Goal: Information Seeking & Learning: Learn about a topic

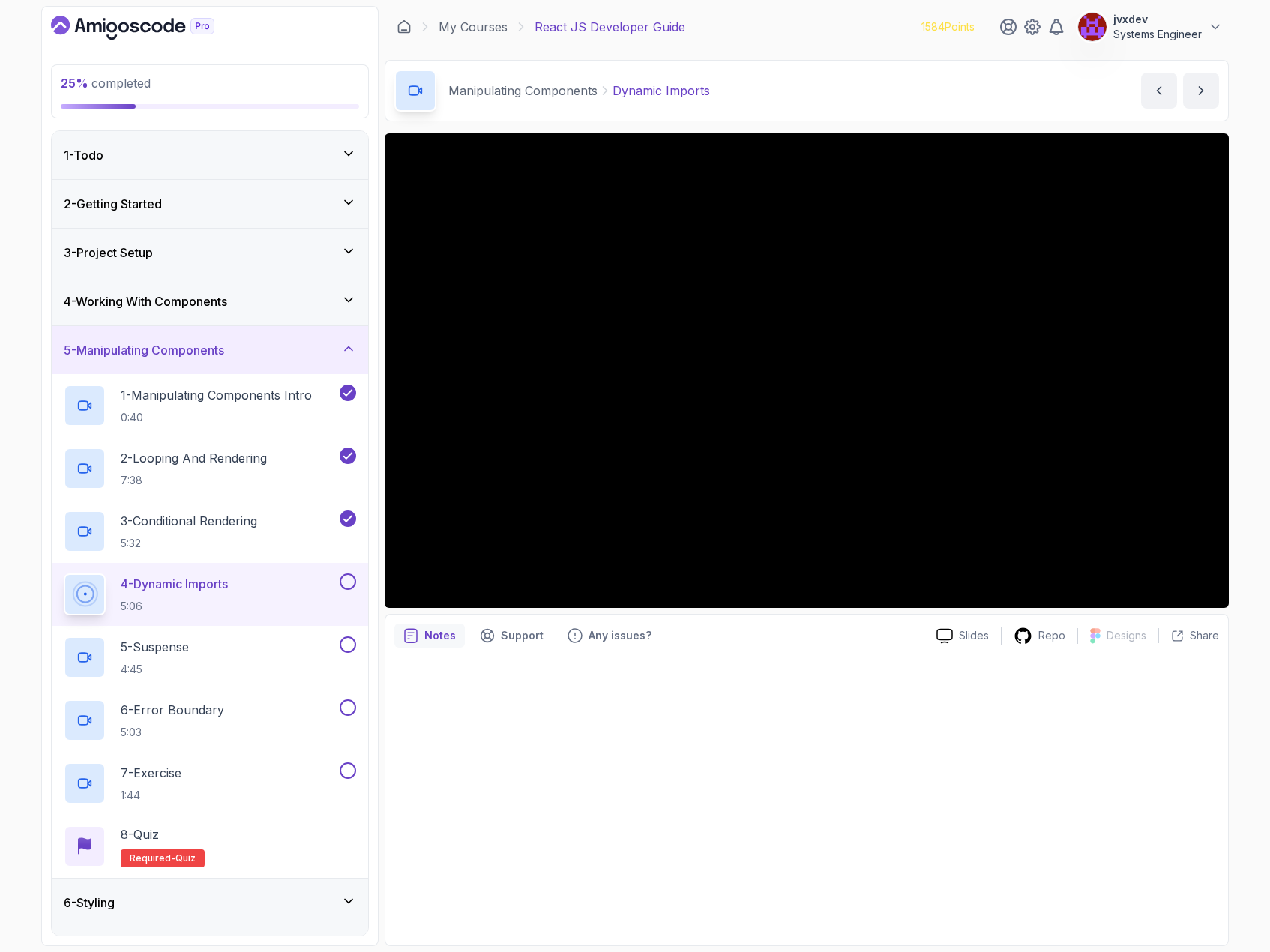
click at [972, 718] on div at bounding box center [807, 799] width 825 height 276
drag, startPoint x: 1099, startPoint y: 736, endPoint x: 1098, endPoint y: 744, distance: 8.1
click at [1098, 737] on div at bounding box center [807, 799] width 825 height 276
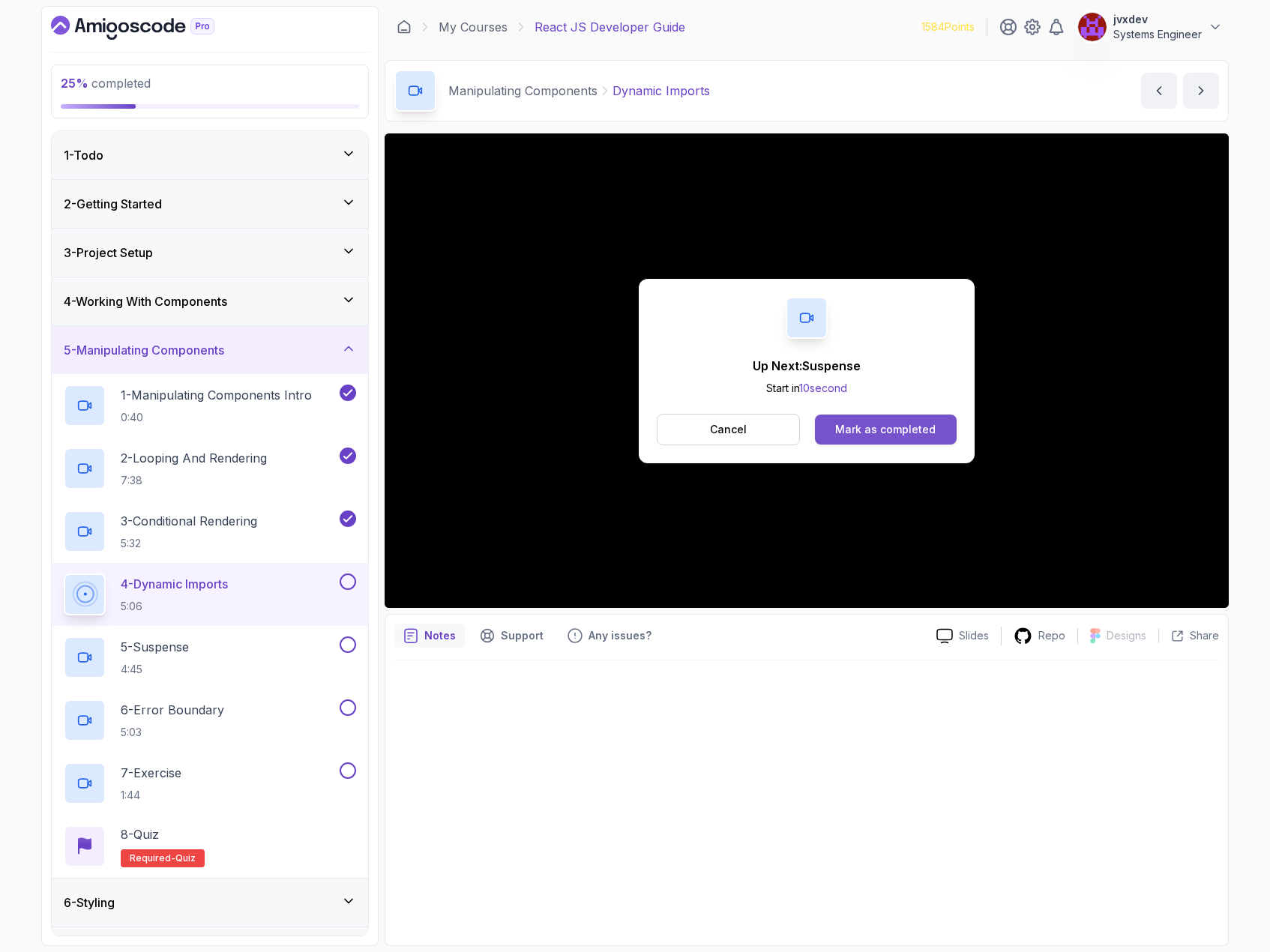
click at [872, 433] on div "Mark as completed" at bounding box center [885, 428] width 100 height 15
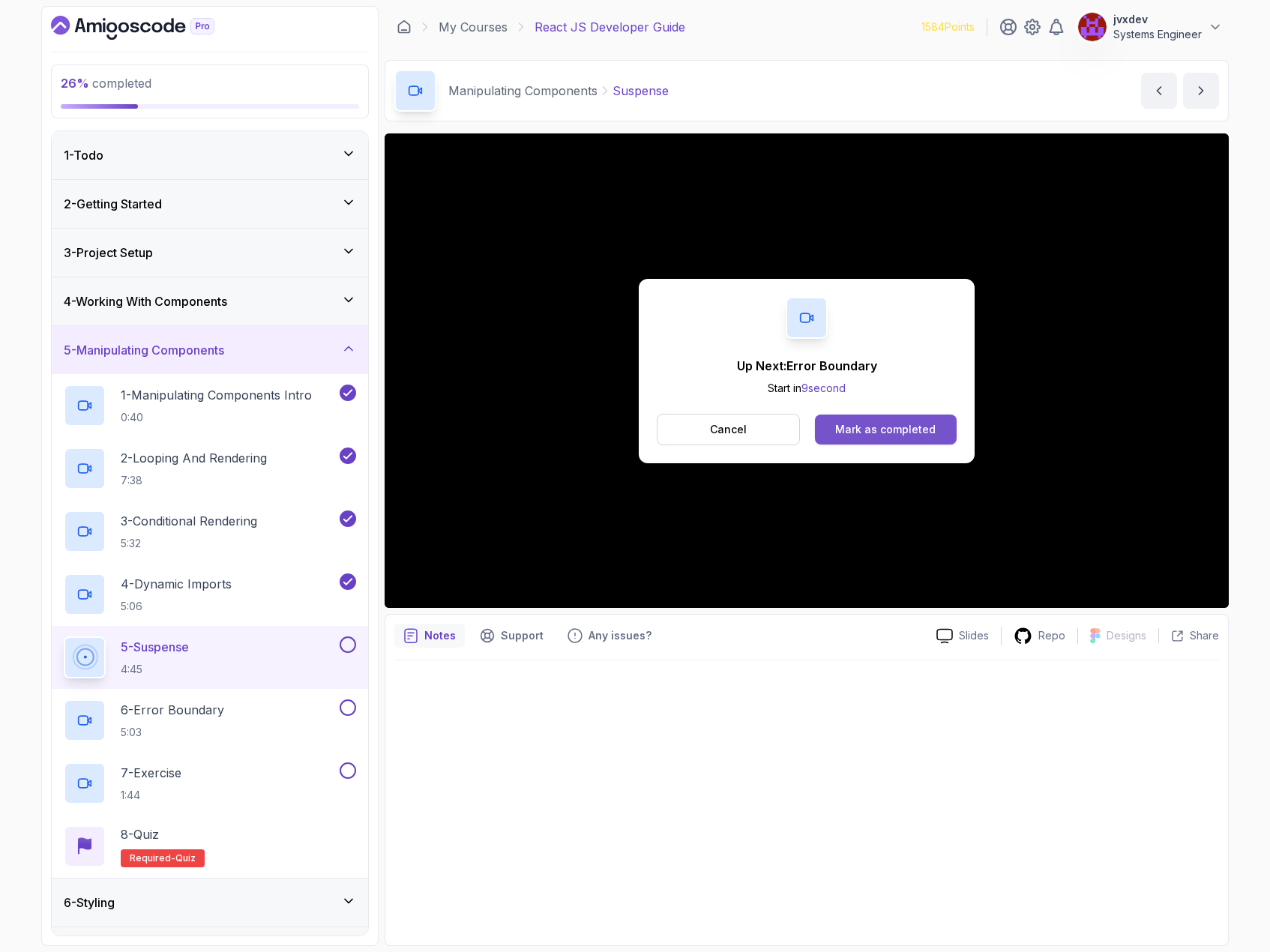
click at [905, 429] on div "Mark as completed" at bounding box center [885, 428] width 100 height 15
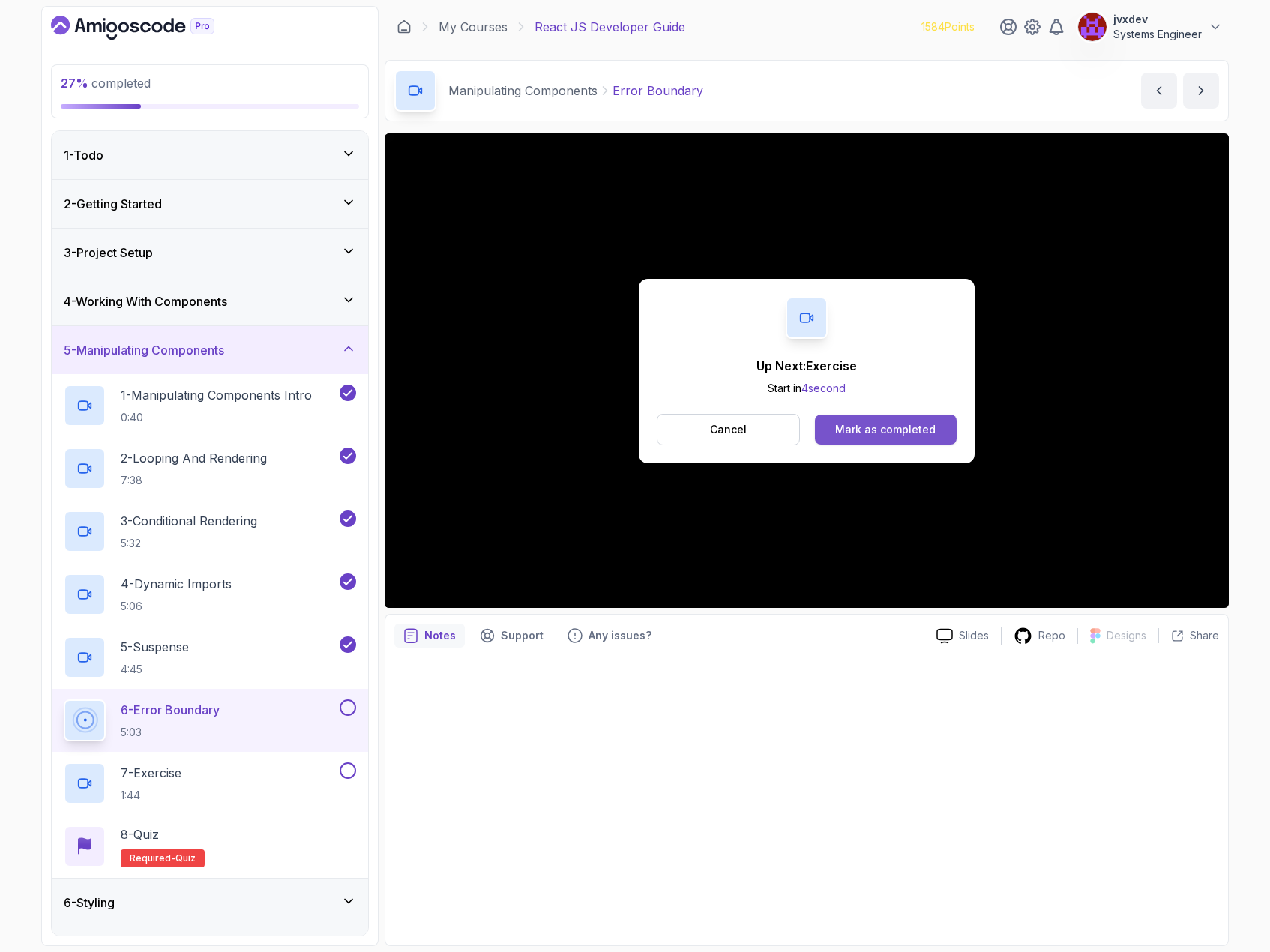
click at [934, 431] on div "Mark as completed" at bounding box center [885, 428] width 100 height 15
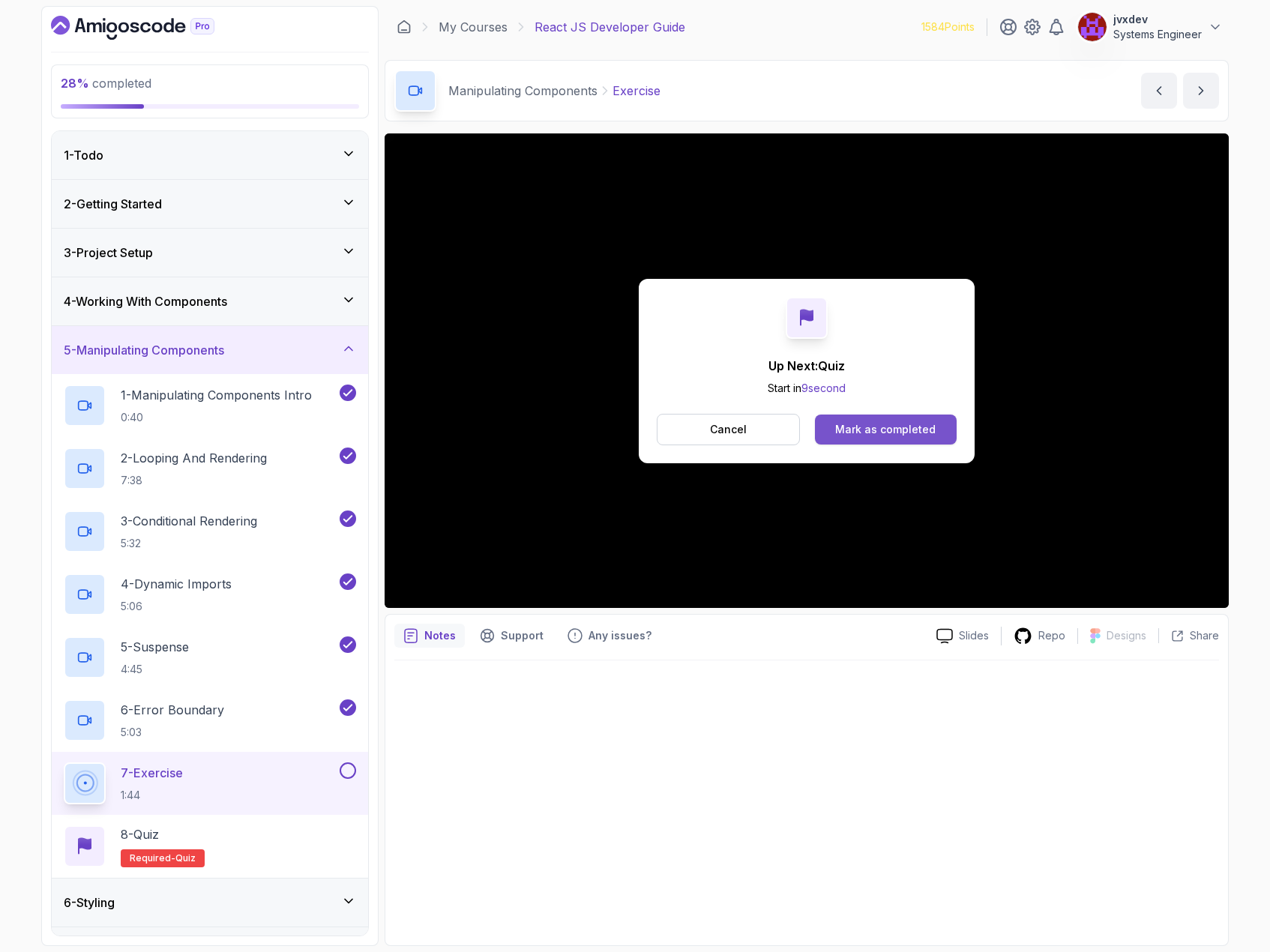
click at [911, 425] on div "Mark as completed" at bounding box center [885, 428] width 100 height 15
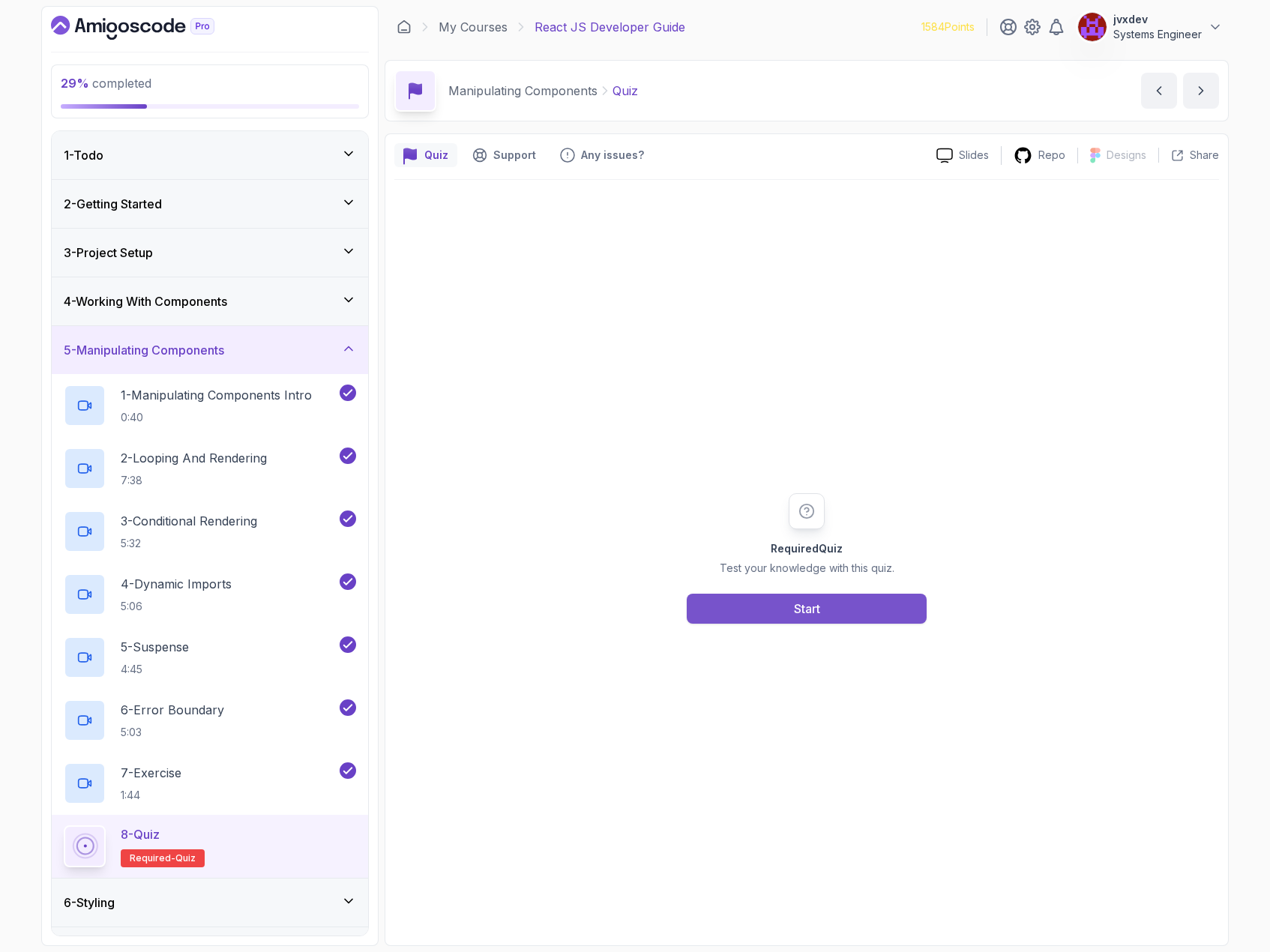
click at [864, 606] on button "Start" at bounding box center [807, 608] width 240 height 30
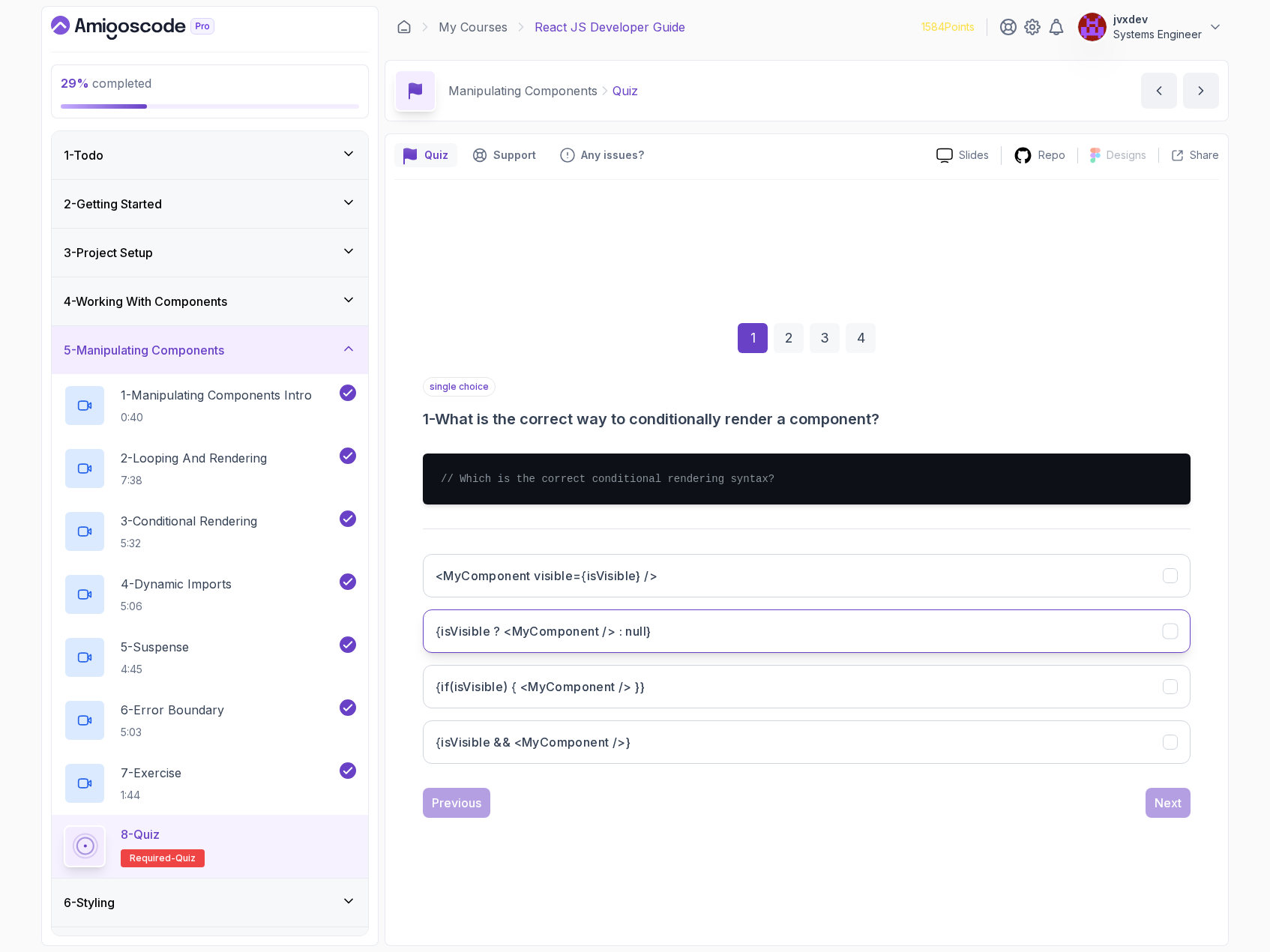
click at [833, 642] on button "{isVisible ? <MyComponent /> : null}" at bounding box center [807, 630] width 768 height 44
click at [1164, 800] on div "Next" at bounding box center [1168, 802] width 27 height 18
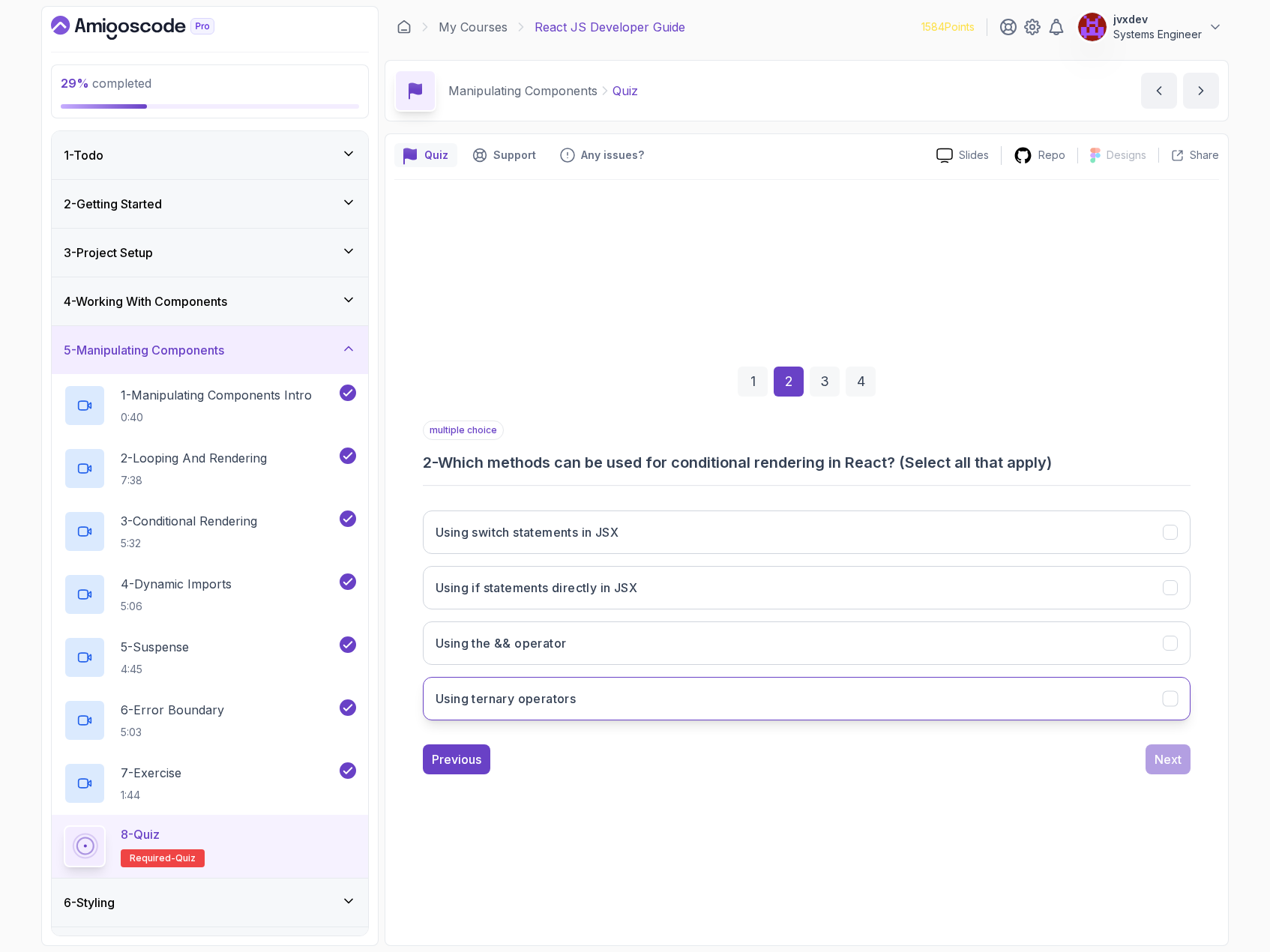
click at [839, 700] on button "Using ternary operators" at bounding box center [807, 698] width 768 height 44
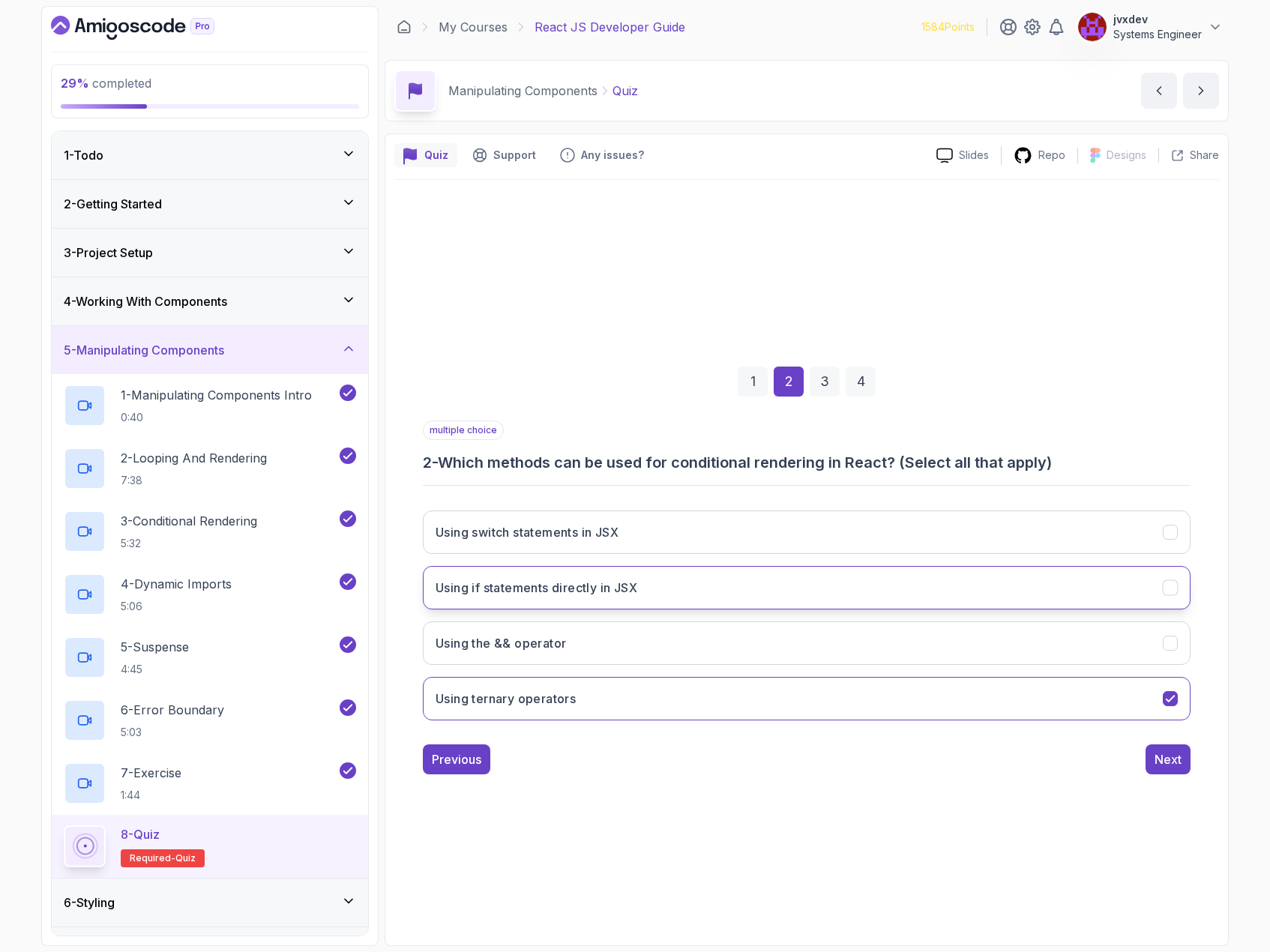
click at [899, 588] on button "Using if statements directly in JSX" at bounding box center [807, 588] width 768 height 44
click at [1181, 756] on div "Next" at bounding box center [1168, 759] width 27 height 18
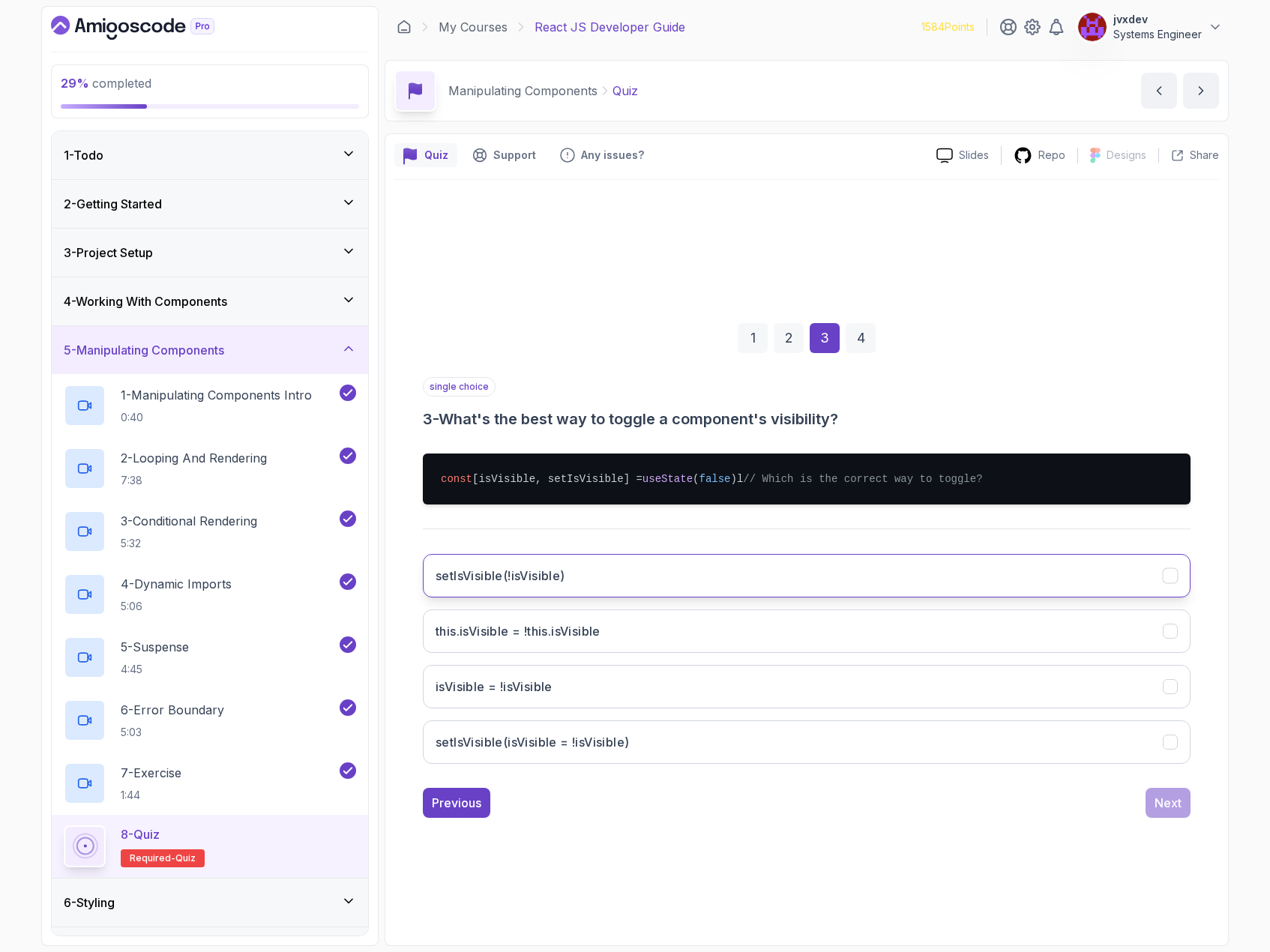
click at [1017, 568] on button "setIsVisible(!isVisible)" at bounding box center [807, 575] width 768 height 44
click at [1178, 806] on div "Next" at bounding box center [1168, 802] width 27 height 18
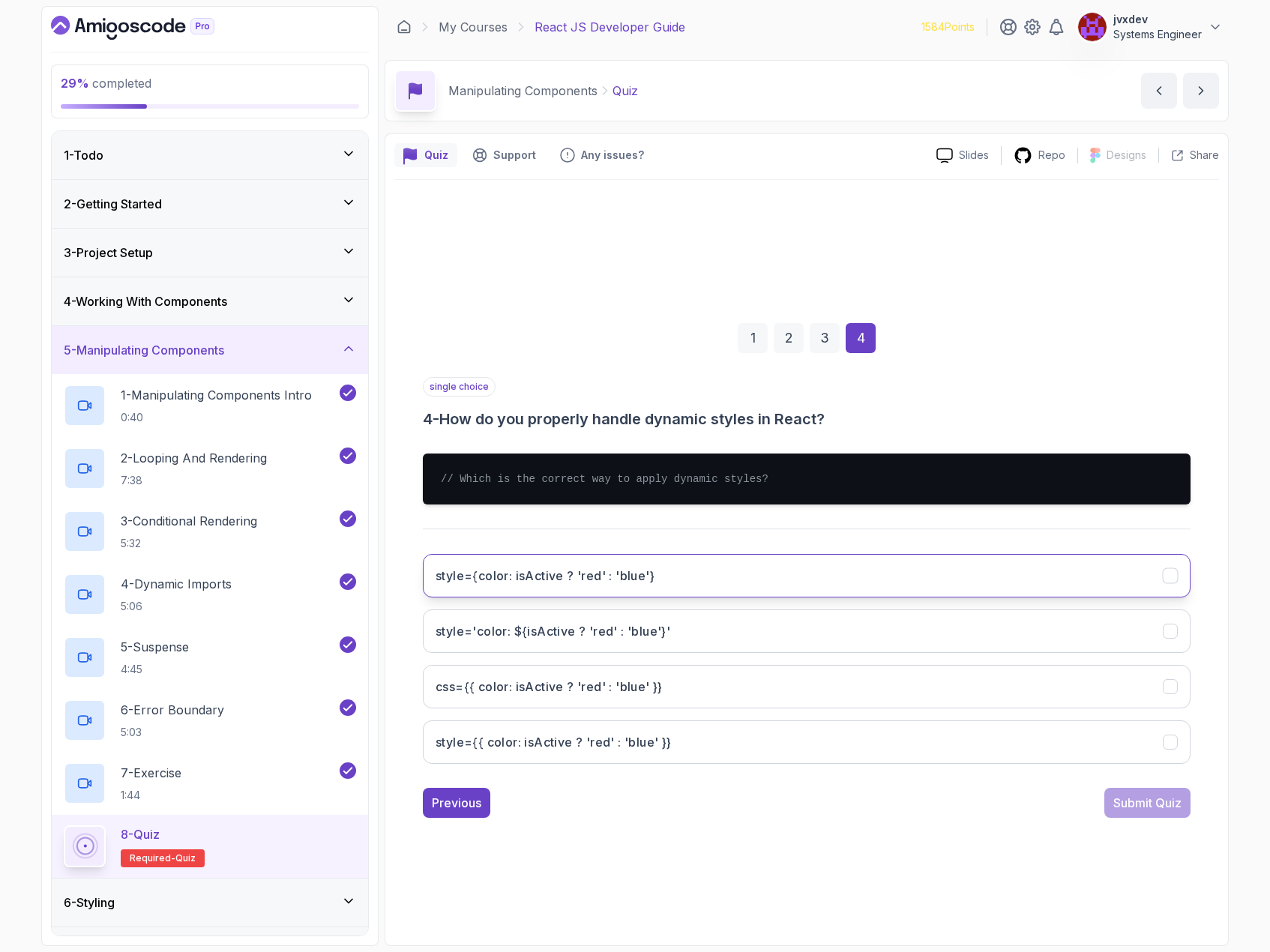
click at [844, 566] on button "style={color: isActive ? 'red' : 'blue'}" at bounding box center [807, 575] width 768 height 44
click at [1134, 799] on div "Submit Quiz" at bounding box center [1148, 802] width 68 height 18
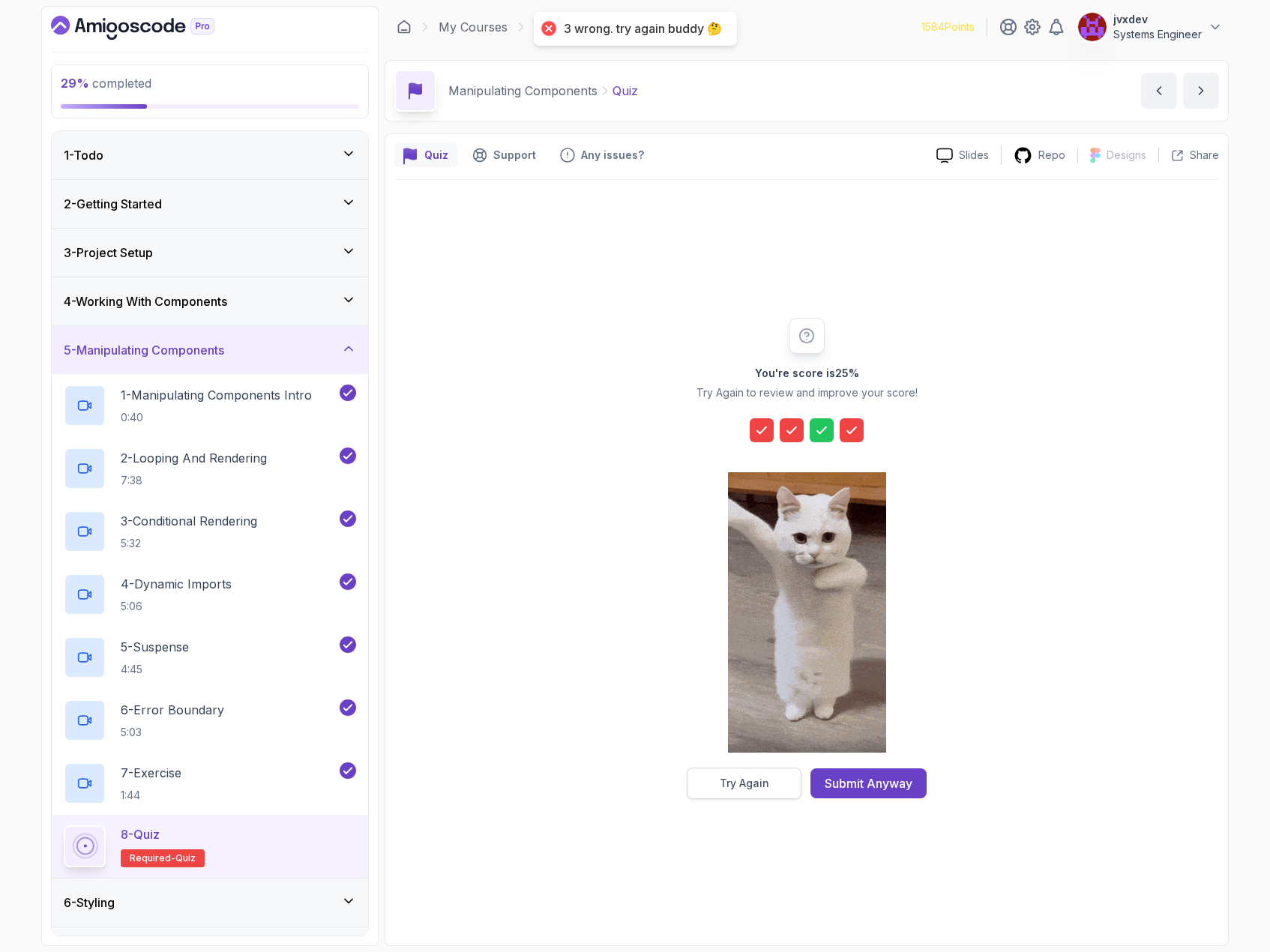
click at [780, 778] on button "Try Again" at bounding box center [744, 783] width 115 height 31
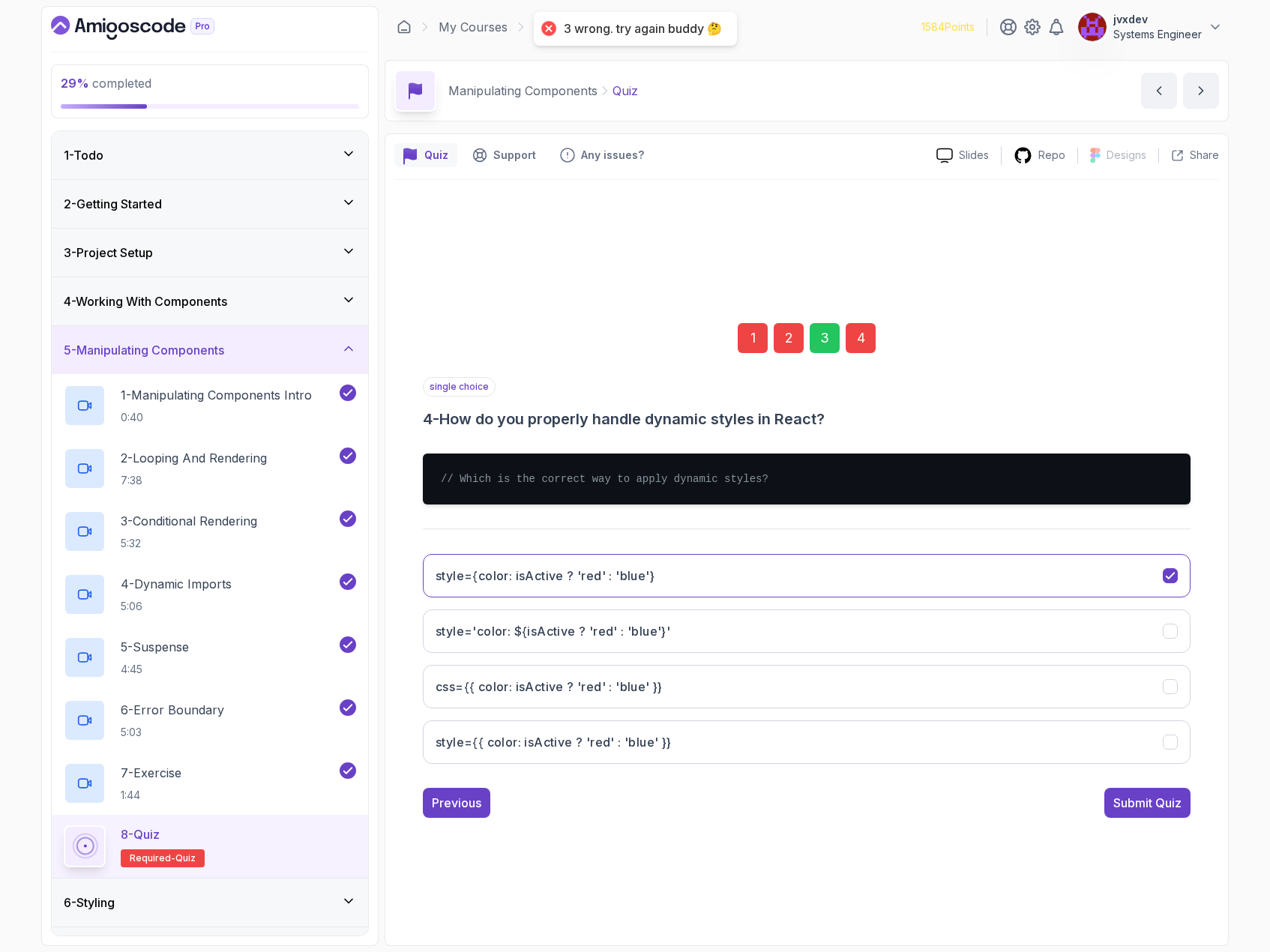
click at [822, 346] on div "3" at bounding box center [824, 338] width 30 height 30
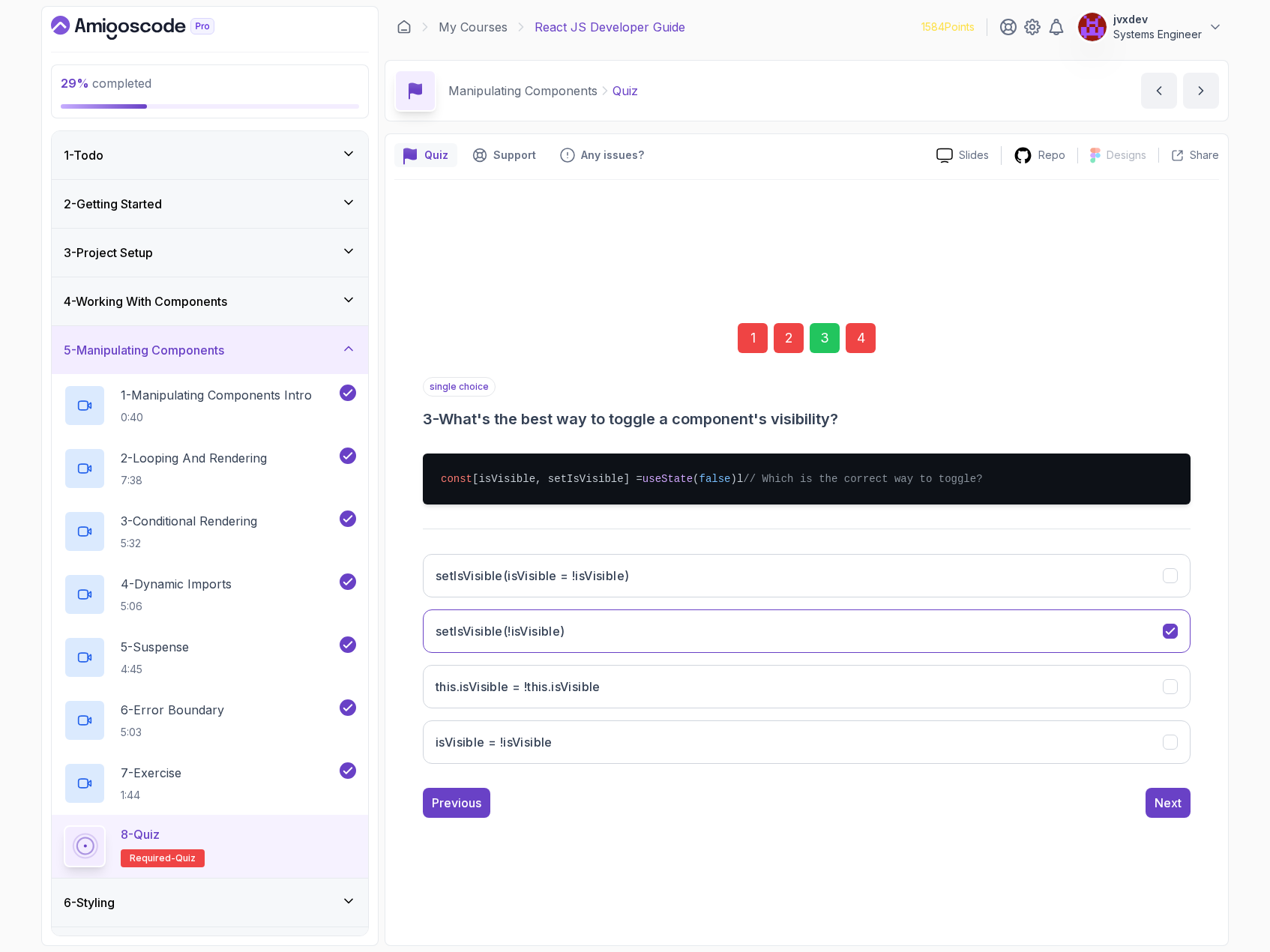
click at [740, 339] on div "1" at bounding box center [752, 338] width 30 height 30
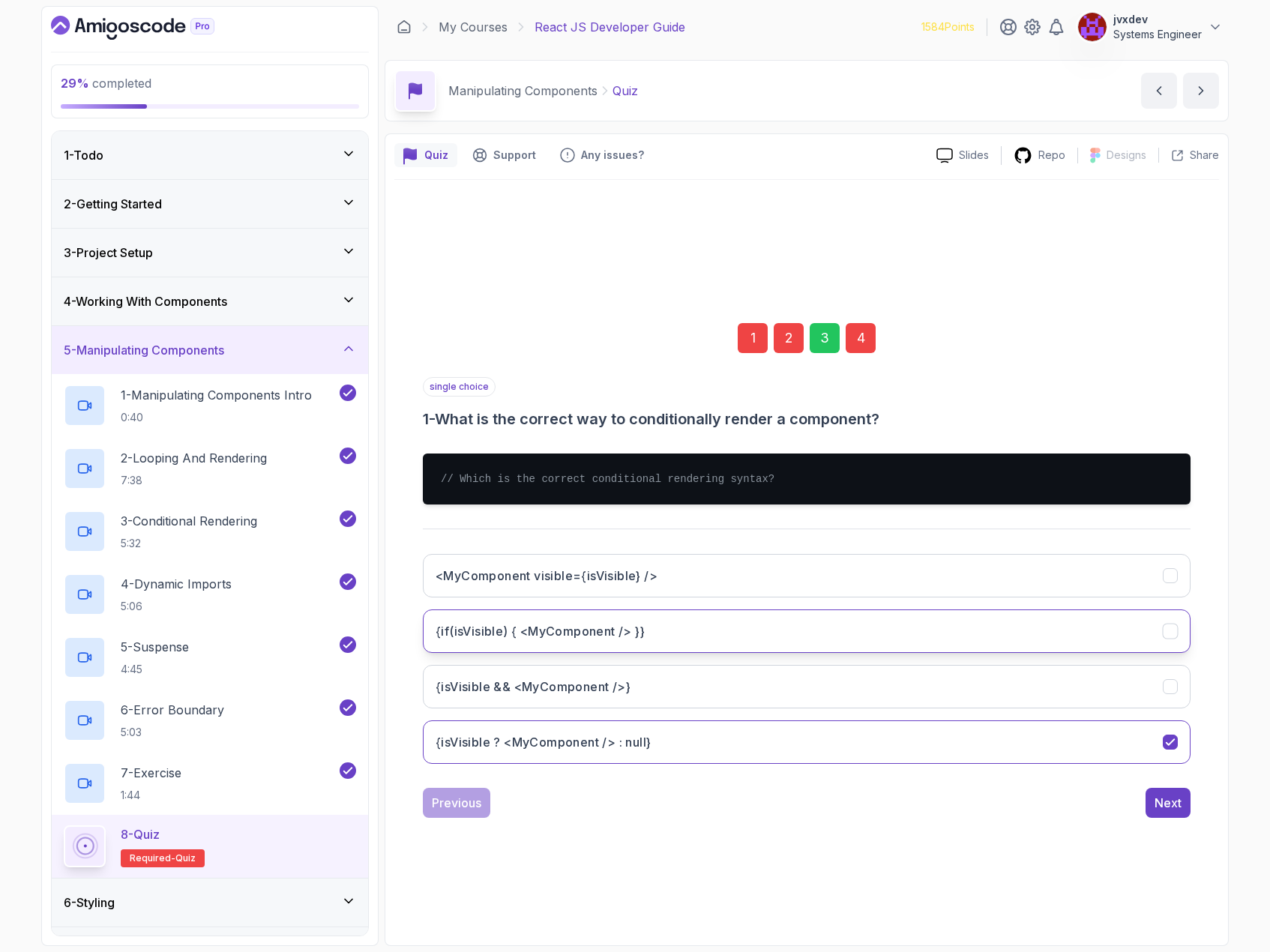
click at [879, 618] on button "{if(isVisible) { <MyComponent /> }}" at bounding box center [807, 630] width 768 height 44
click at [1168, 802] on div "Next" at bounding box center [1168, 802] width 27 height 18
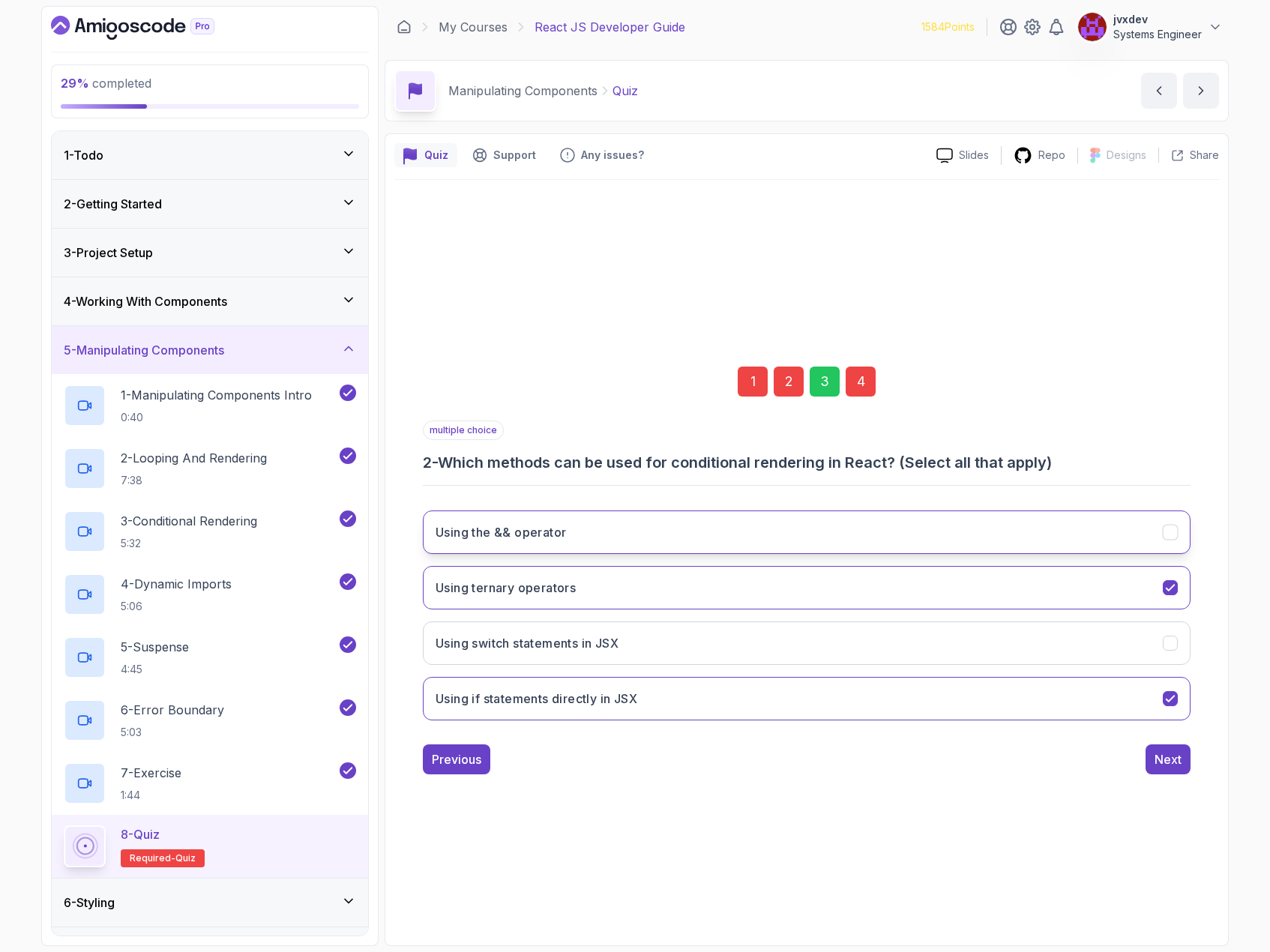
click at [983, 552] on button "Using the && operator" at bounding box center [807, 532] width 768 height 44
click at [1007, 636] on button "Using switch statements in JSX" at bounding box center [807, 643] width 768 height 44
click at [1164, 771] on button "Next" at bounding box center [1168, 759] width 45 height 30
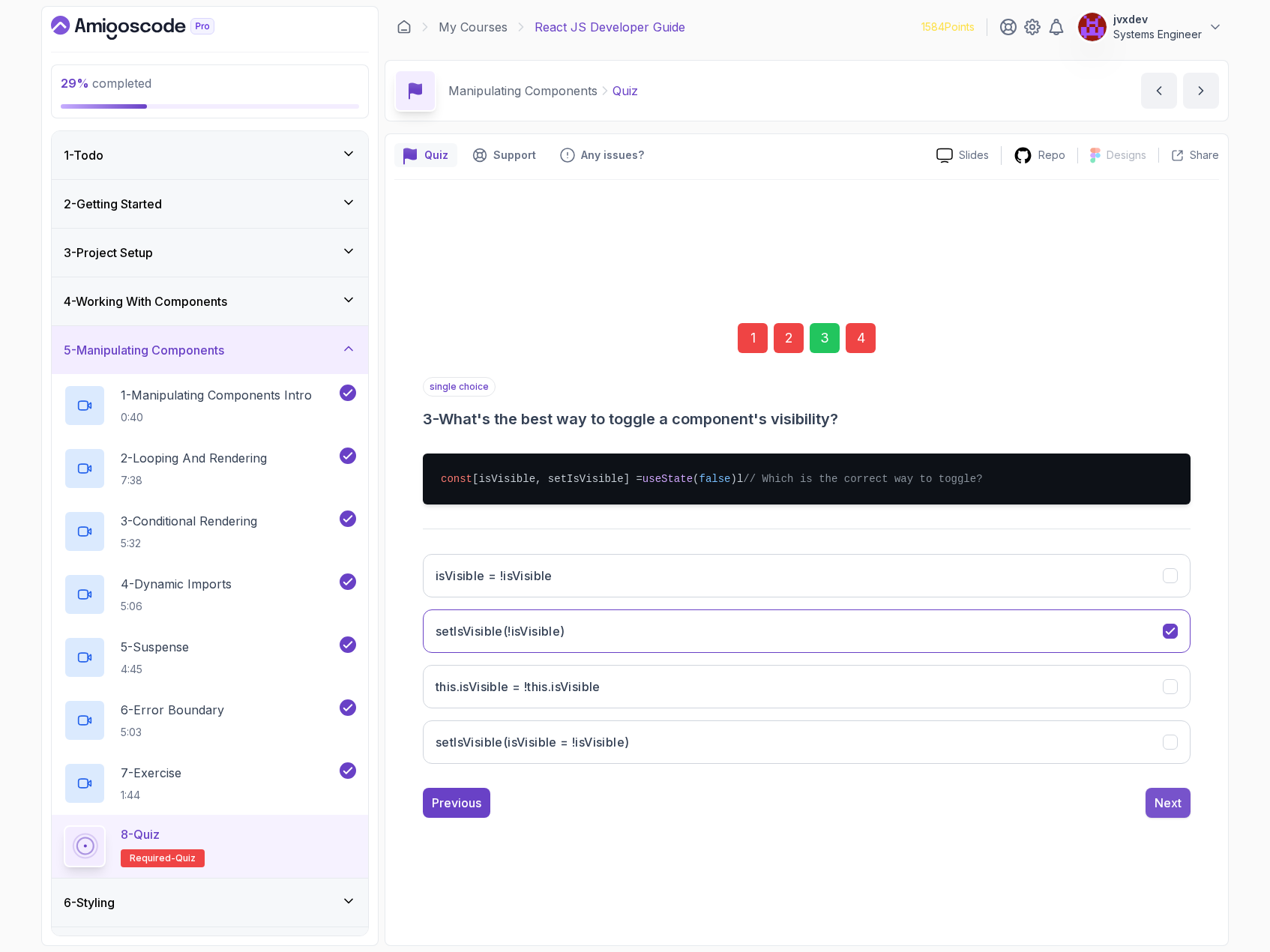
click at [1168, 802] on div "Next" at bounding box center [1168, 802] width 27 height 18
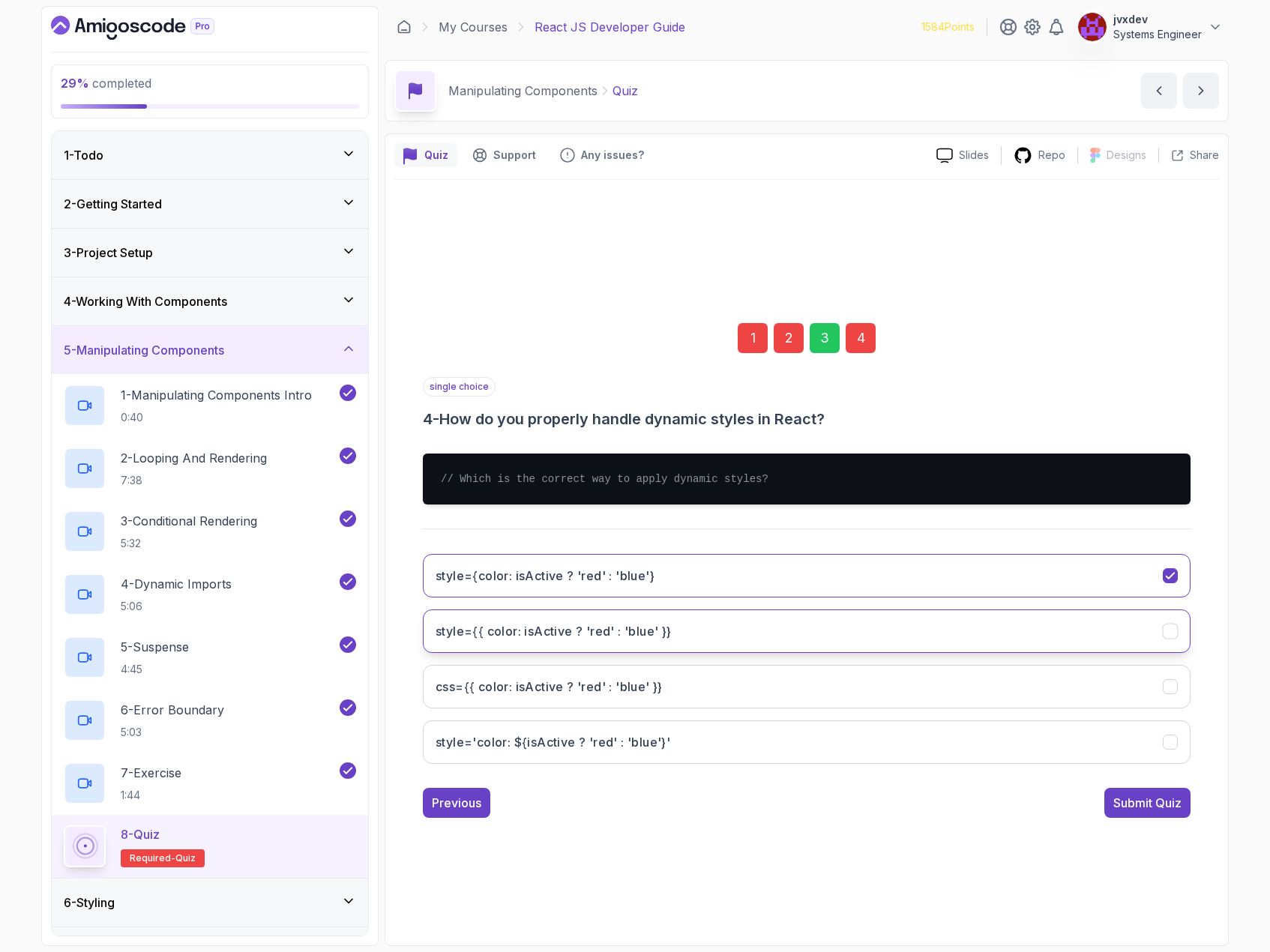
click at [947, 615] on button "style={{ color: isActive ? 'red' : 'blue' }}" at bounding box center [807, 630] width 768 height 44
click at [1176, 800] on div "Submit Quiz" at bounding box center [1148, 802] width 68 height 18
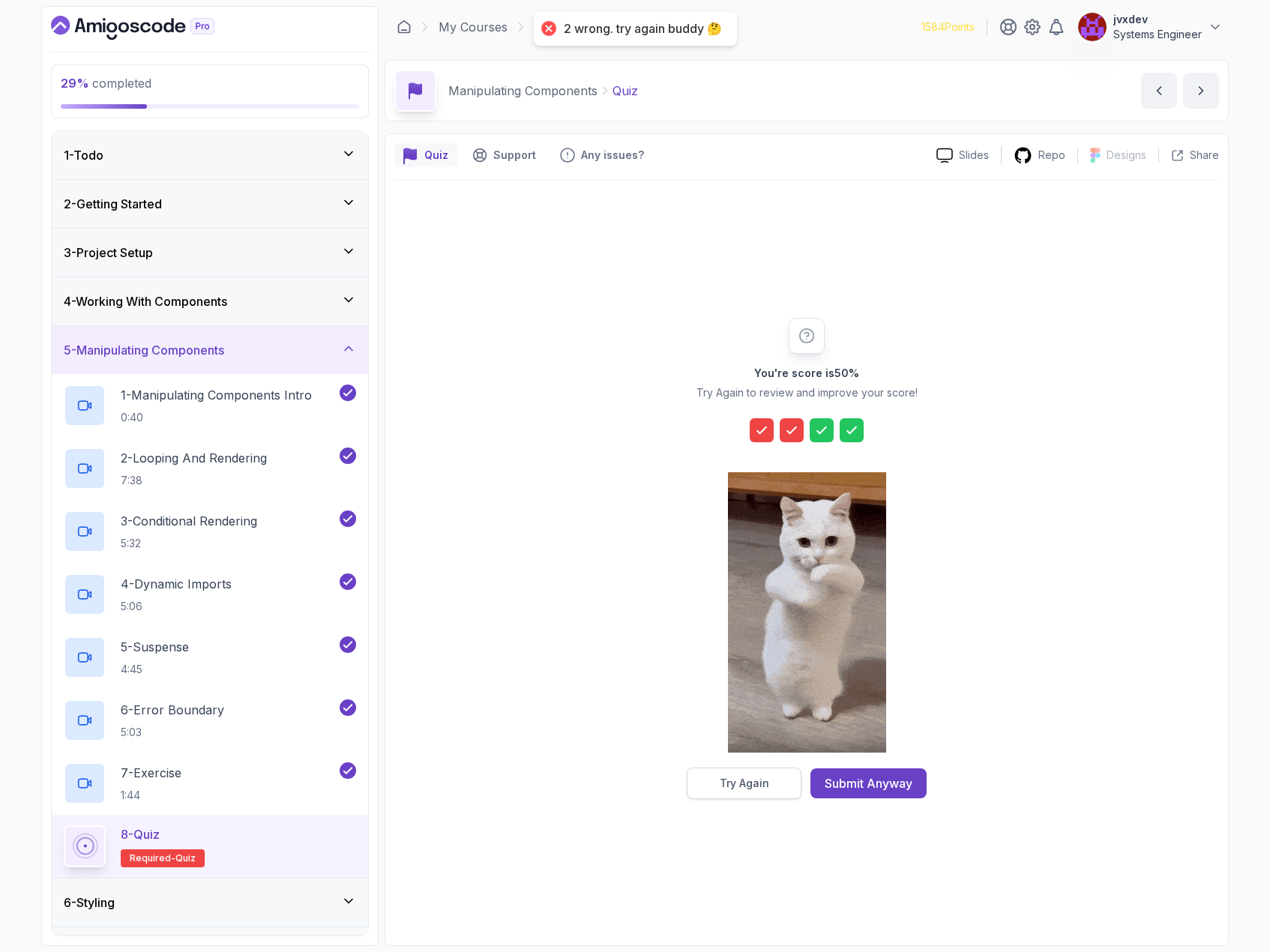
click at [735, 778] on div "Try Again" at bounding box center [744, 783] width 50 height 15
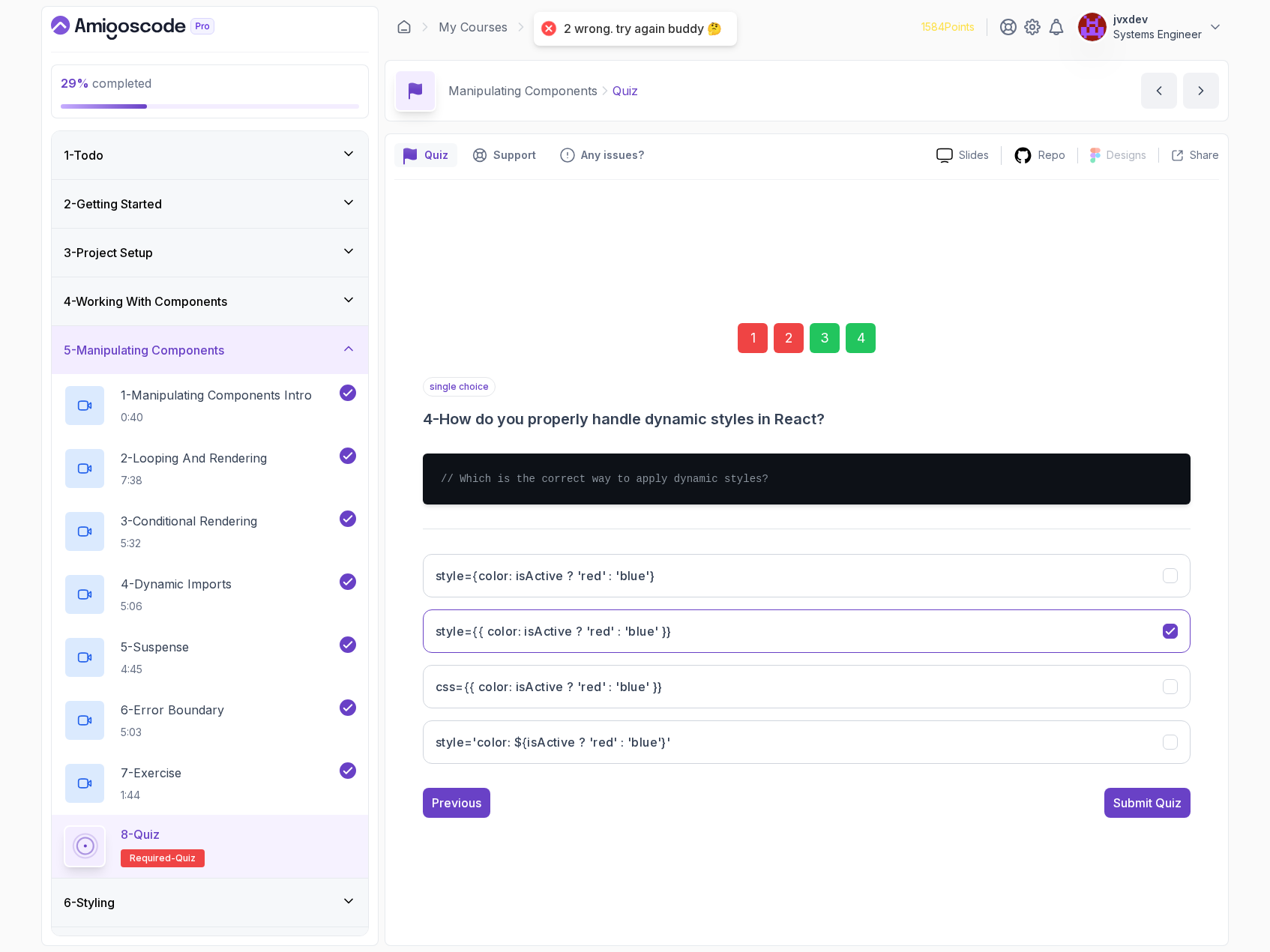
click at [756, 354] on div "1 2 3 4" at bounding box center [807, 338] width 768 height 78
click at [757, 347] on div "1" at bounding box center [752, 338] width 30 height 30
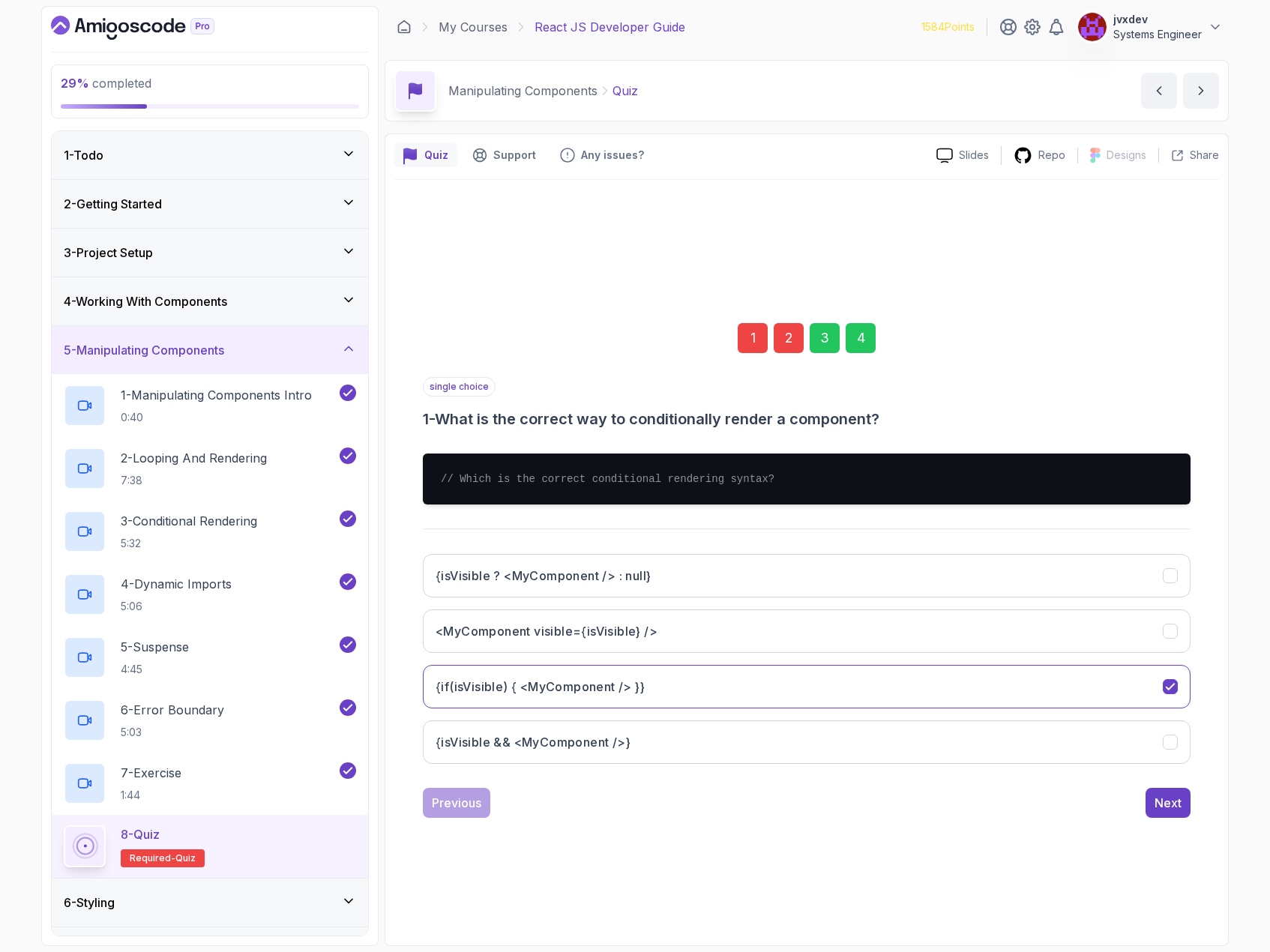
click at [750, 337] on div "1" at bounding box center [752, 338] width 30 height 30
click at [1173, 629] on icon "<MyComponent visible={isVisible} />" at bounding box center [1171, 630] width 15 height 15
click at [1181, 801] on div "Next" at bounding box center [1168, 802] width 27 height 18
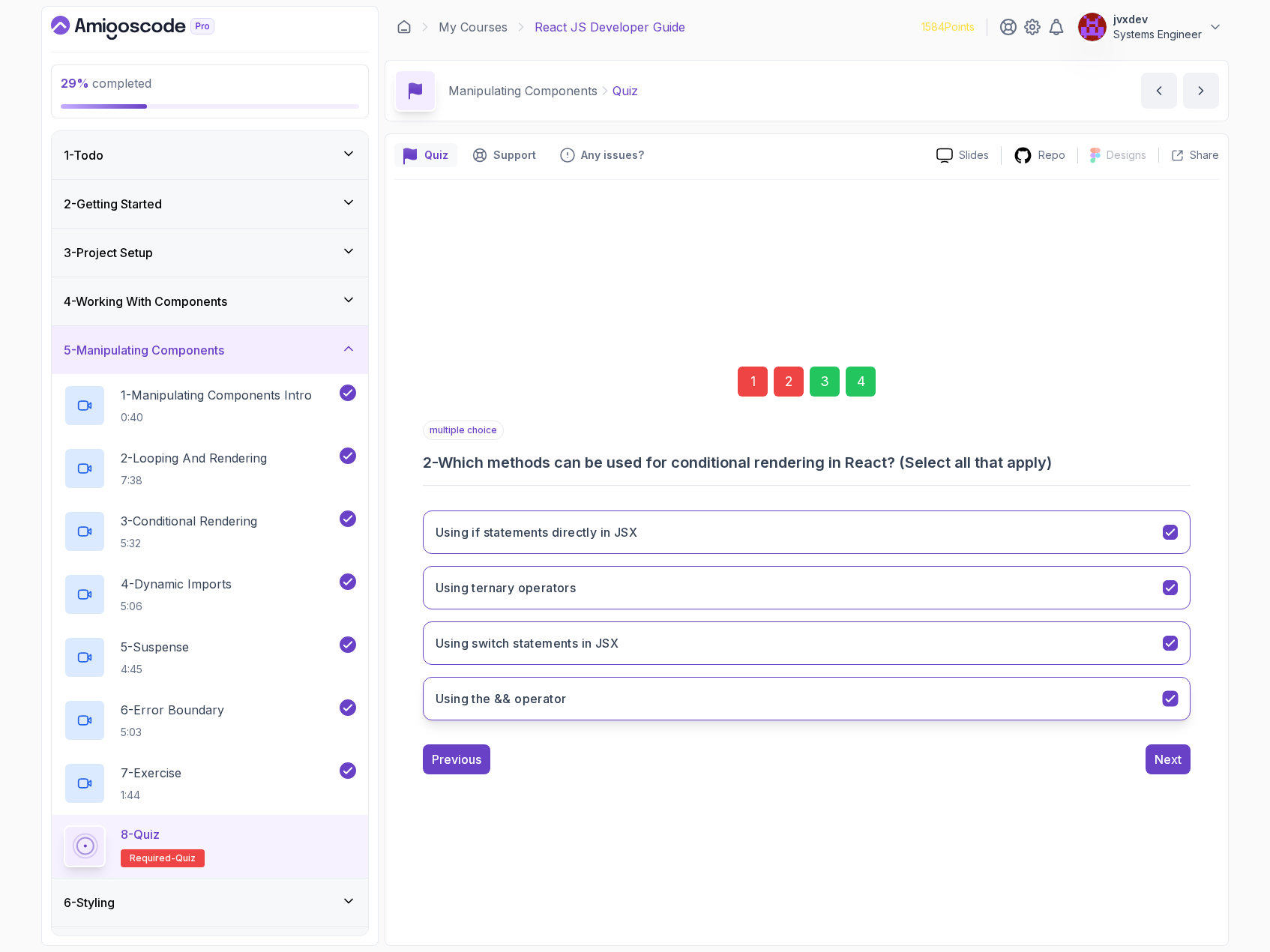
click at [1172, 702] on icon "Using the && operator" at bounding box center [1171, 698] width 15 height 15
click at [1174, 762] on div "Next" at bounding box center [1168, 759] width 27 height 18
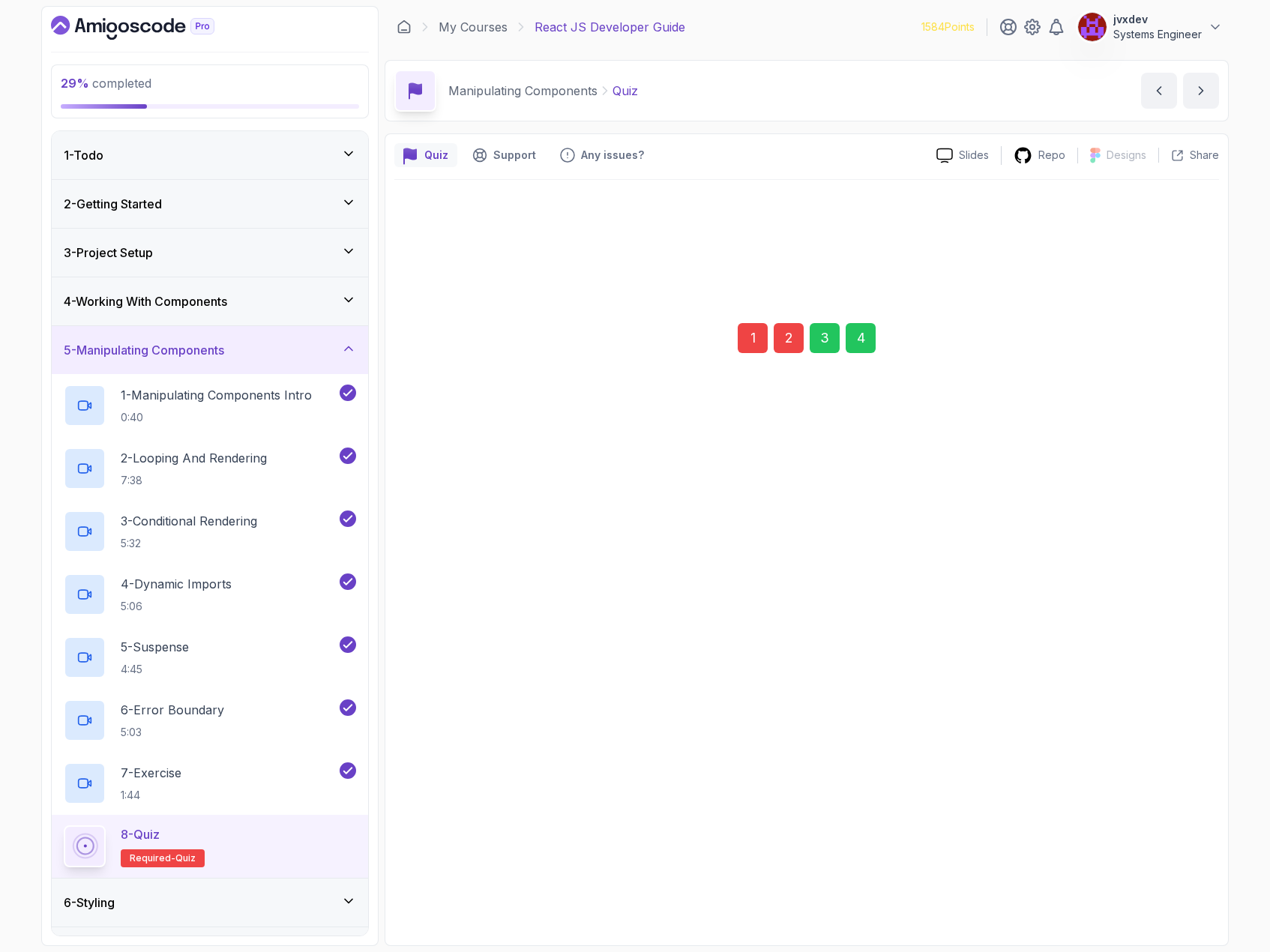
click at [1179, 753] on button "isVisible = !isVisible" at bounding box center [807, 742] width 768 height 44
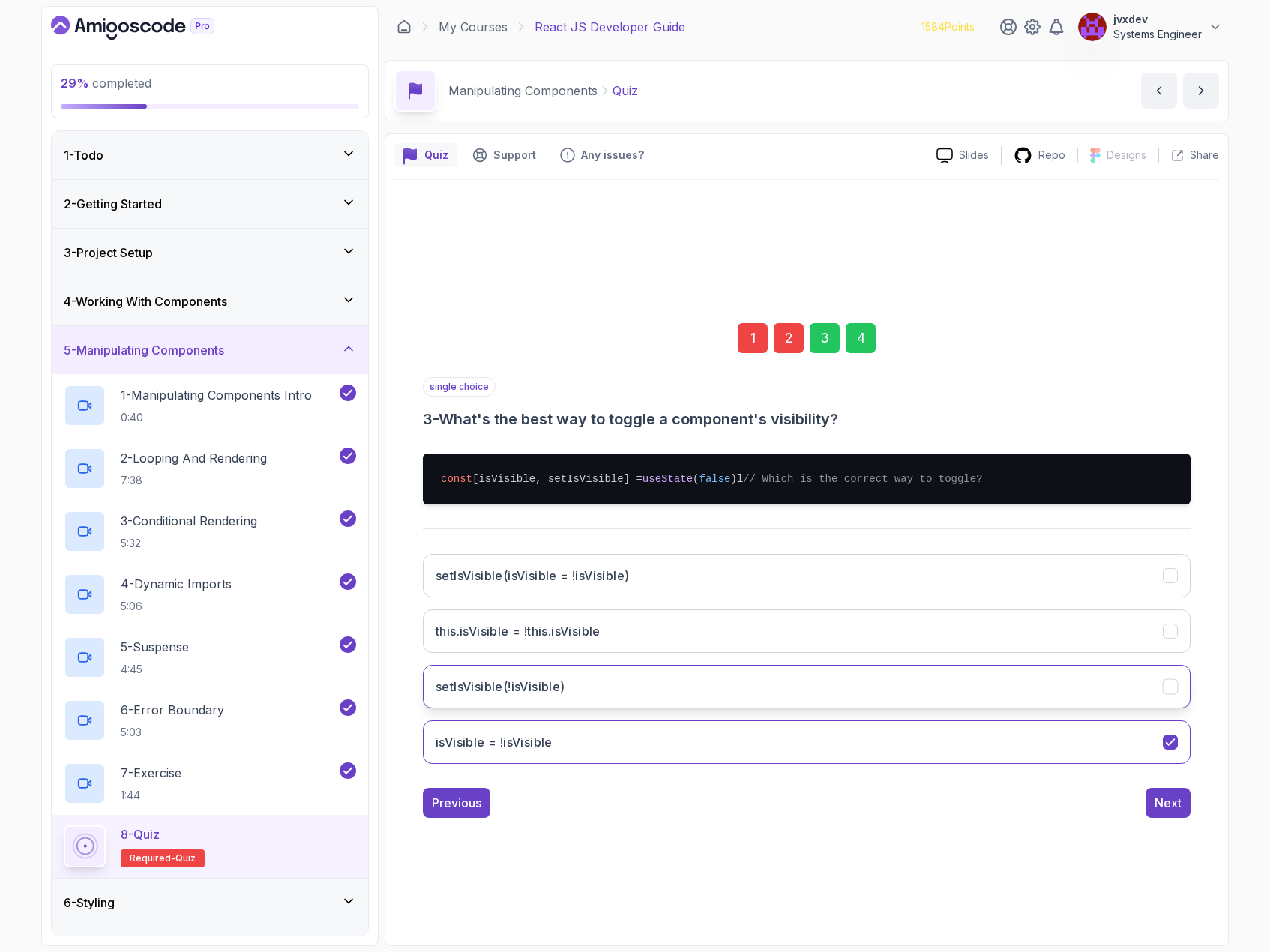
click at [1173, 692] on icon "setIsVisible(!isVisible)" at bounding box center [1171, 686] width 15 height 15
click at [1174, 803] on div "Next" at bounding box center [1168, 802] width 27 height 18
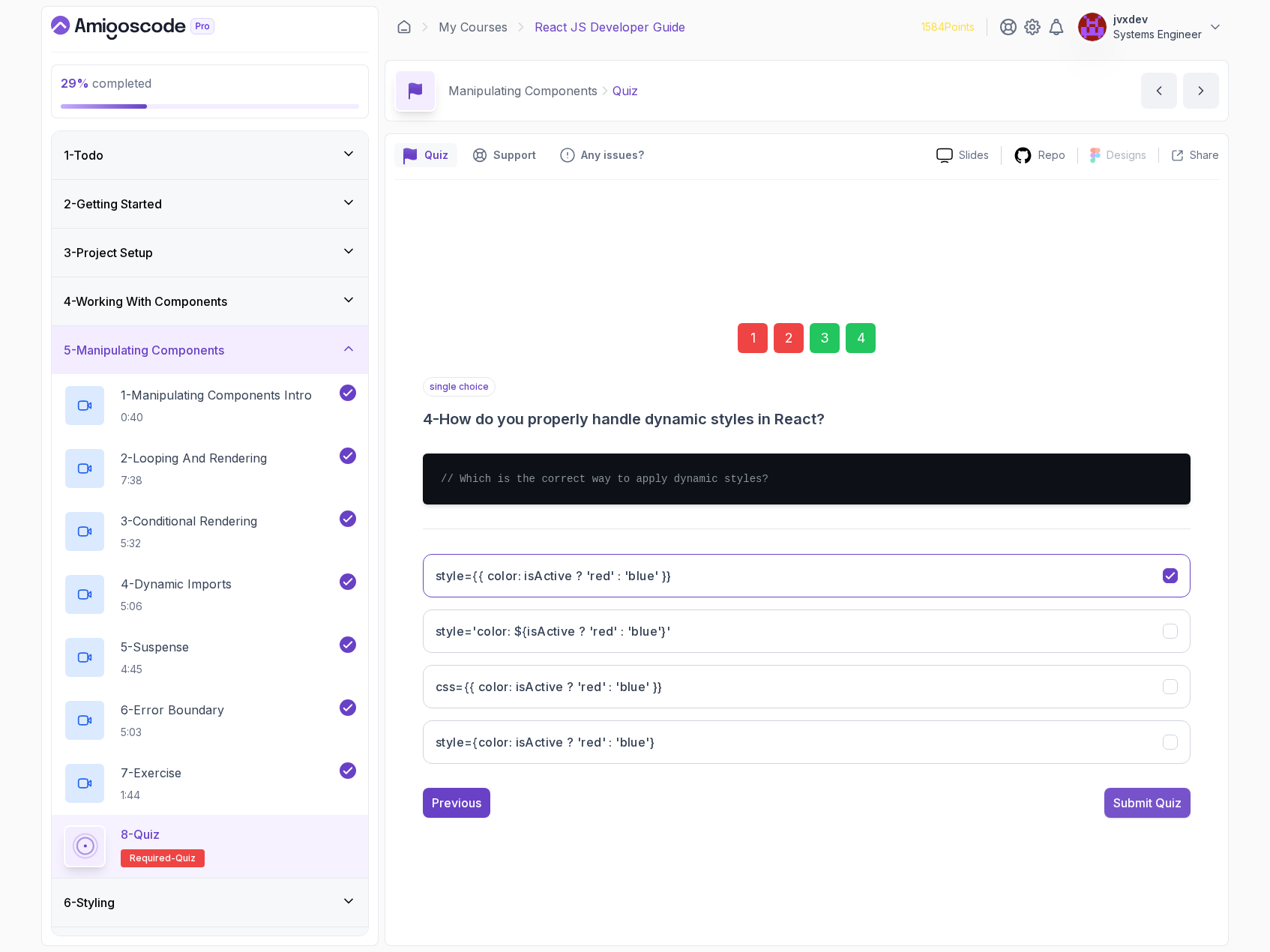
click at [1177, 802] on div "Submit Quiz" at bounding box center [1148, 802] width 68 height 18
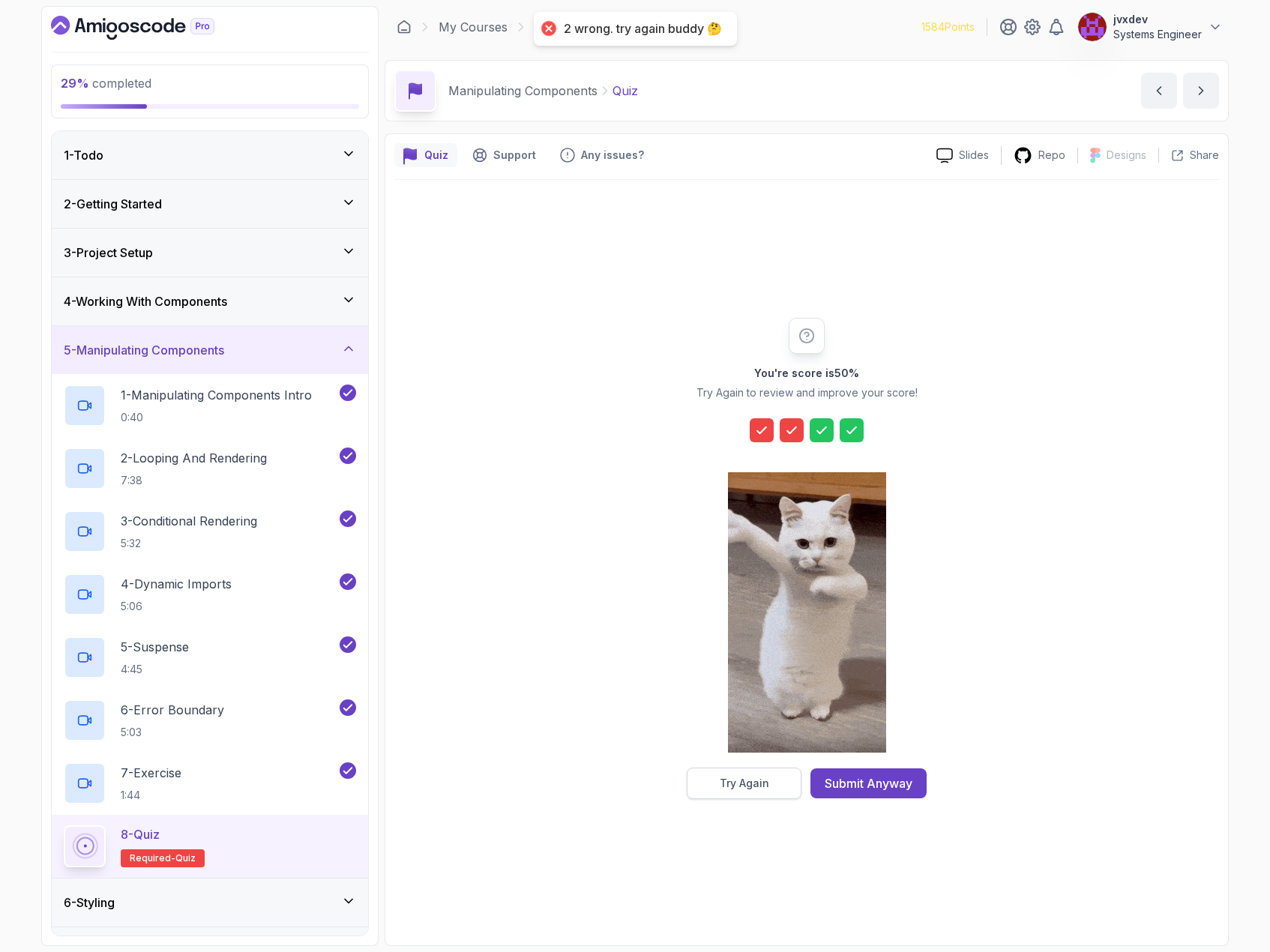
click at [776, 775] on button "Try Again" at bounding box center [744, 783] width 115 height 31
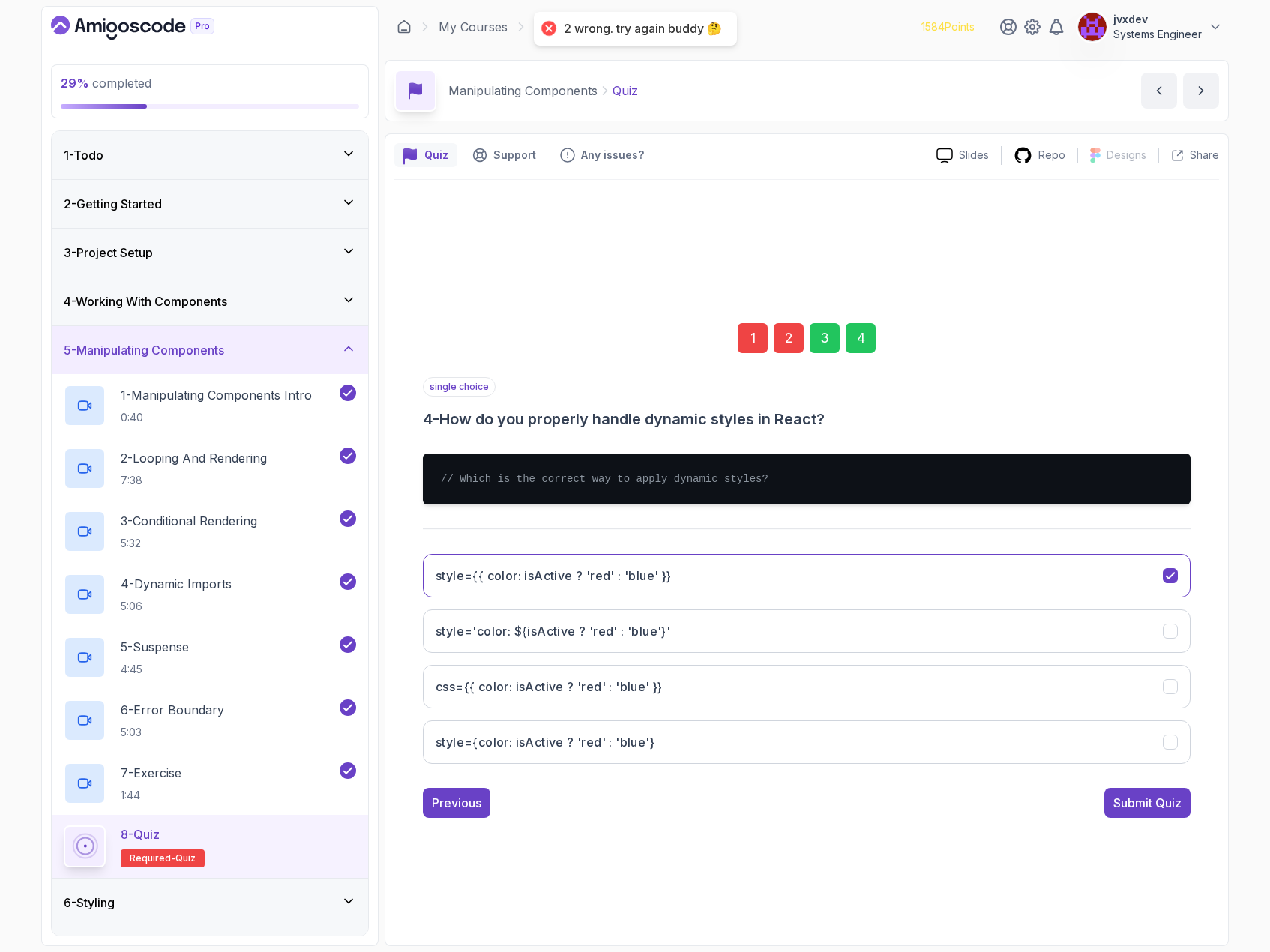
click at [758, 341] on div "1" at bounding box center [752, 338] width 30 height 30
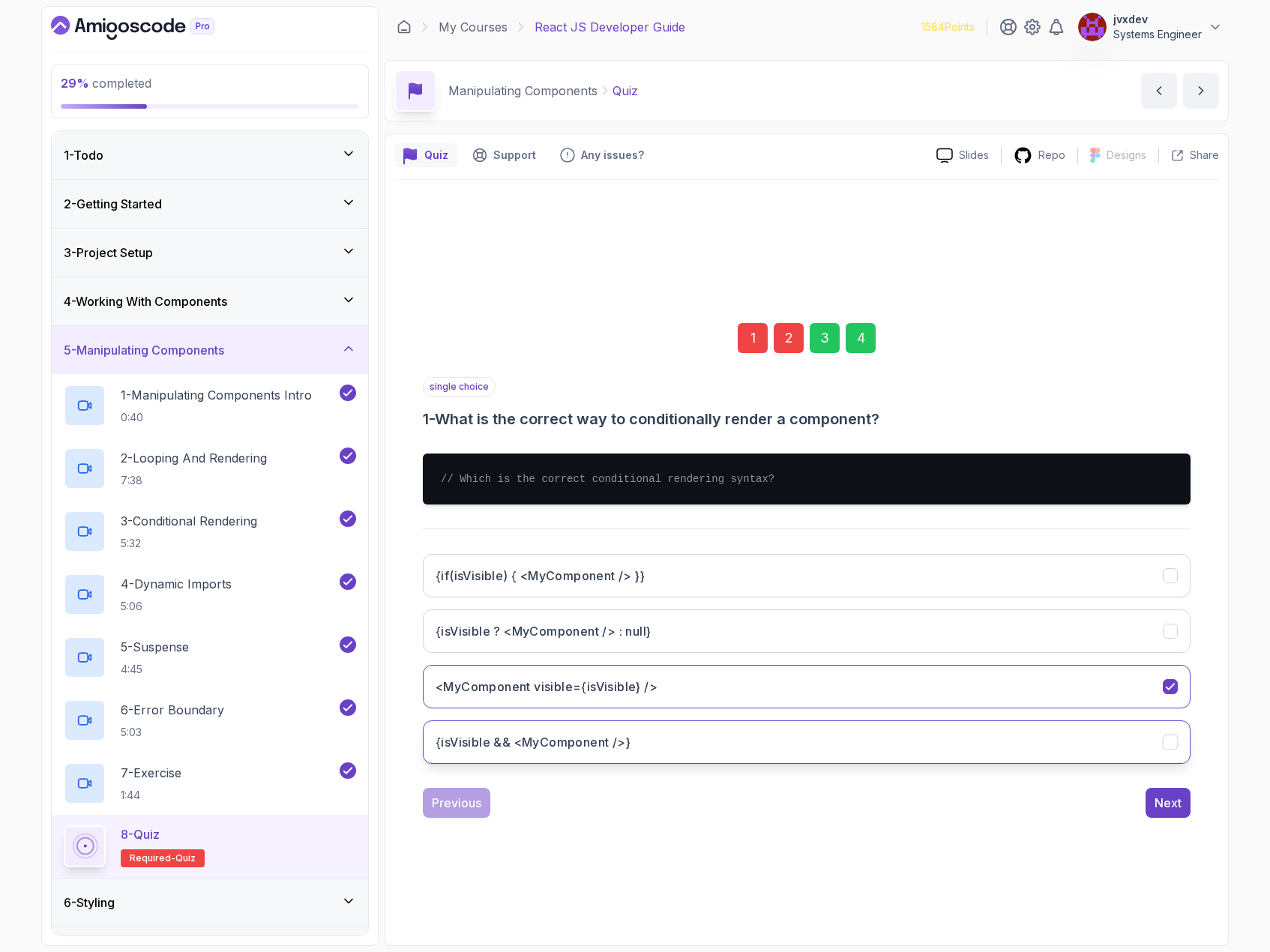
click at [850, 740] on button "{isVisible && <MyComponent />}" at bounding box center [807, 742] width 768 height 44
click at [1162, 802] on div "Next" at bounding box center [1168, 802] width 27 height 18
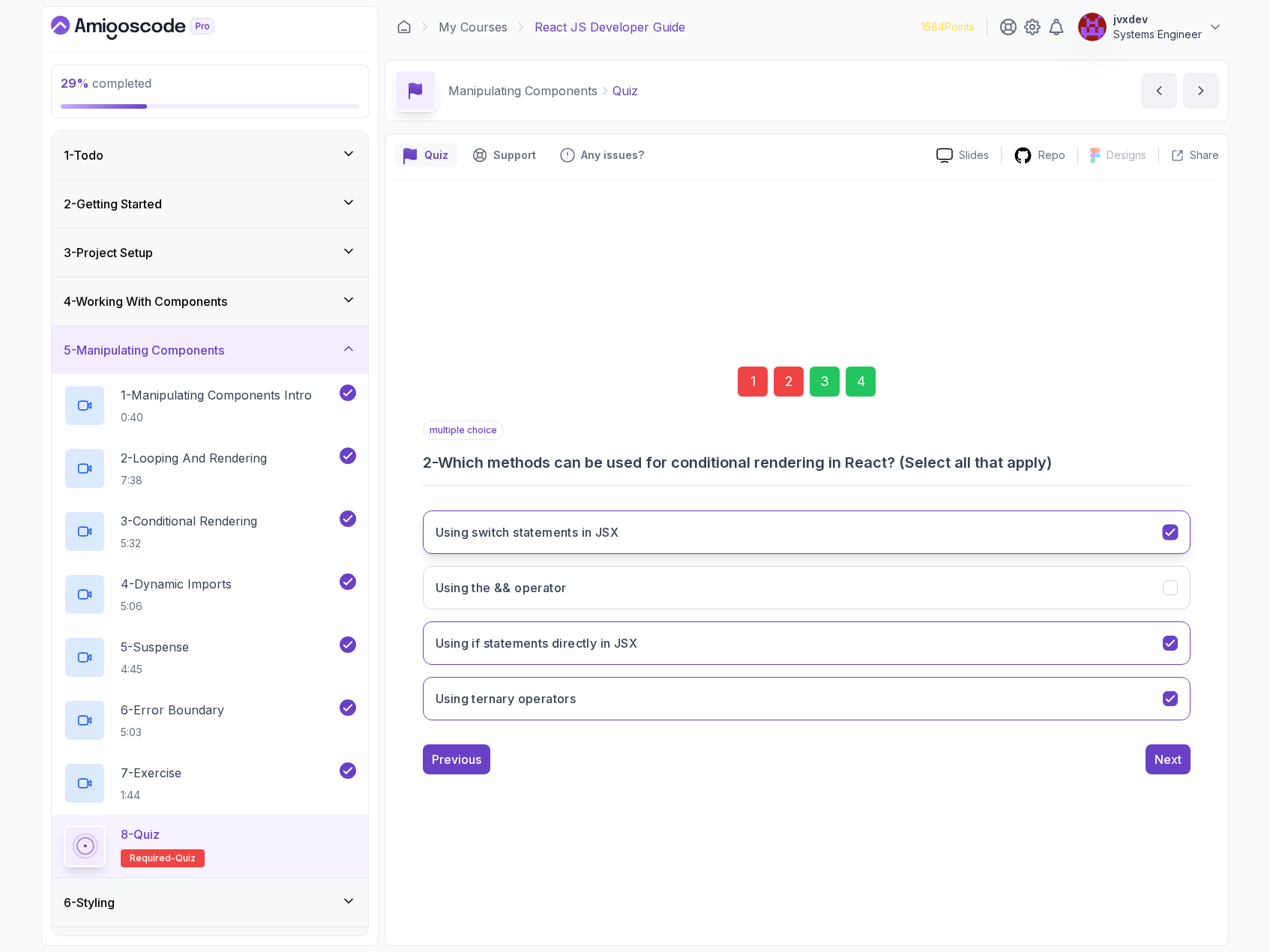
click at [1178, 537] on button "Using switch statements in JSX" at bounding box center [807, 532] width 768 height 44
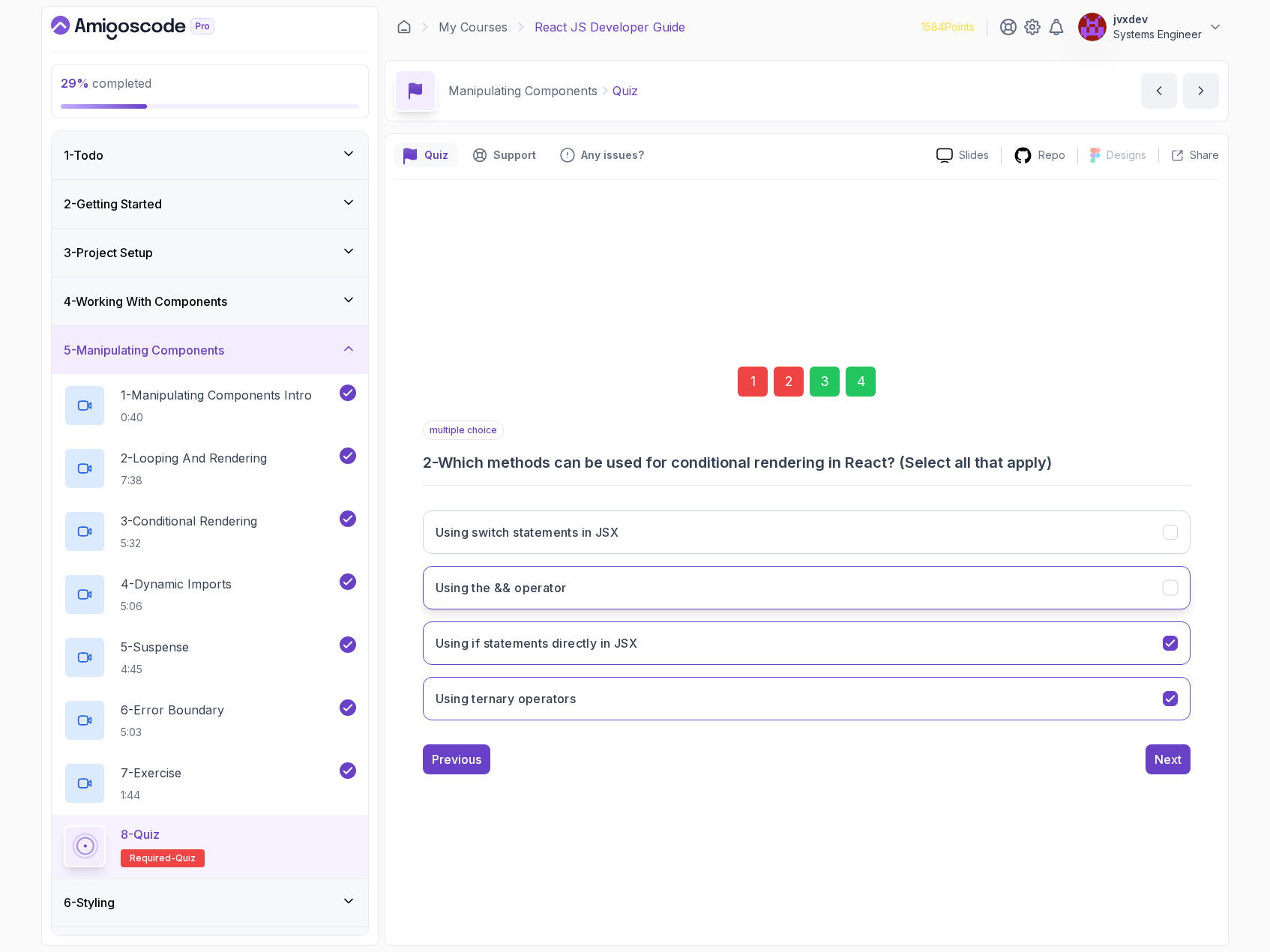
click at [1174, 595] on button "Using the && operator" at bounding box center [807, 588] width 768 height 44
click at [1178, 760] on div "Next" at bounding box center [1168, 759] width 27 height 18
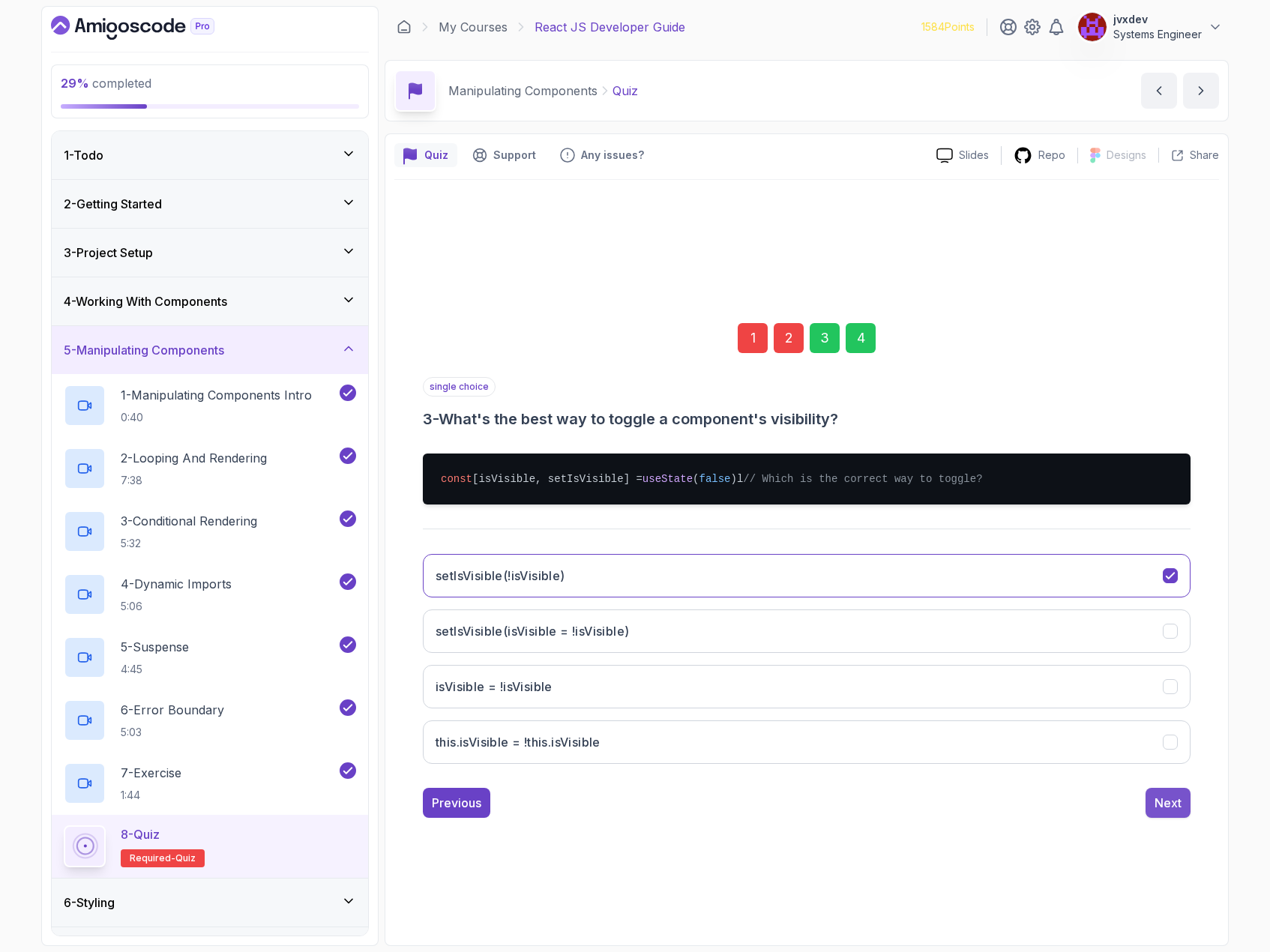
click at [1181, 807] on div "Next" at bounding box center [1168, 802] width 27 height 18
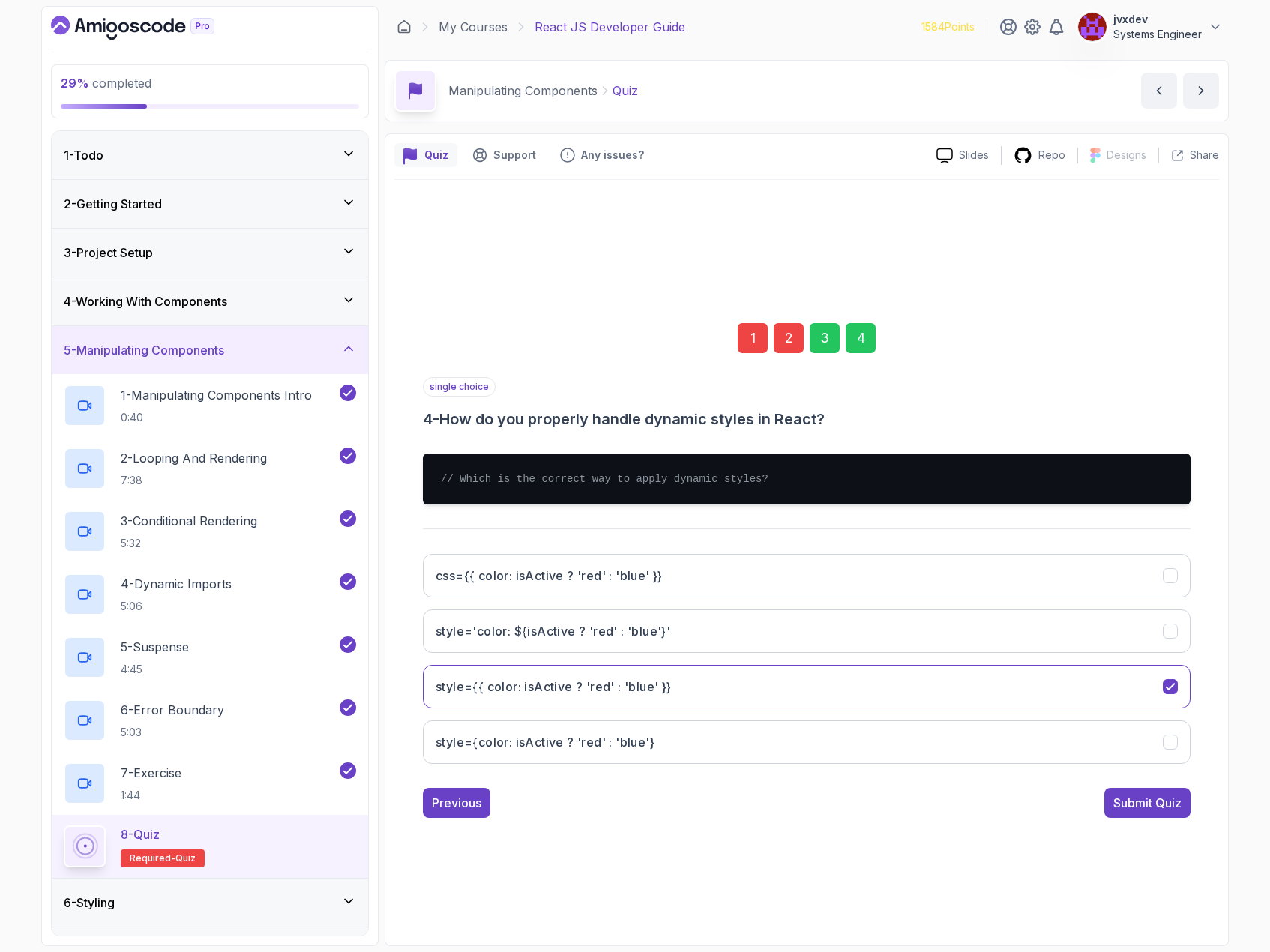
click at [1181, 819] on div "1 2 3 4 single choice 4 - How do you properly handle dynamic styles in React? /…" at bounding box center [807, 559] width 825 height 543
click at [1178, 809] on div "Submit Quiz" at bounding box center [1148, 802] width 68 height 18
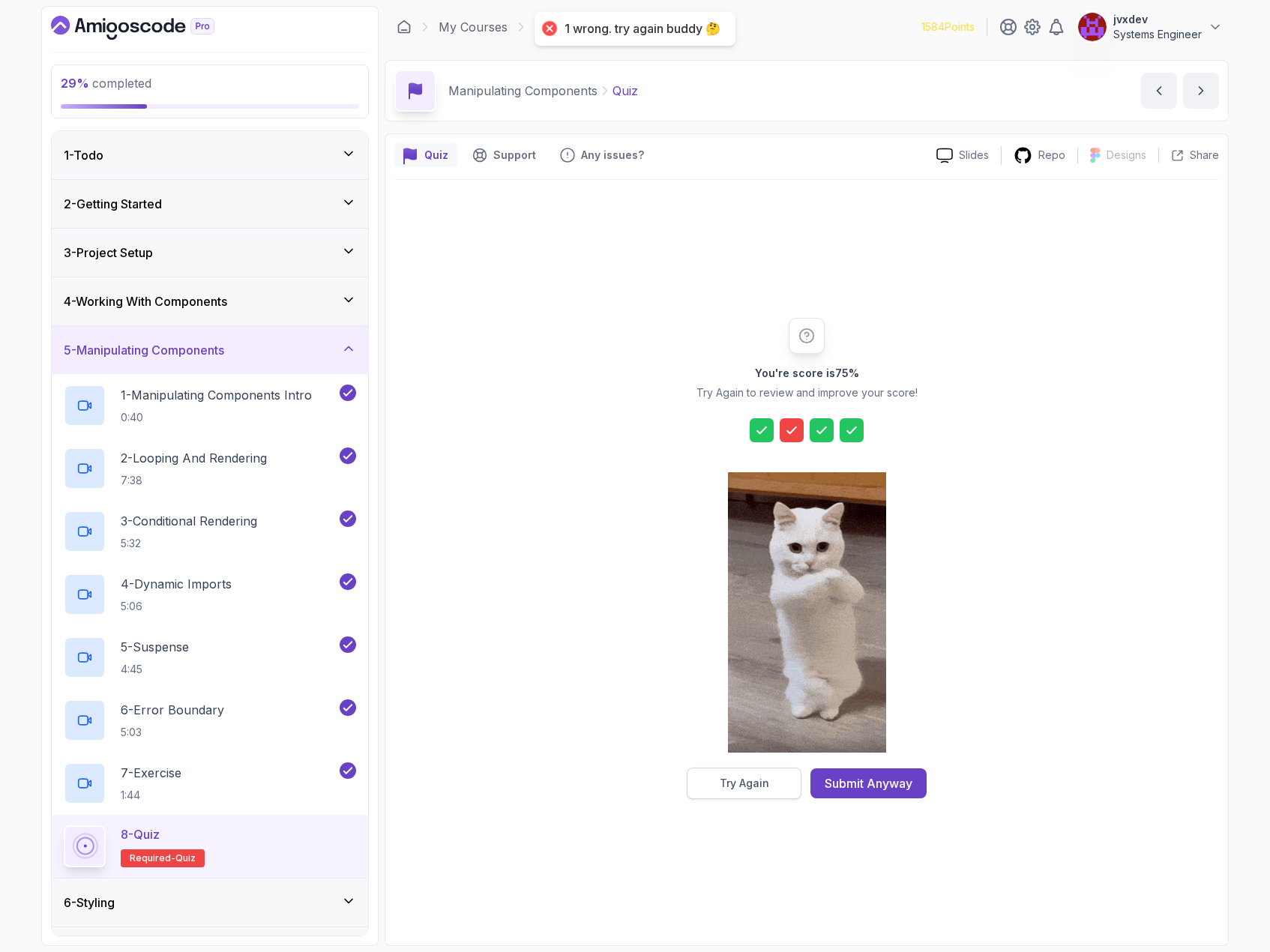
click at [776, 783] on button "Try Again" at bounding box center [744, 783] width 115 height 31
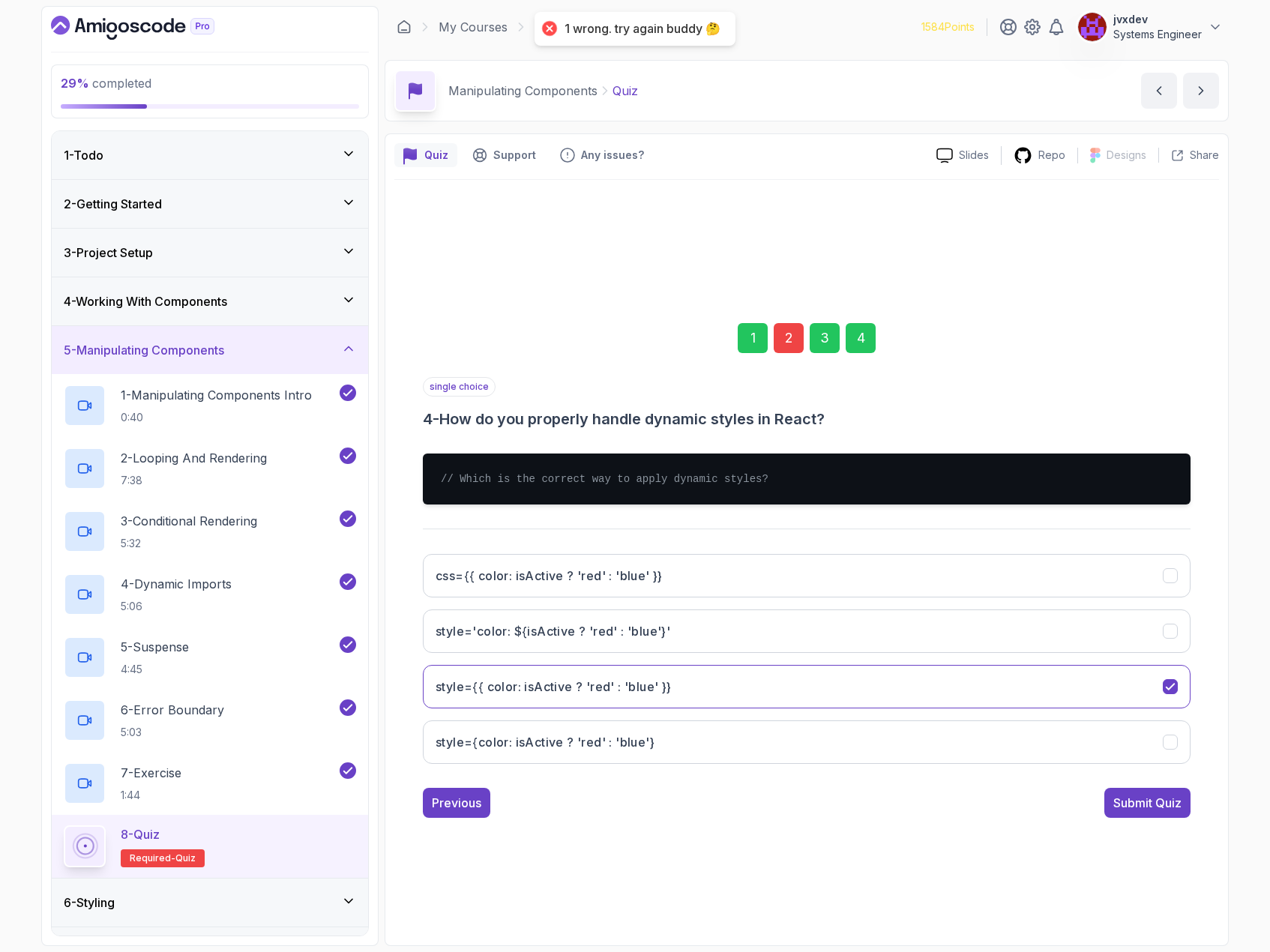
click at [787, 345] on div "2" at bounding box center [788, 338] width 30 height 30
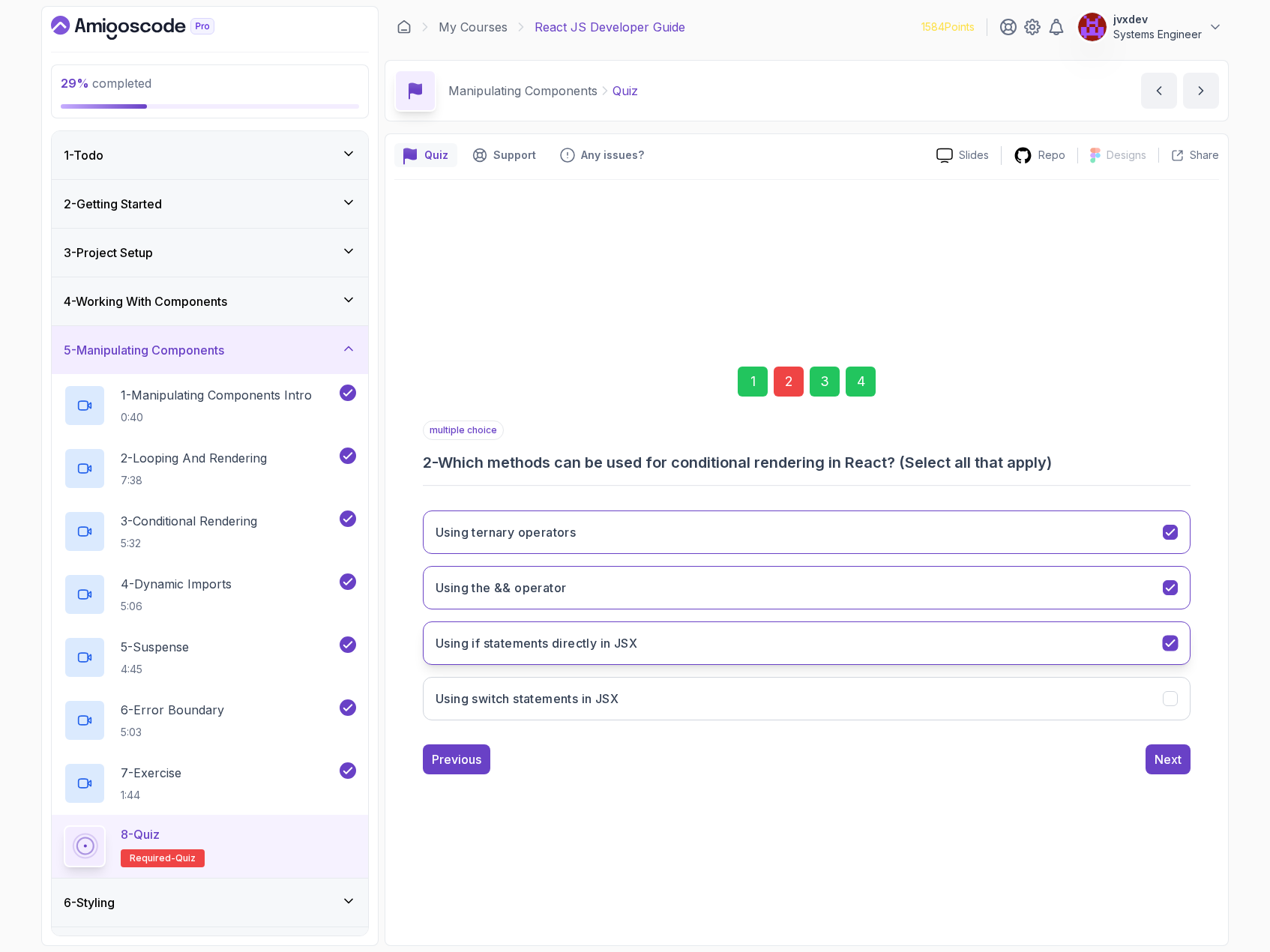
click at [1173, 642] on icon "Using if statements directly in JSX" at bounding box center [1170, 643] width 8 height 6
click at [1170, 591] on icon "Using the && operator" at bounding box center [1171, 587] width 15 height 15
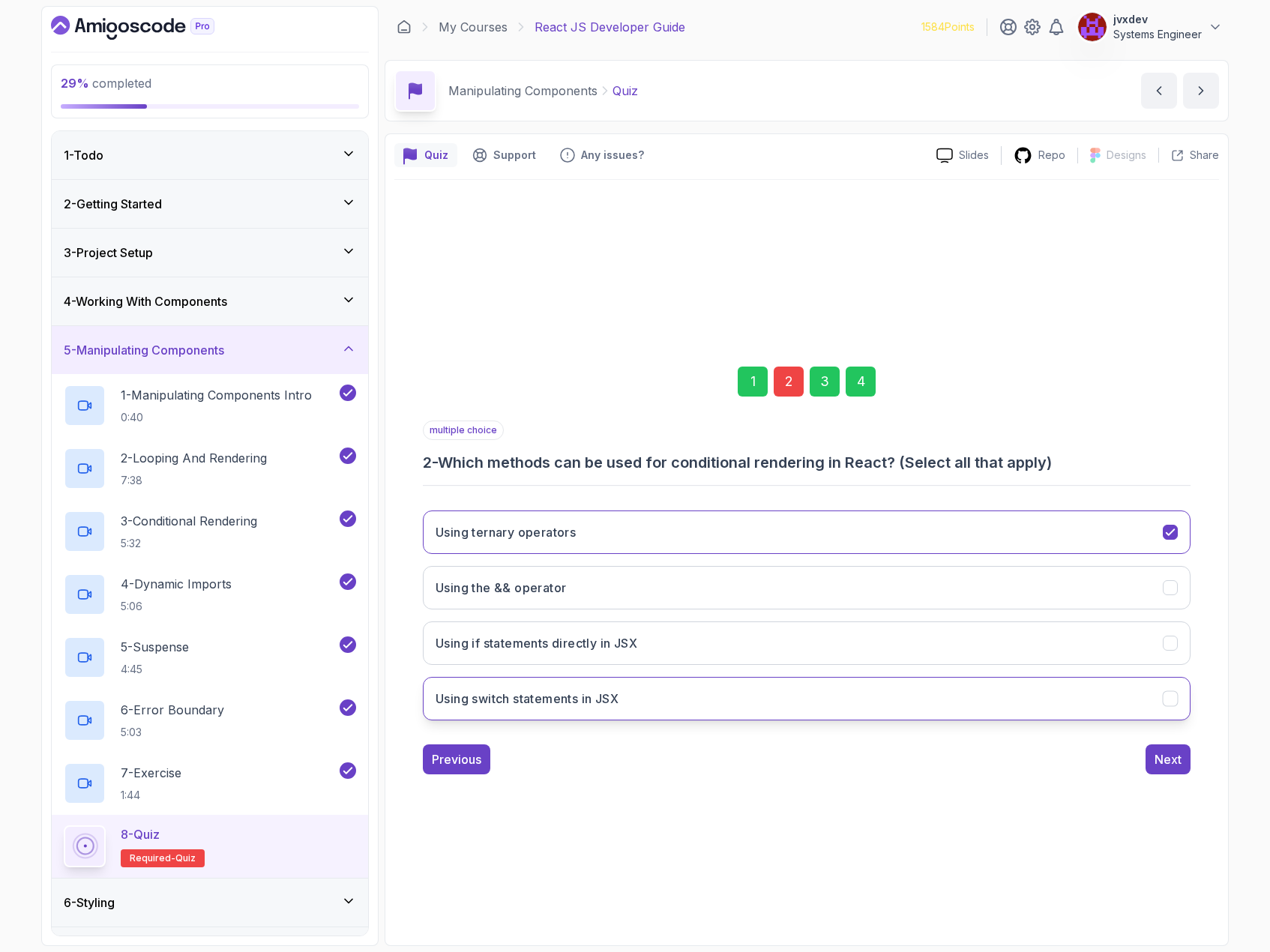
click at [1174, 691] on div "Using switch statements in JSX" at bounding box center [1171, 698] width 16 height 16
click at [1181, 755] on div "Next" at bounding box center [1168, 759] width 27 height 18
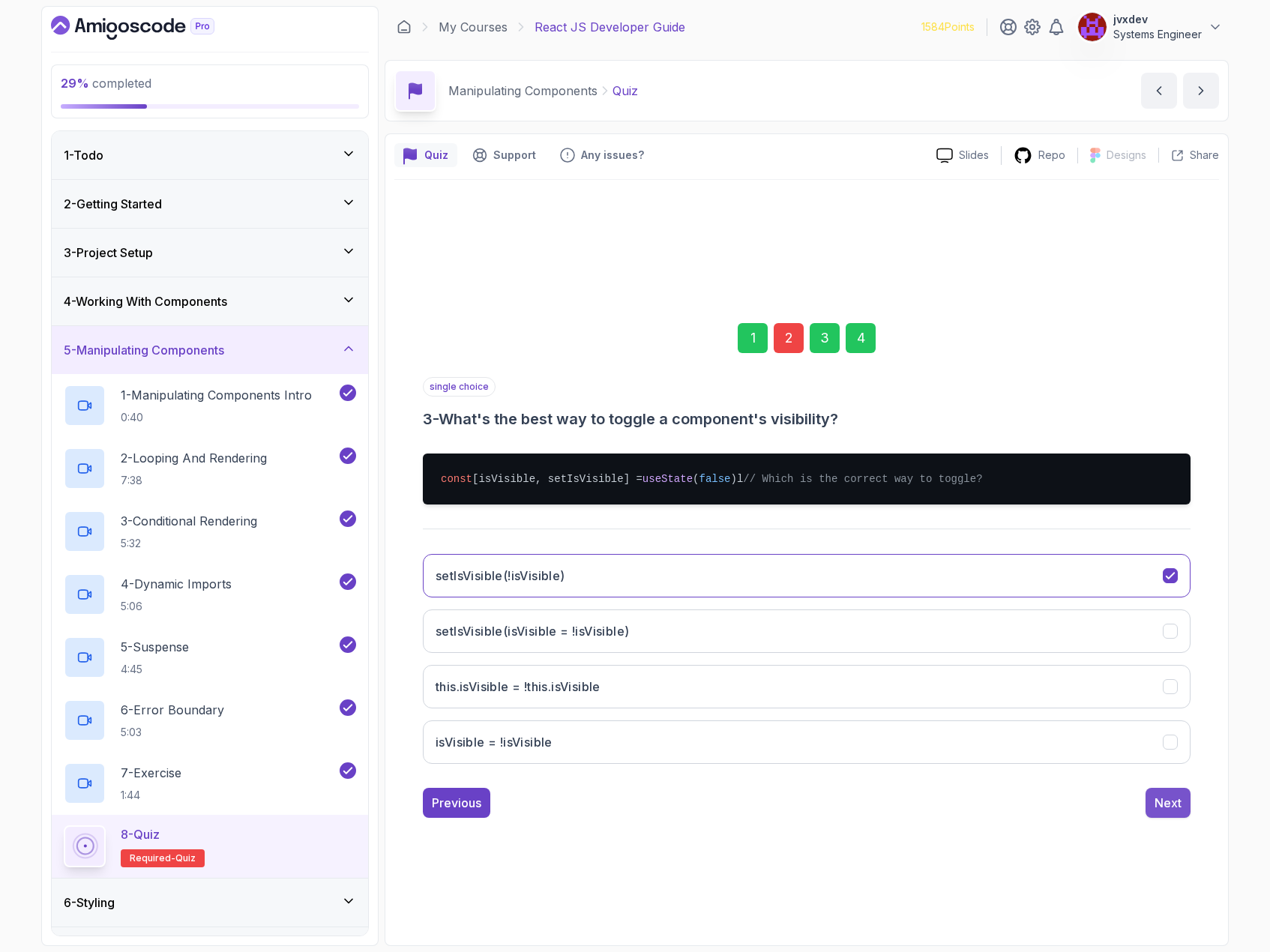
drag, startPoint x: 1181, startPoint y: 797, endPoint x: 1178, endPoint y: 809, distance: 12.4
click at [1180, 800] on button "Next" at bounding box center [1168, 802] width 45 height 30
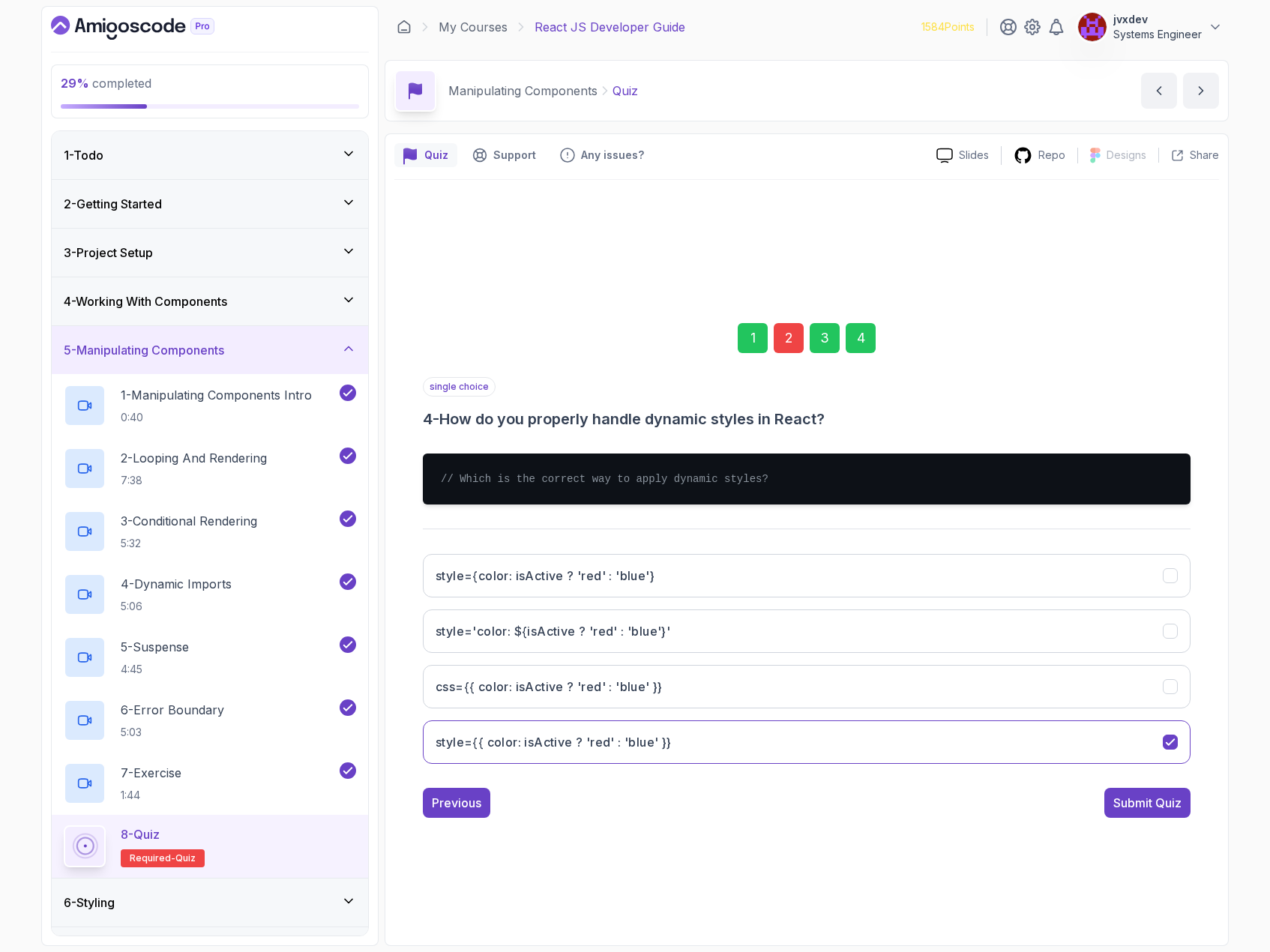
click at [1178, 809] on div "Submit Quiz" at bounding box center [1148, 802] width 68 height 18
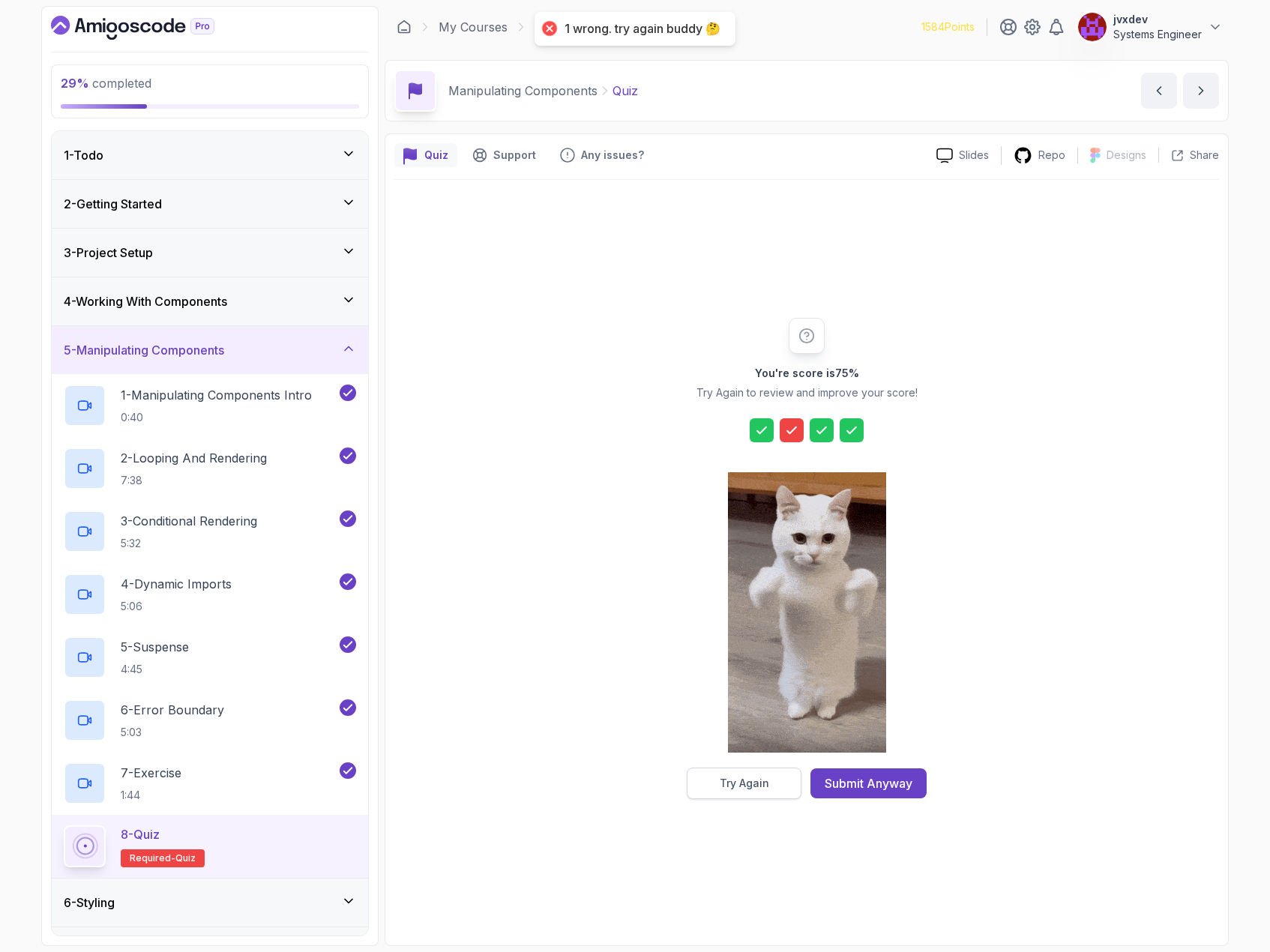
click at [738, 781] on div "Try Again" at bounding box center [744, 783] width 50 height 15
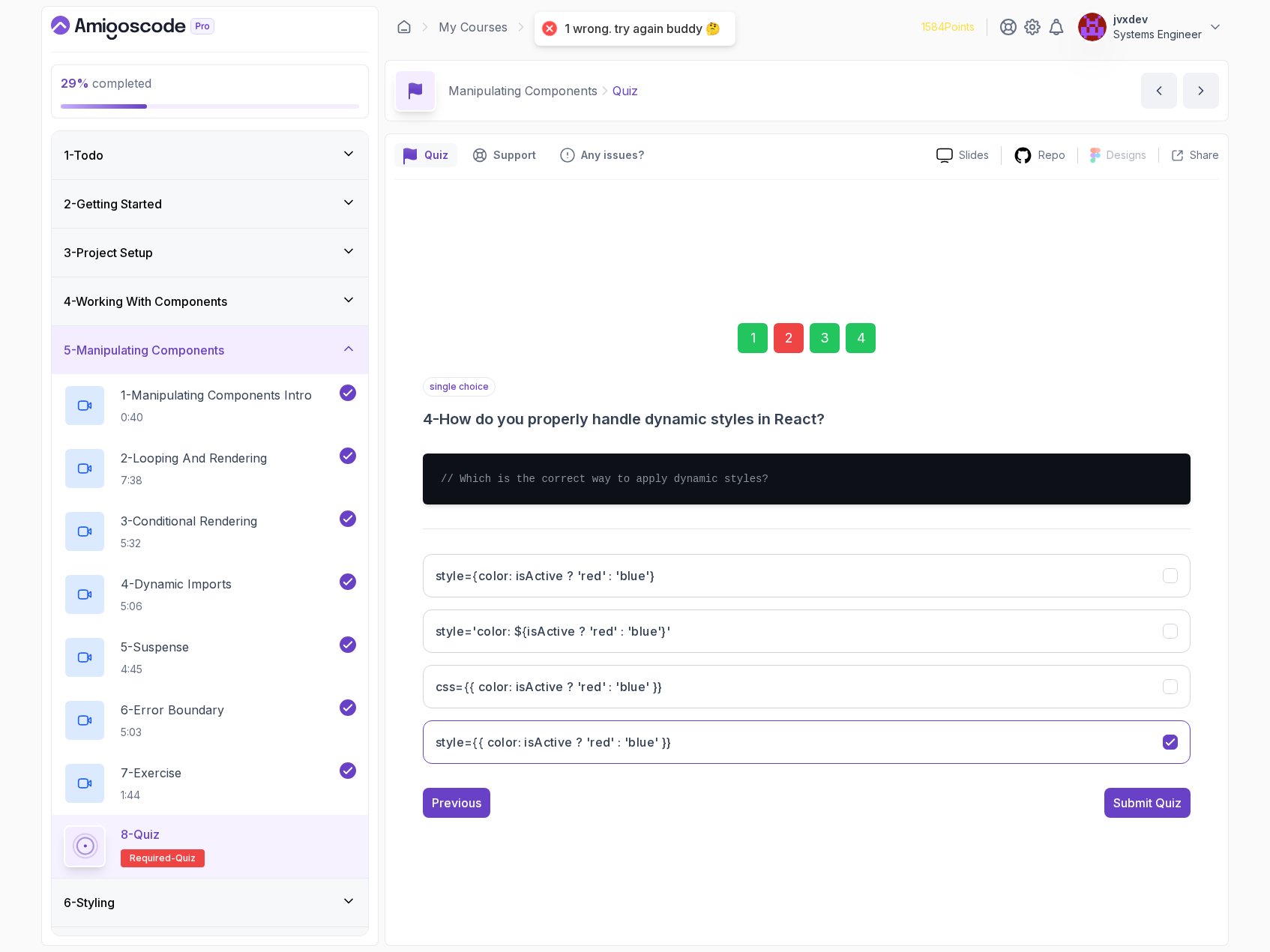
click at [791, 350] on div "2" at bounding box center [788, 338] width 30 height 30
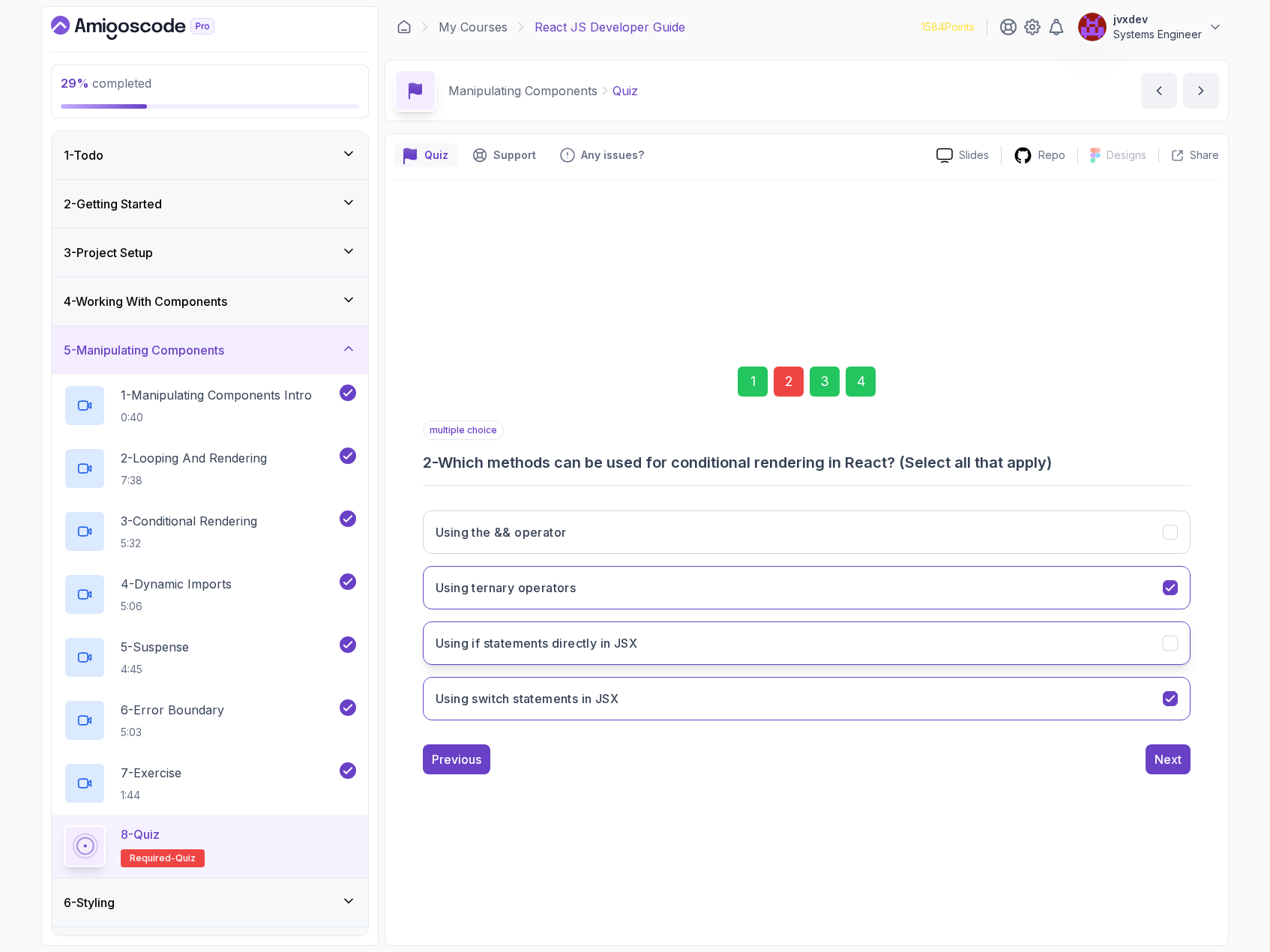
click at [1178, 641] on icon "Using if statements directly in JSX" at bounding box center [1171, 642] width 15 height 15
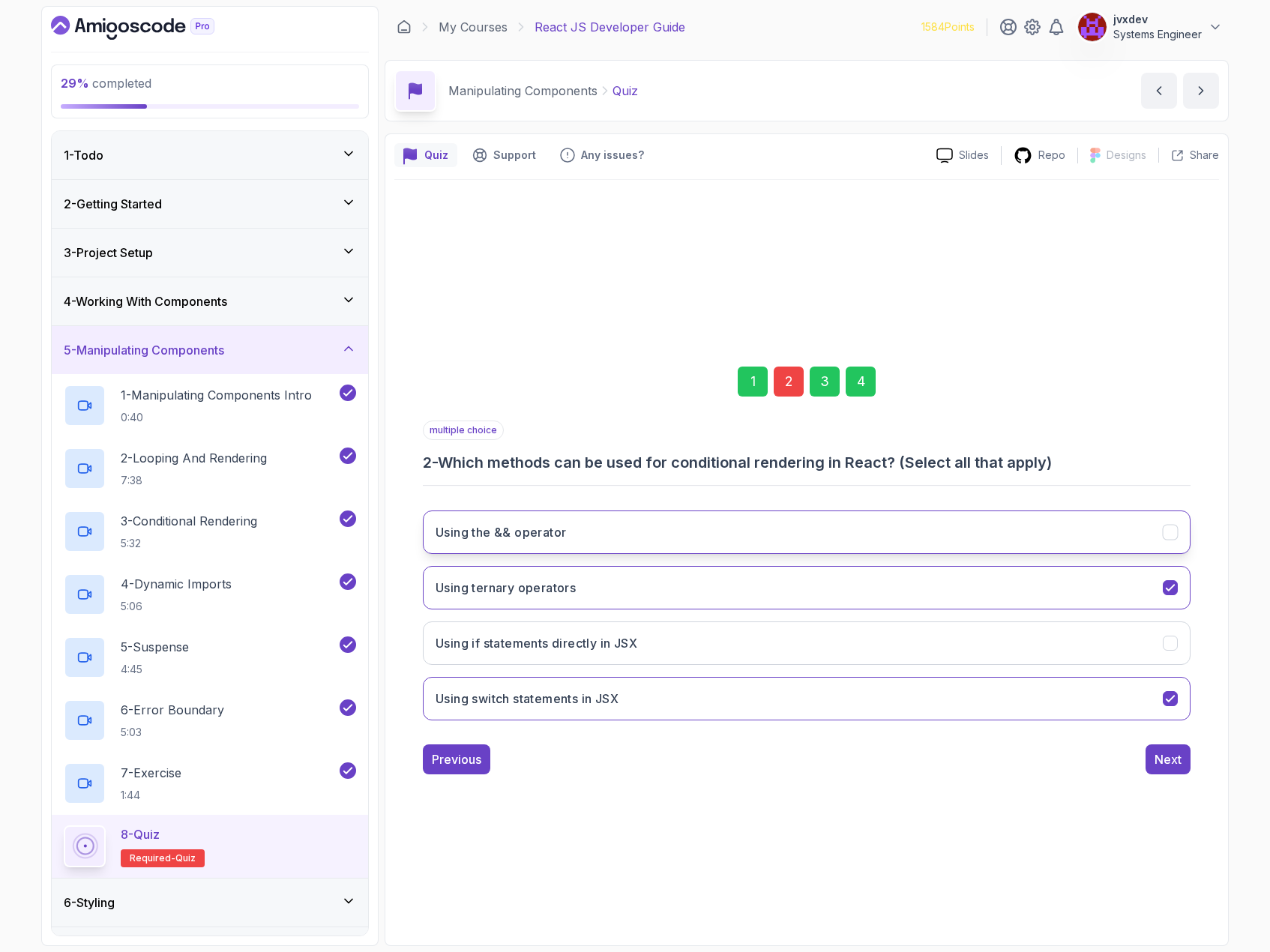
click at [1182, 513] on button "Using the && operator" at bounding box center [807, 532] width 768 height 44
click at [1177, 532] on icon "Using the && operator" at bounding box center [1171, 531] width 15 height 15
click at [1181, 537] on button "Using the && operator" at bounding box center [807, 532] width 768 height 44
click at [1181, 733] on div "multiple choice 2 - Which methods can be used for conditional rendering in Reac…" at bounding box center [807, 597] width 768 height 354
click at [1184, 757] on button "Next" at bounding box center [1168, 759] width 45 height 30
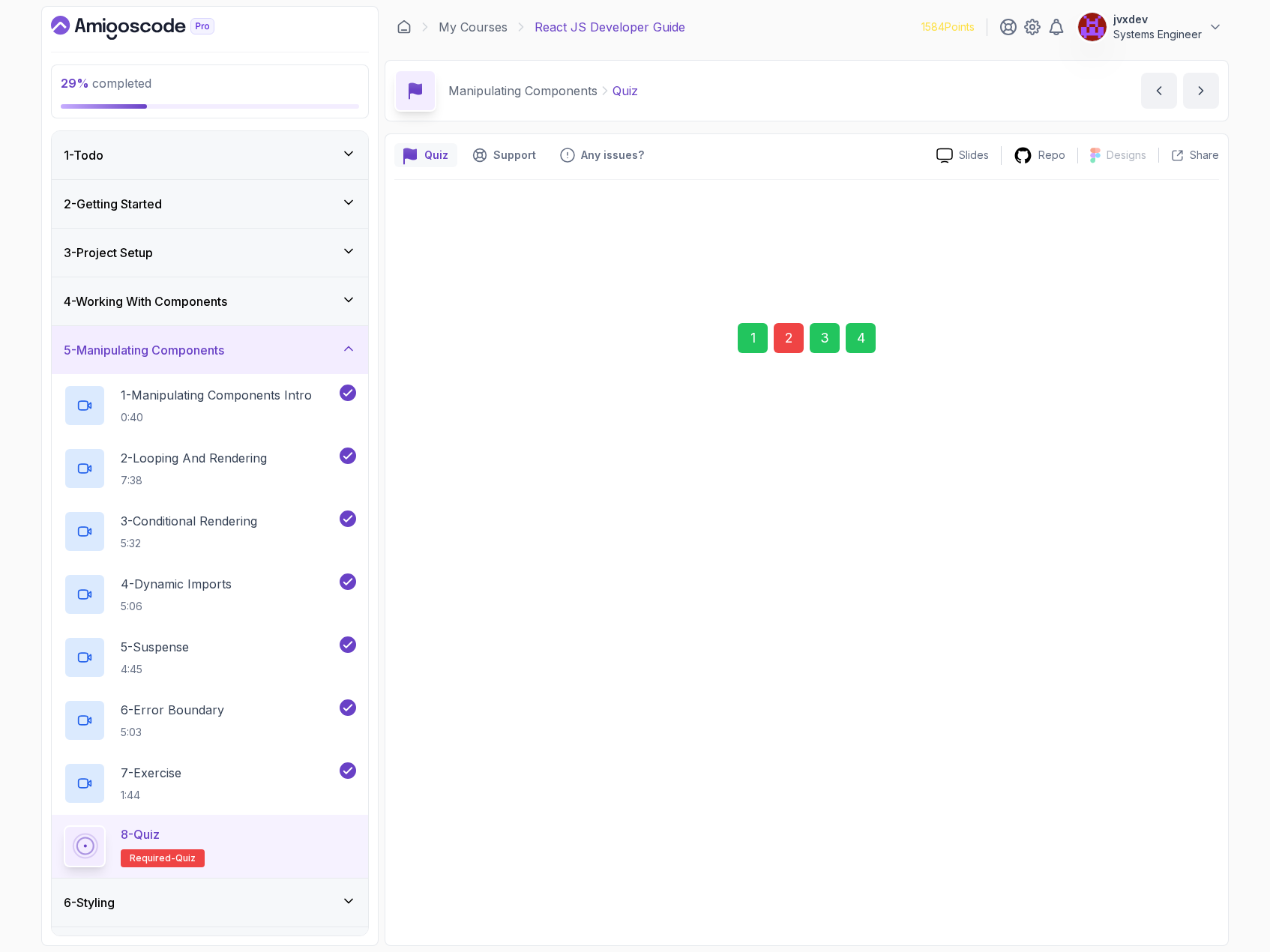
drag, startPoint x: 1184, startPoint y: 766, endPoint x: 1178, endPoint y: 802, distance: 36.5
click at [1184, 764] on button "isVisible = !isVisible" at bounding box center [807, 742] width 768 height 44
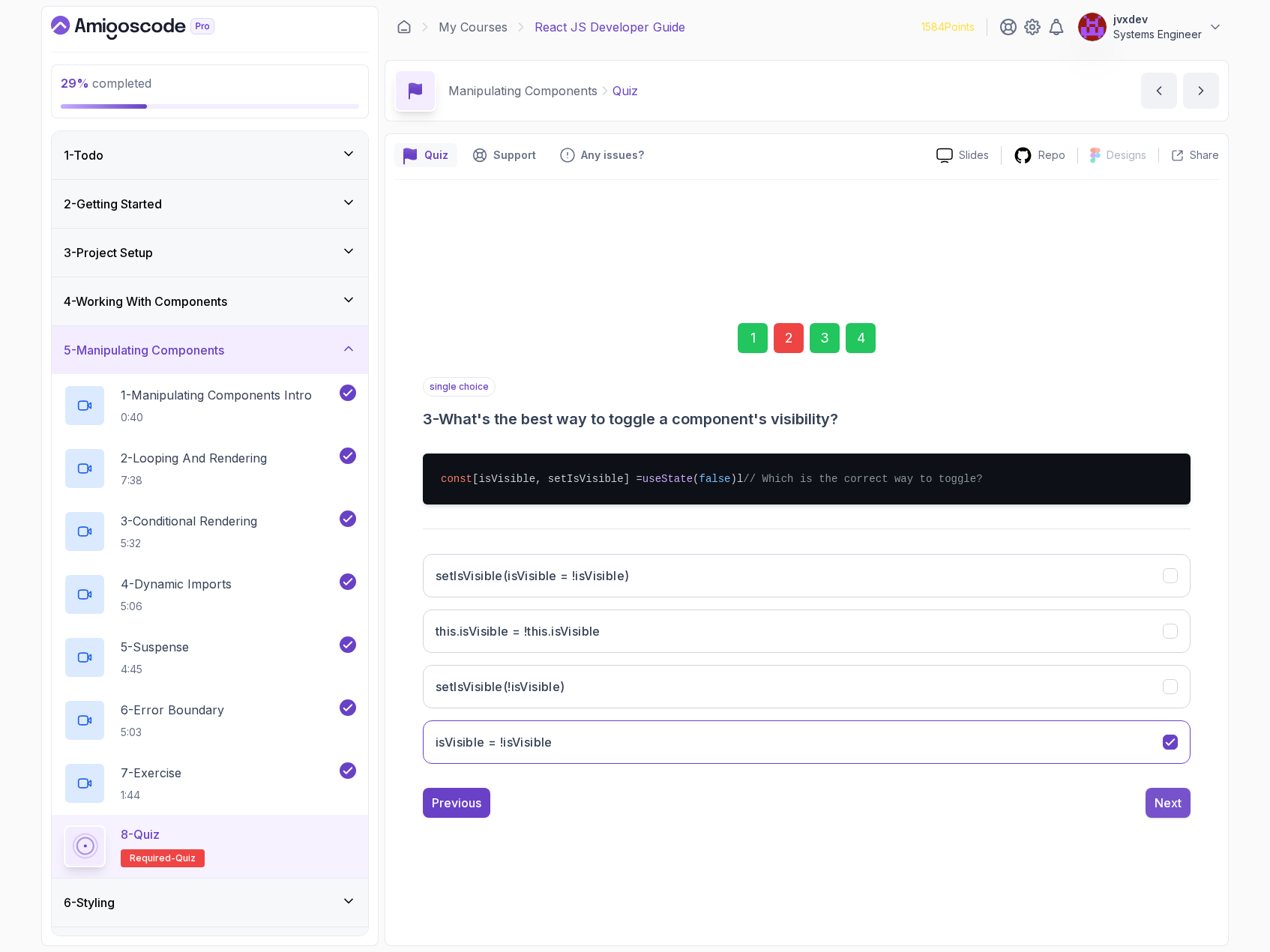
click at [1177, 806] on div "Next" at bounding box center [1168, 802] width 27 height 18
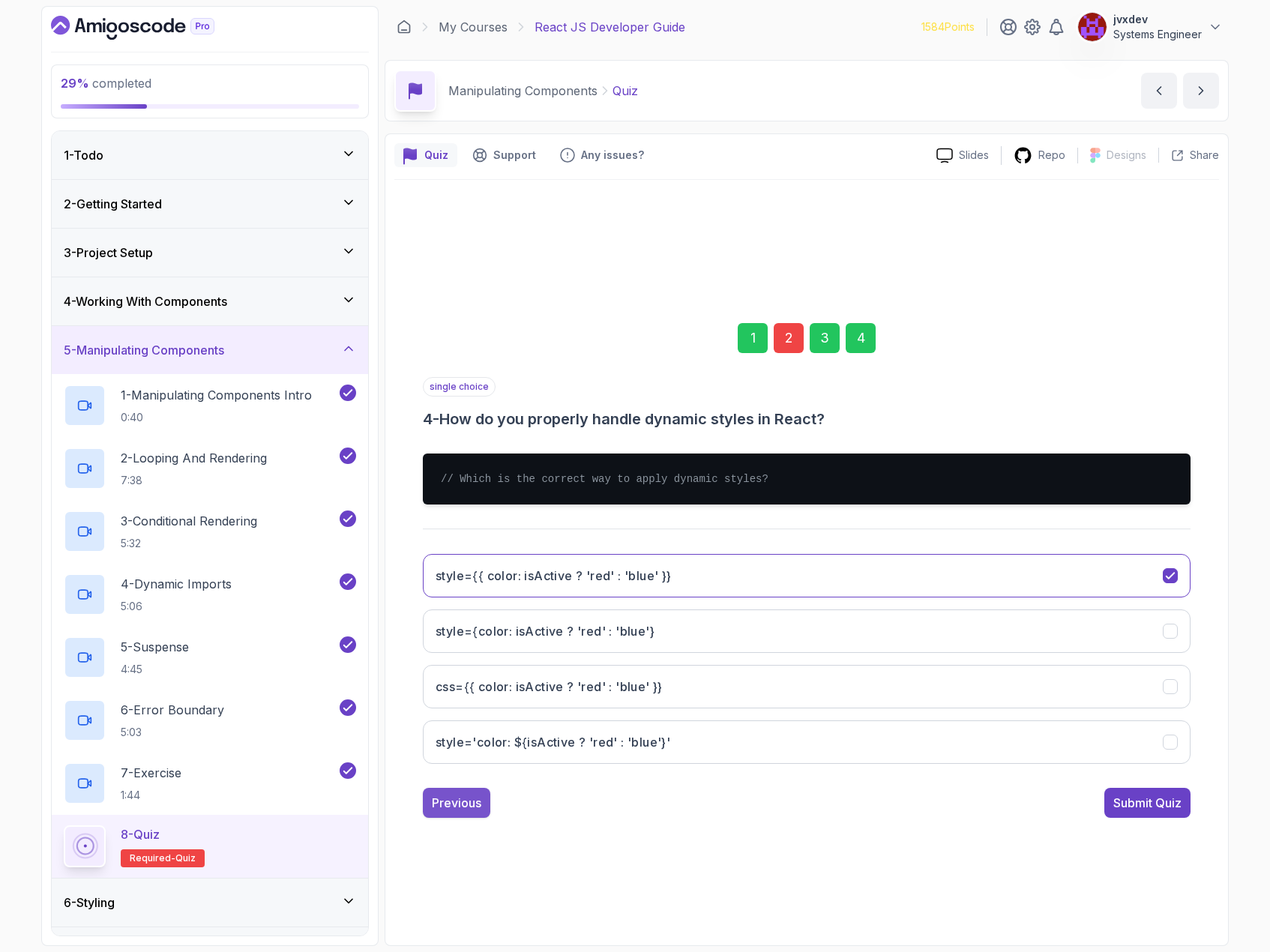
click at [471, 799] on div "Previous" at bounding box center [456, 802] width 50 height 18
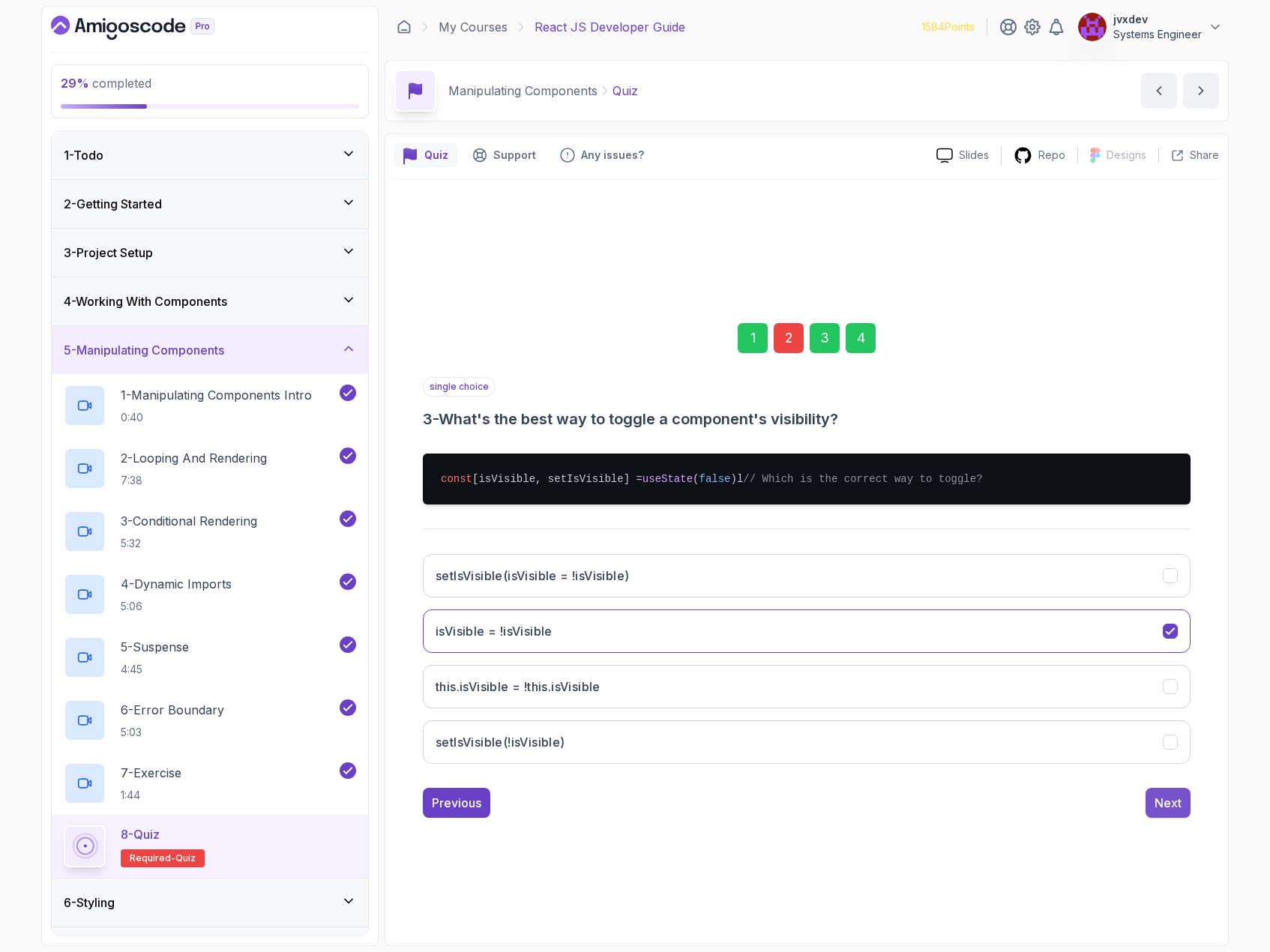
click at [1181, 806] on div "Next" at bounding box center [1168, 802] width 27 height 18
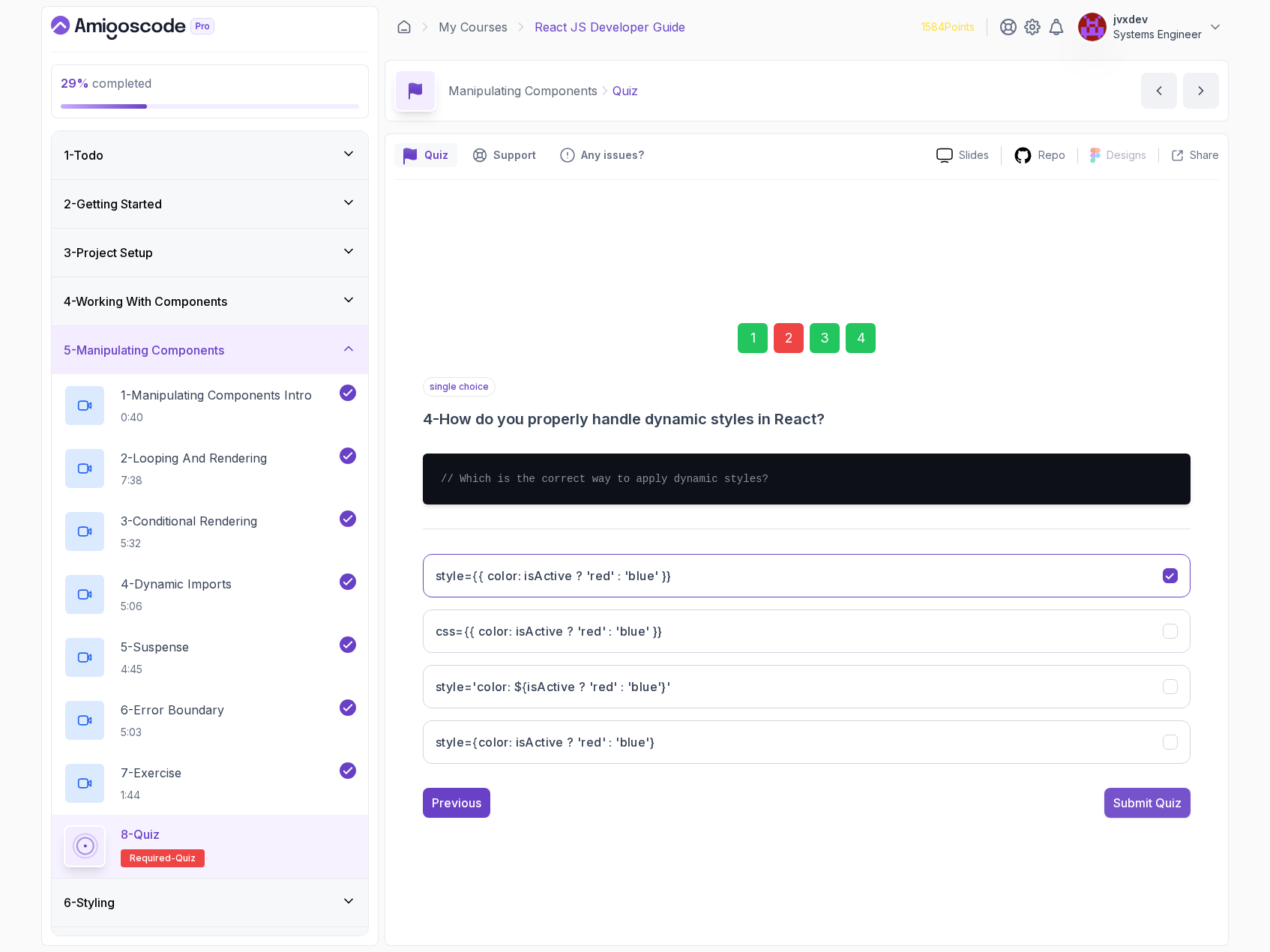
click at [1165, 799] on div "Submit Quiz" at bounding box center [1148, 802] width 68 height 18
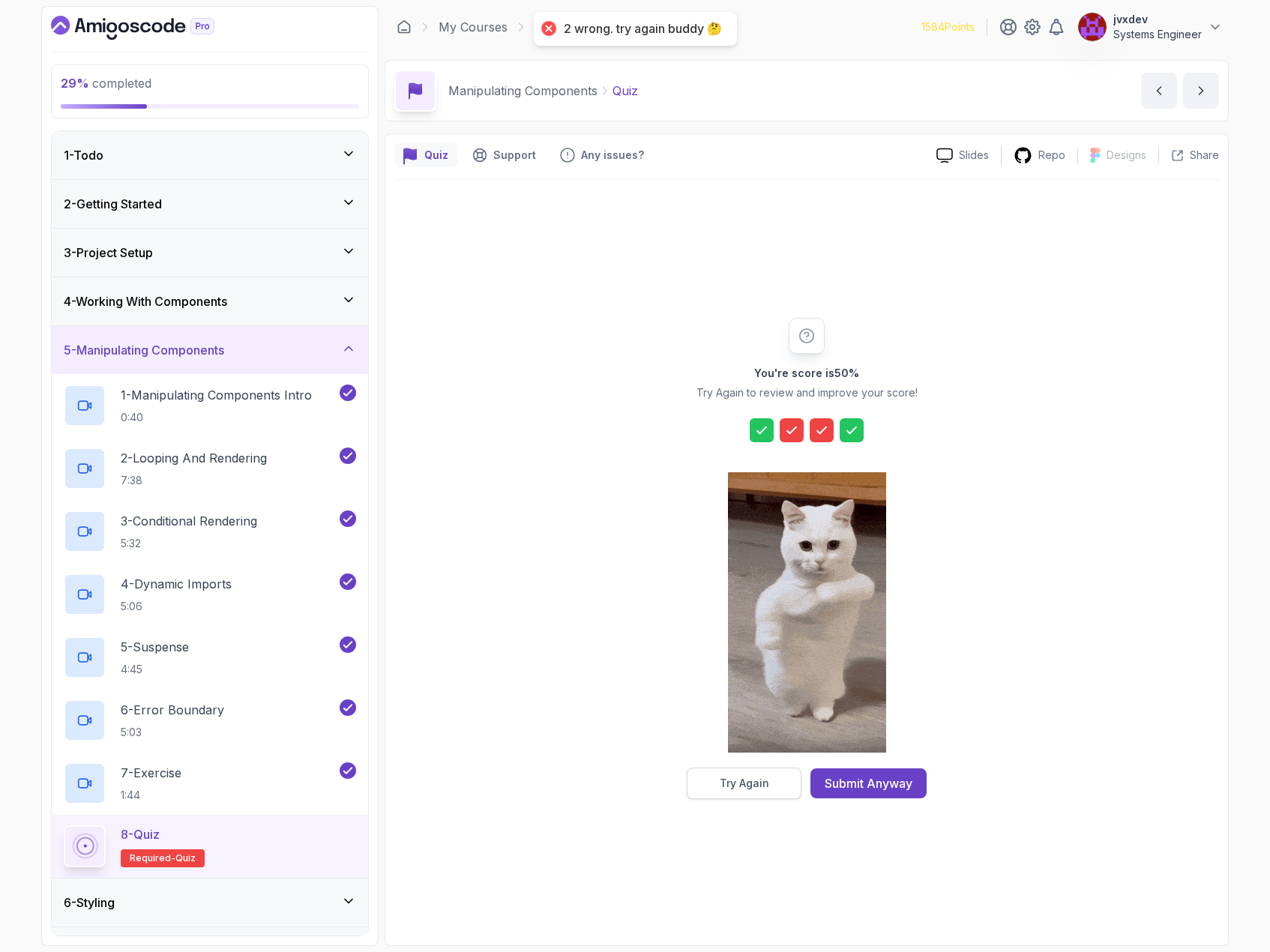
click at [703, 780] on button "Try Again" at bounding box center [744, 783] width 115 height 31
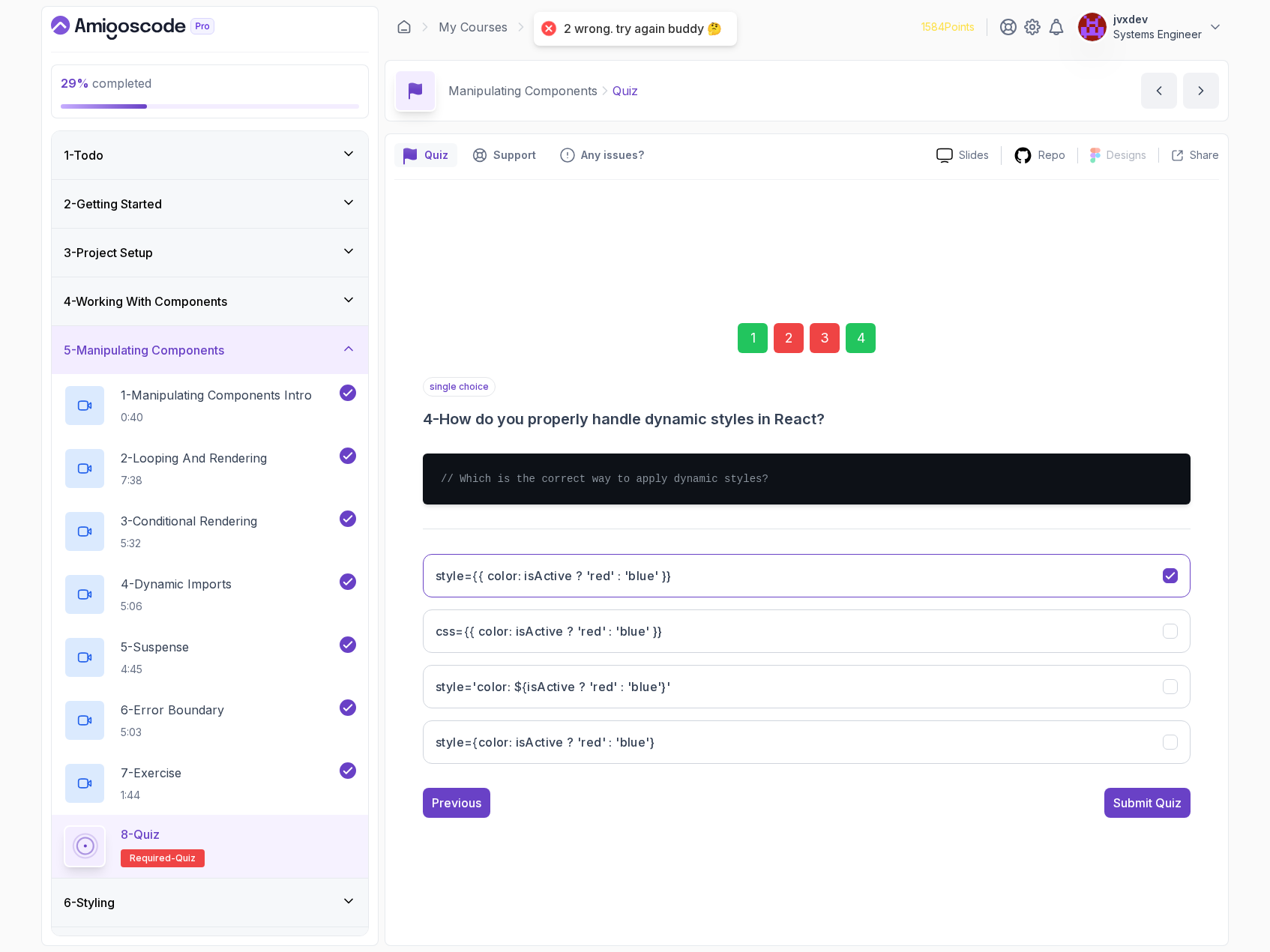
click at [823, 326] on div "3" at bounding box center [824, 338] width 30 height 30
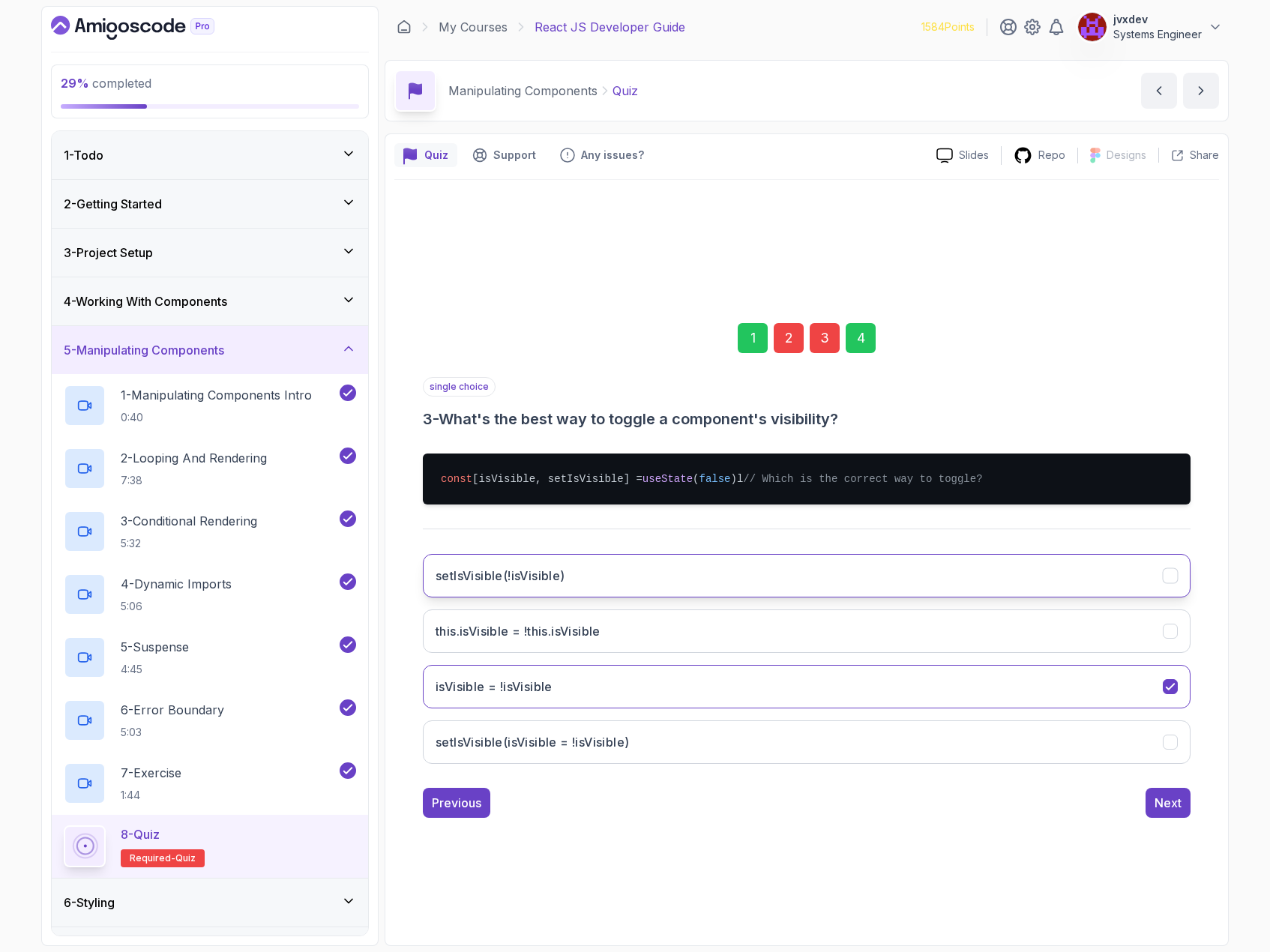
click at [1184, 594] on button "setIsVisible(!isVisible)" at bounding box center [807, 575] width 768 height 44
click at [1178, 818] on button "Next" at bounding box center [1168, 802] width 45 height 30
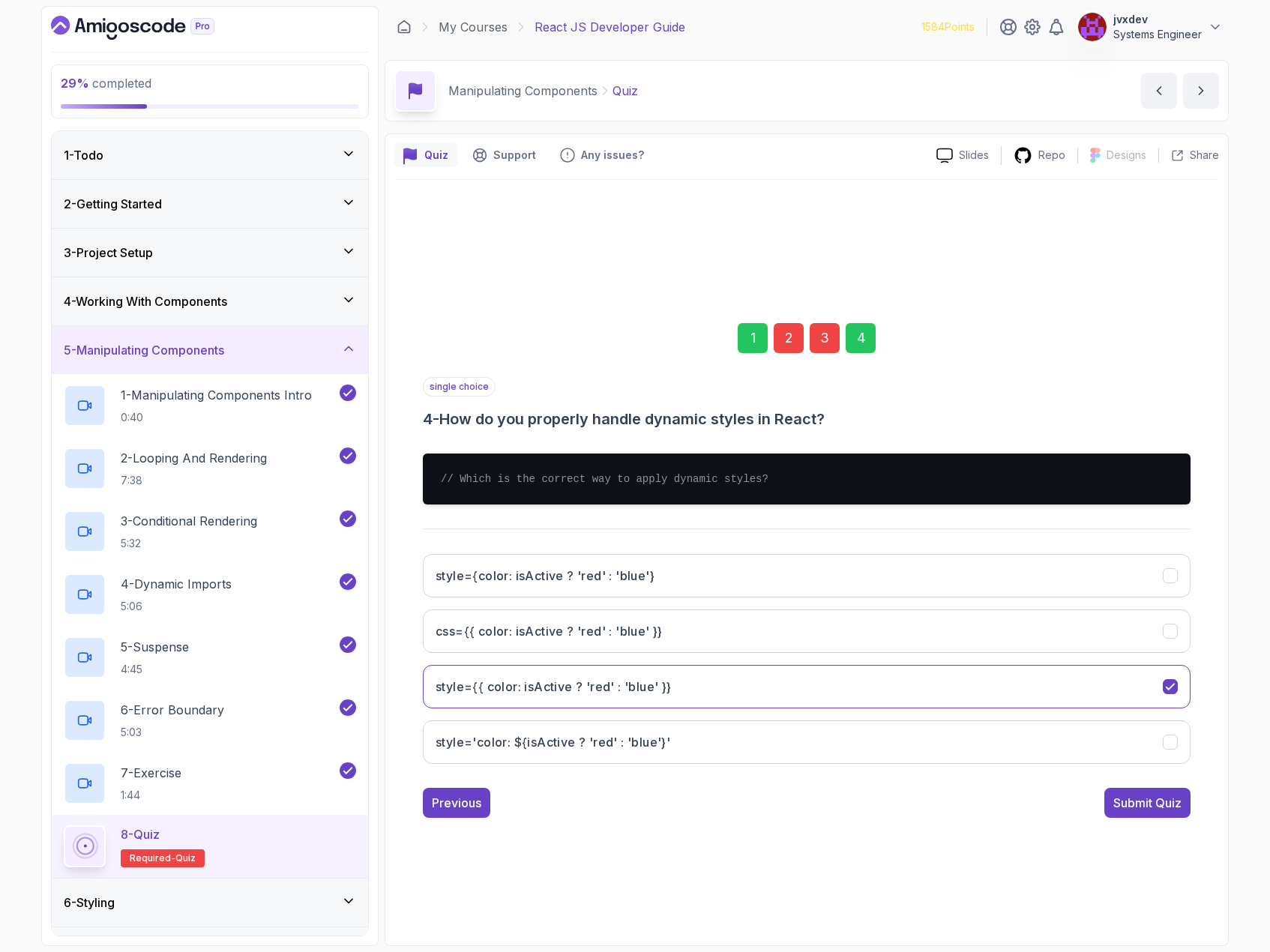
click at [1178, 808] on div "Submit Quiz" at bounding box center [1148, 802] width 68 height 18
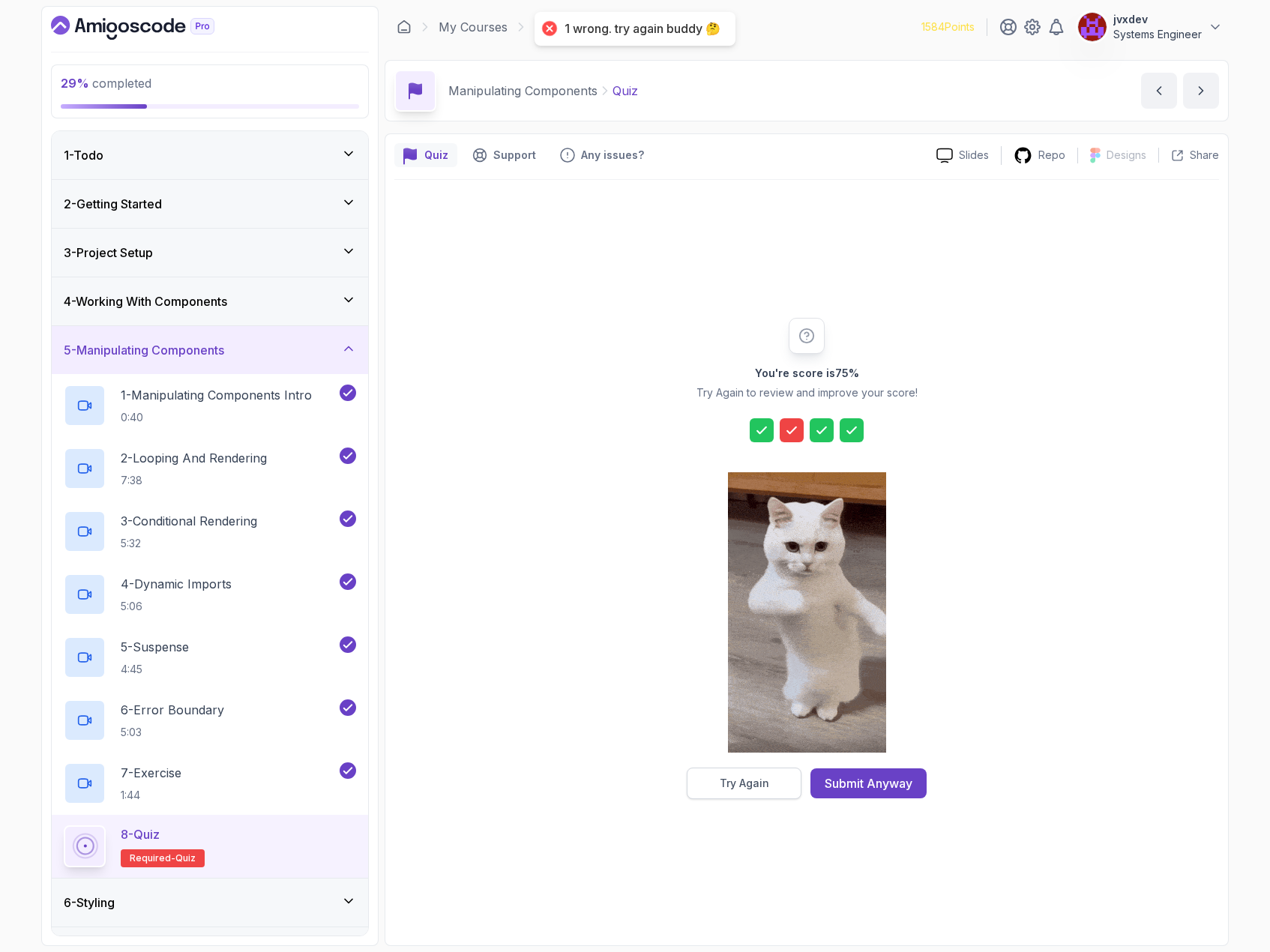
click at [755, 783] on div "Try Again" at bounding box center [744, 783] width 50 height 15
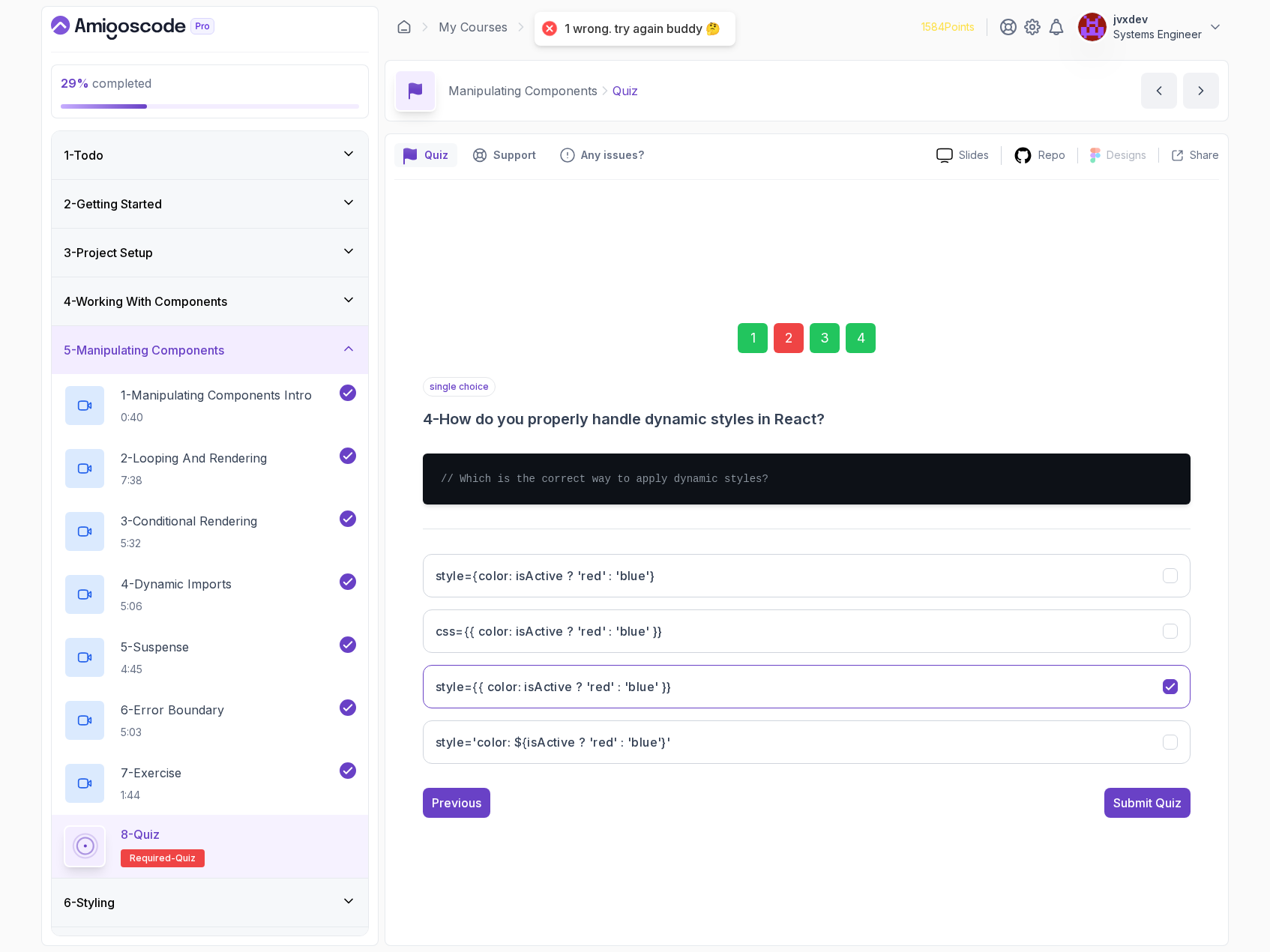
click at [781, 347] on div "2" at bounding box center [788, 338] width 30 height 30
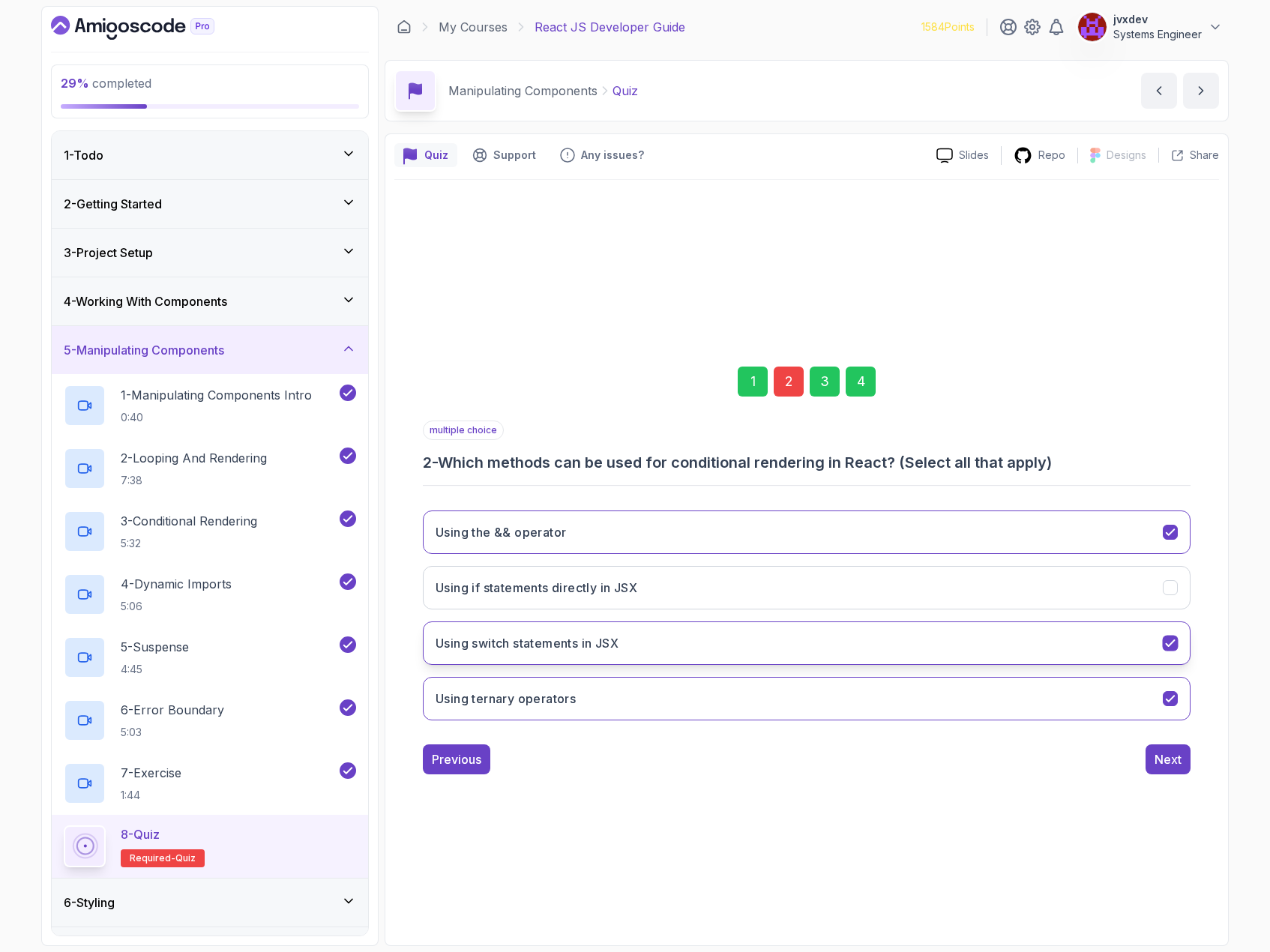
click at [1178, 641] on div "Using switch statements in JSX" at bounding box center [1171, 643] width 16 height 16
click at [1181, 757] on div "Next" at bounding box center [1168, 759] width 27 height 18
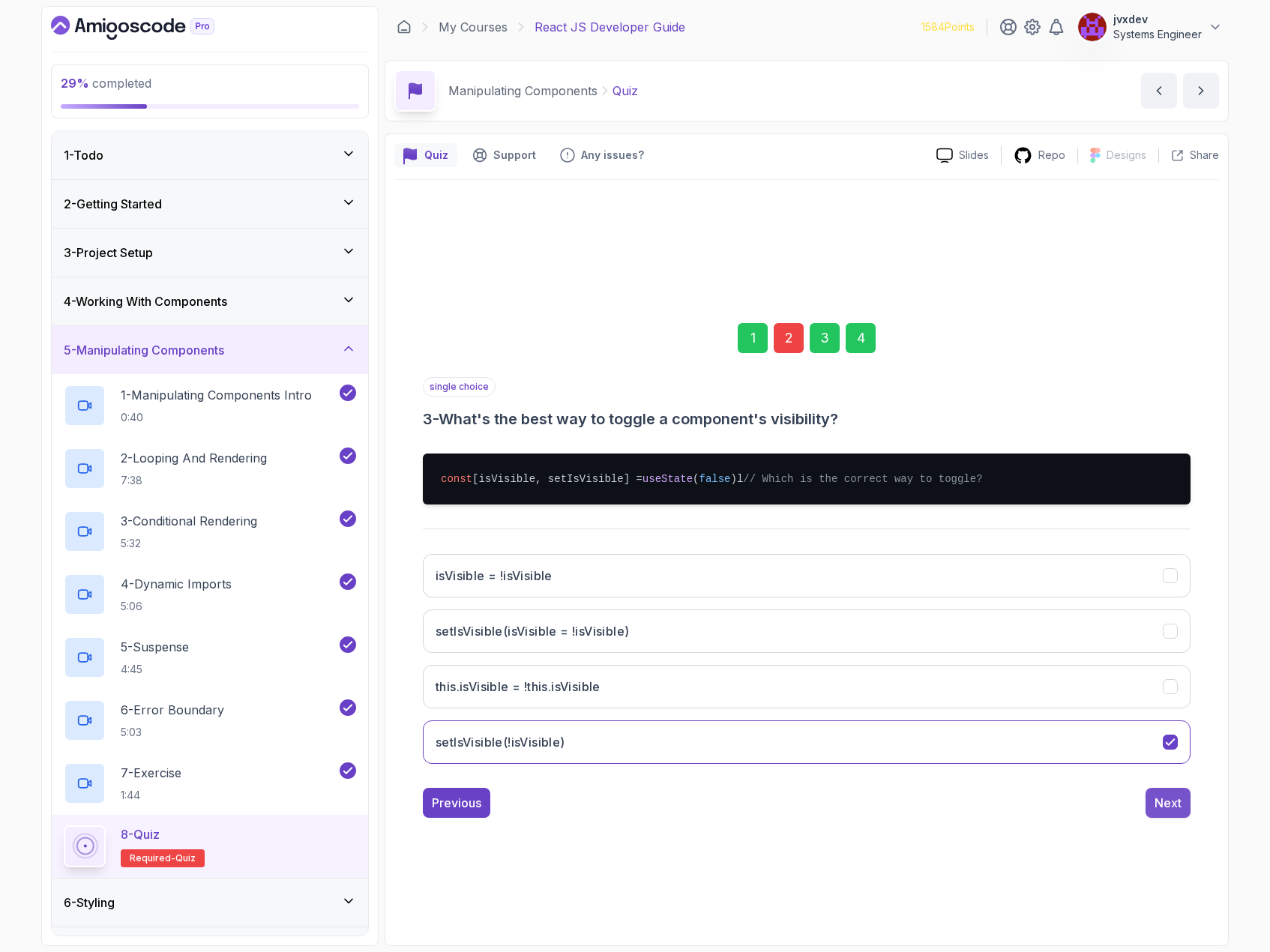
click at [1174, 804] on div "Next" at bounding box center [1168, 802] width 27 height 18
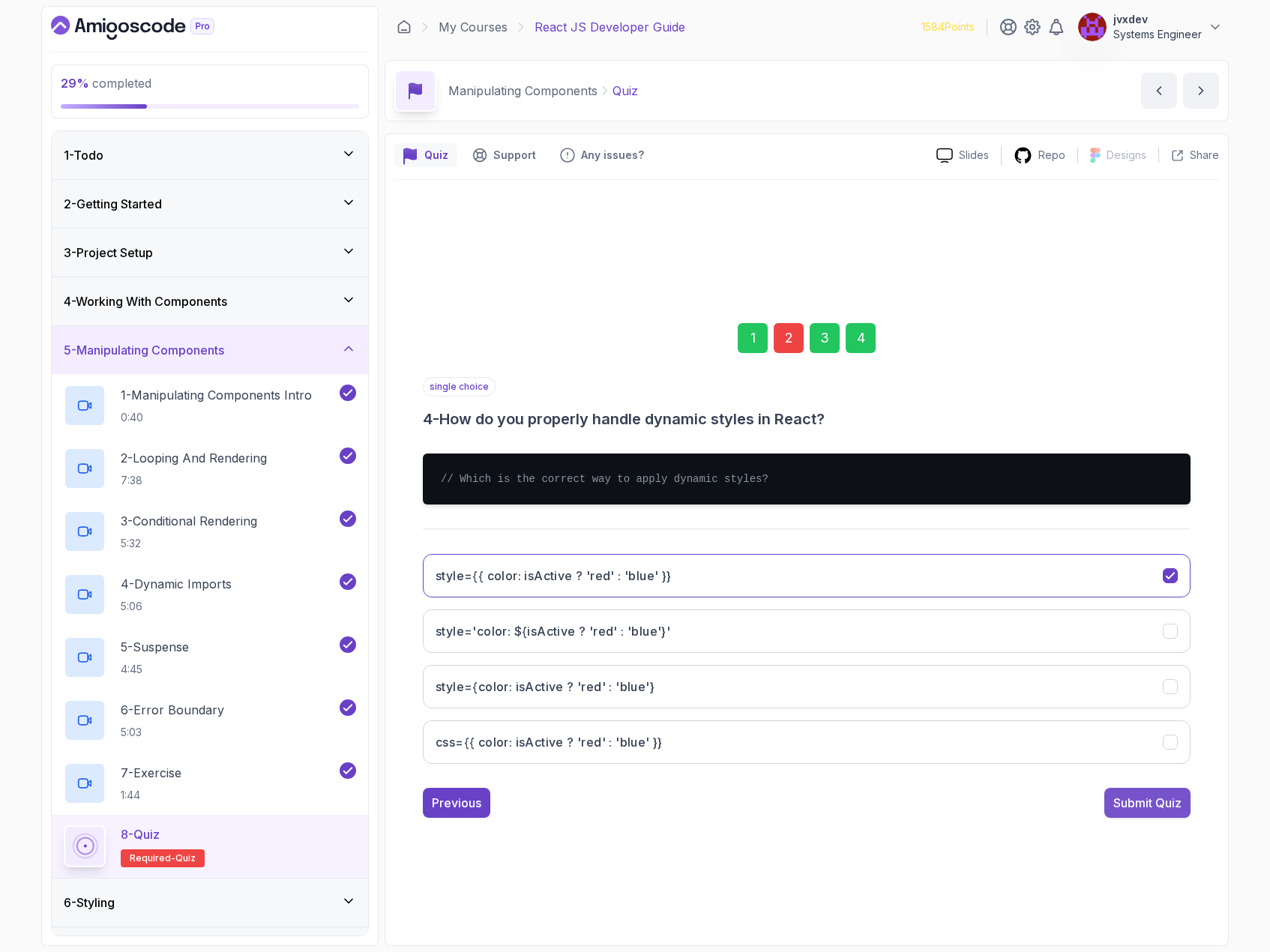
click at [1170, 813] on button "Submit Quiz" at bounding box center [1148, 802] width 86 height 30
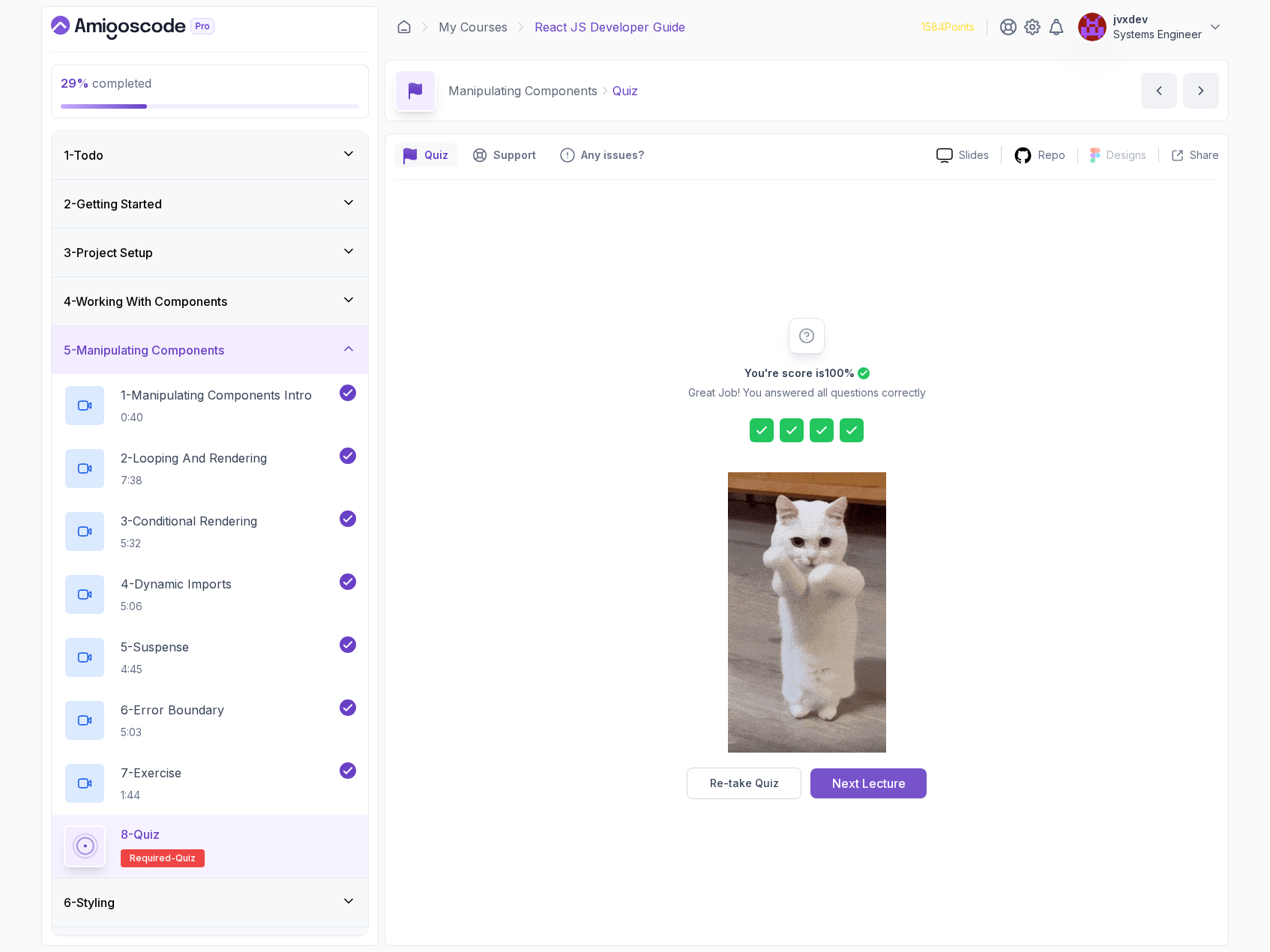
click at [914, 783] on button "Next Lecture" at bounding box center [869, 783] width 117 height 30
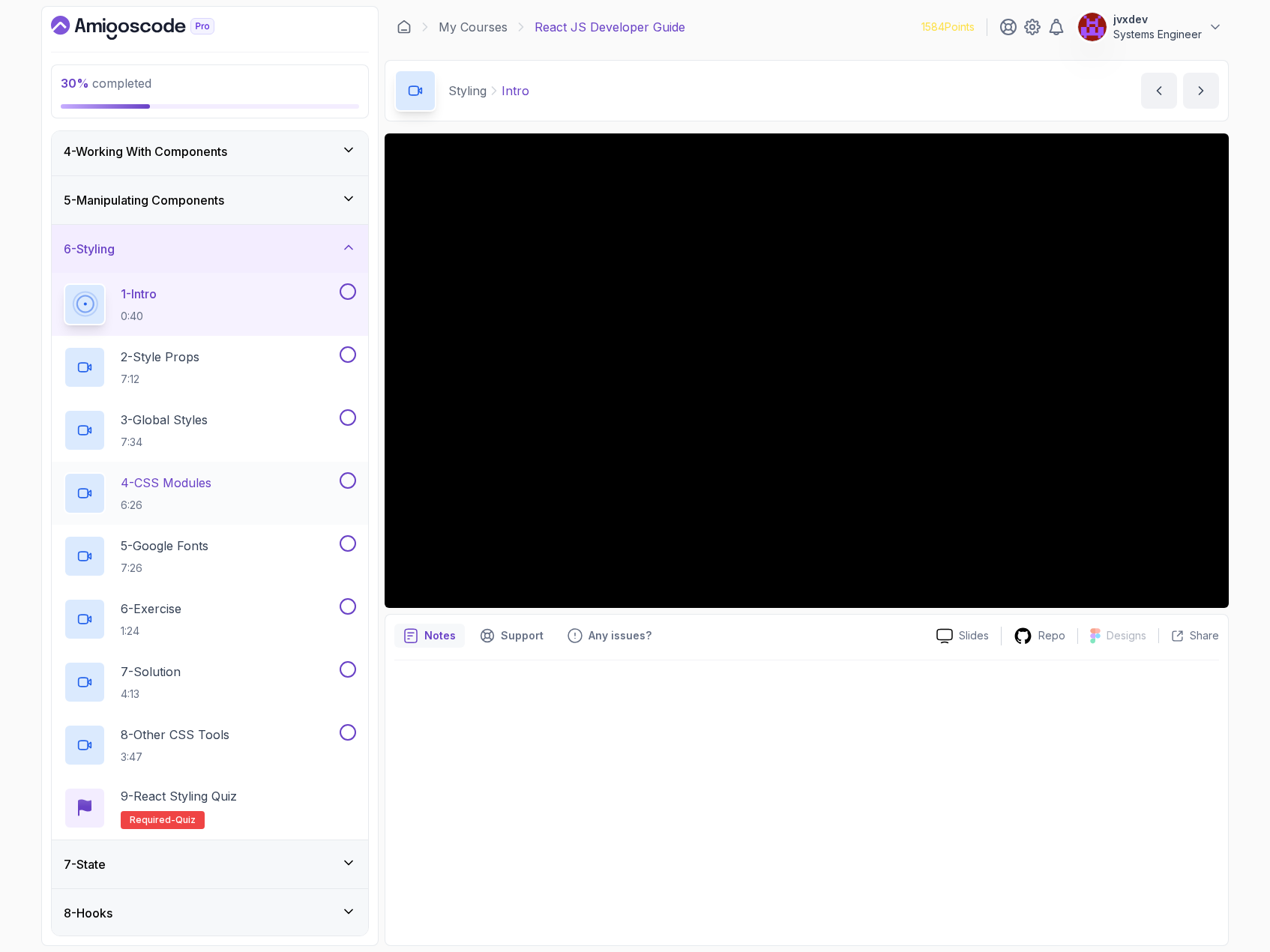
scroll to position [225, 0]
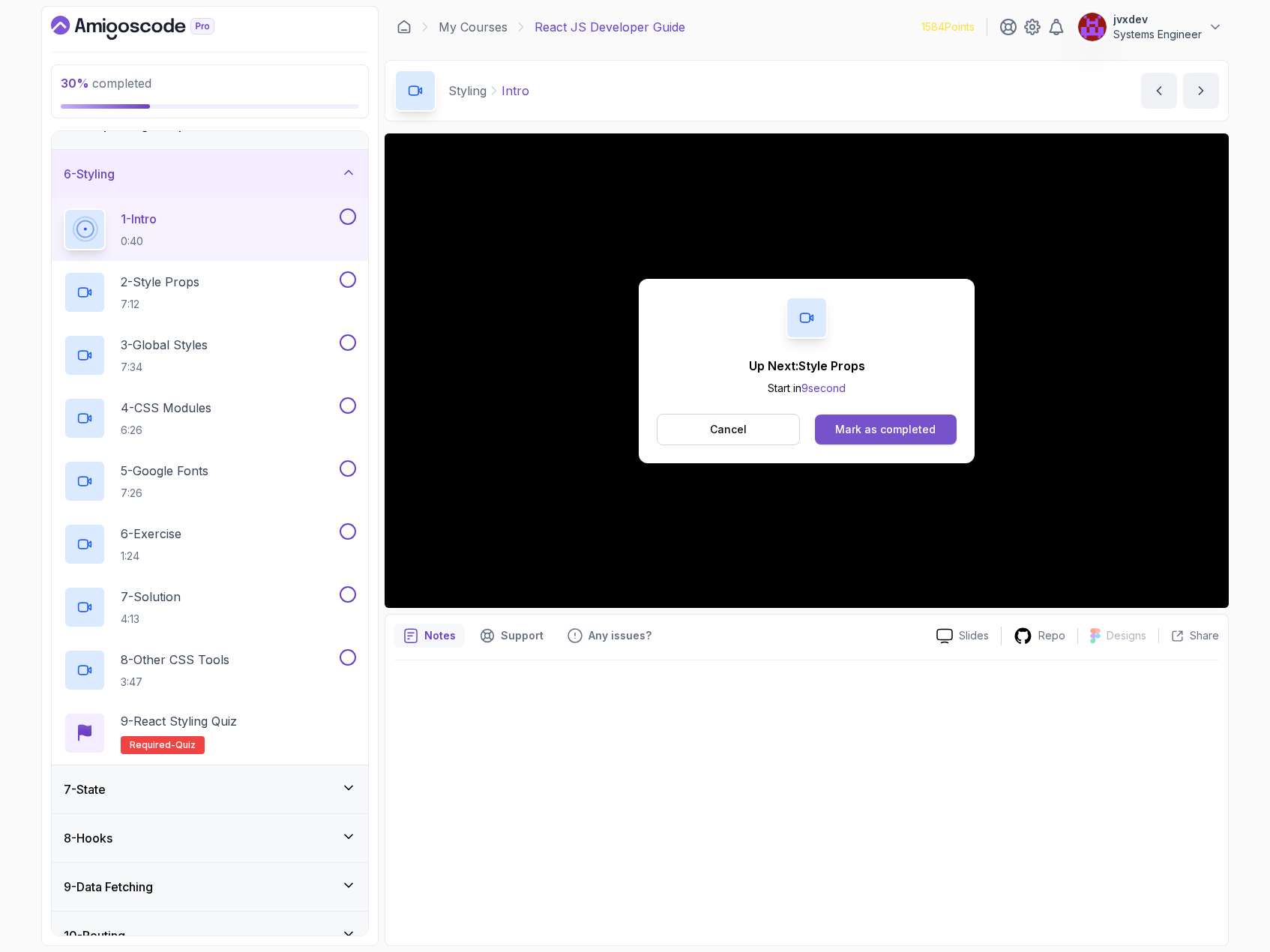
click at [876, 431] on div "Mark as completed" at bounding box center [885, 428] width 100 height 15
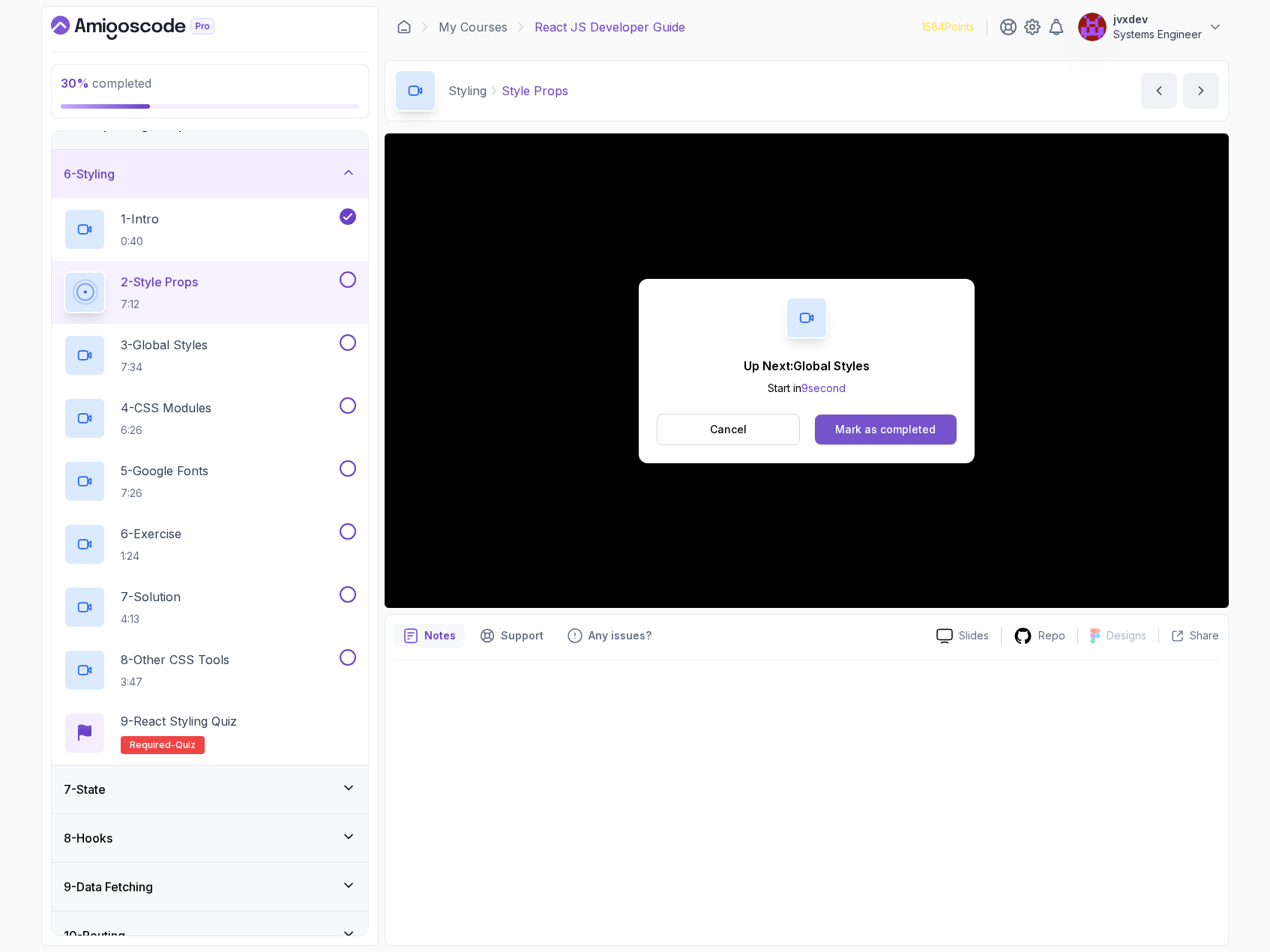
click at [844, 426] on div "Mark as completed" at bounding box center [885, 428] width 100 height 15
